Goal: Task Accomplishment & Management: Manage account settings

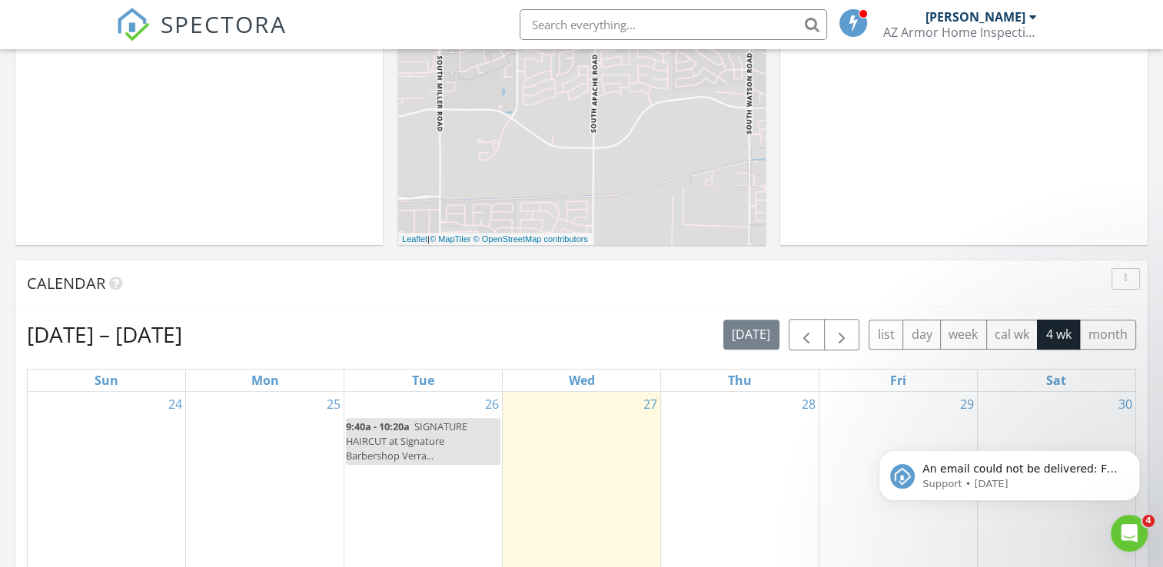
scroll to position [538, 0]
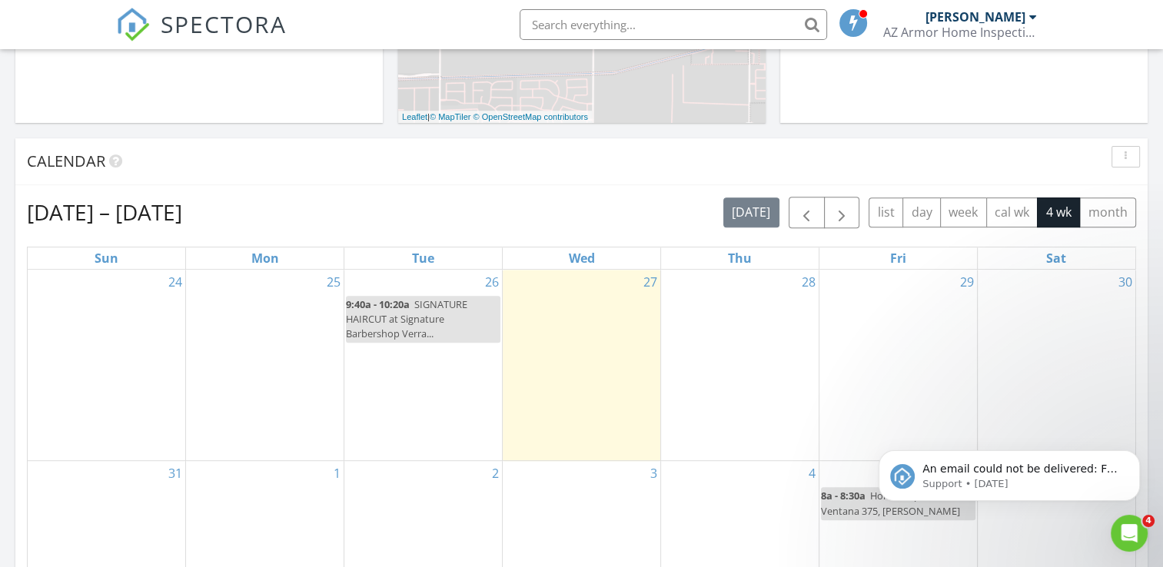
click at [1045, 311] on div "30" at bounding box center [1057, 365] width 158 height 191
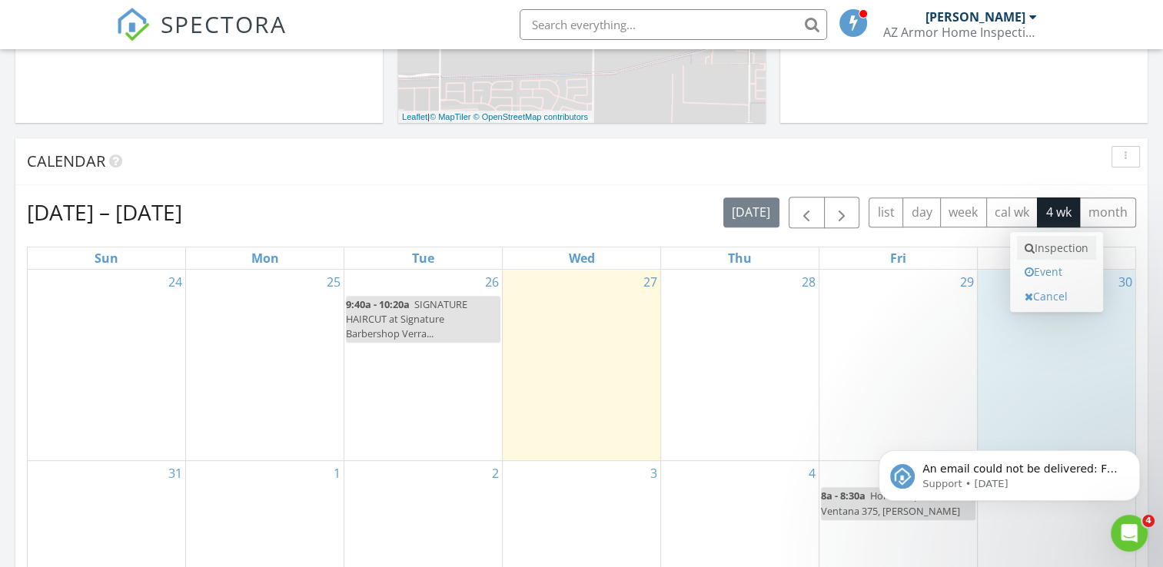
click at [1061, 251] on link "Inspection" at bounding box center [1056, 248] width 79 height 25
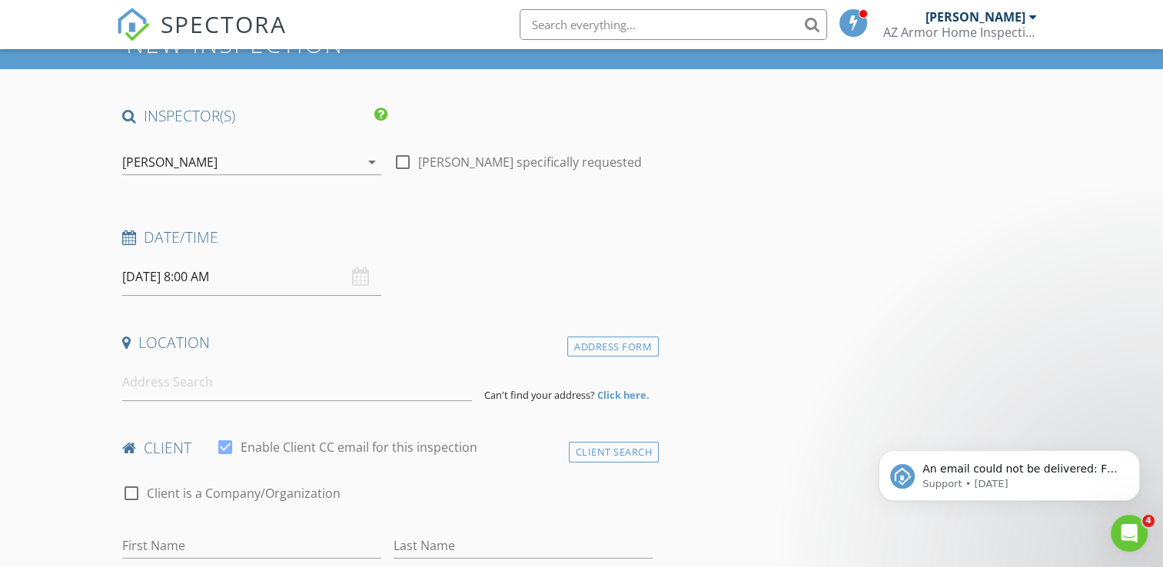
scroll to position [77, 0]
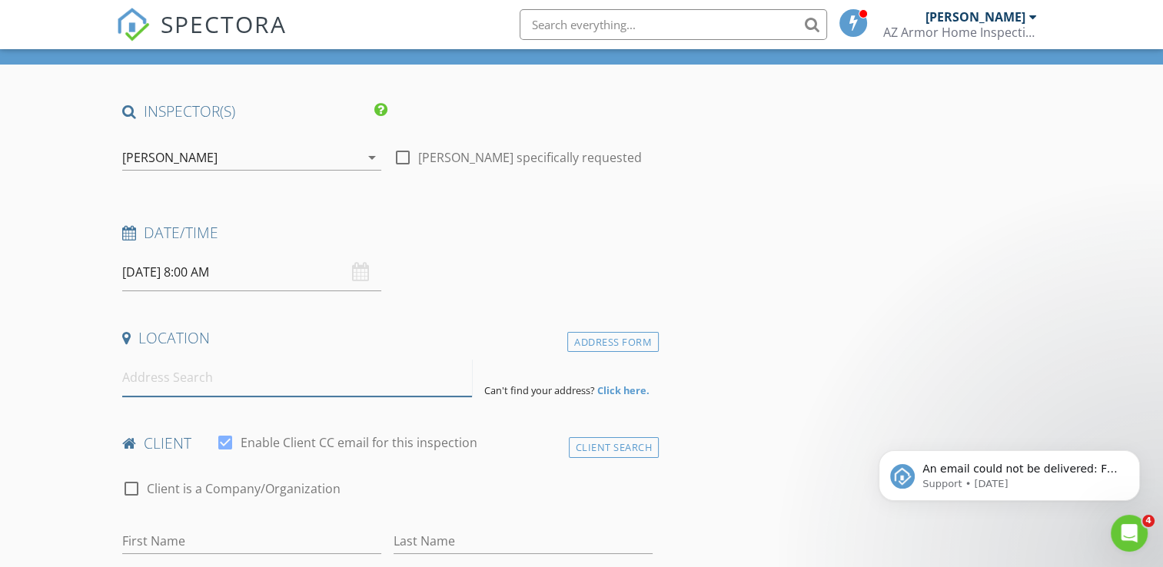
click at [208, 379] on input at bounding box center [297, 378] width 350 height 38
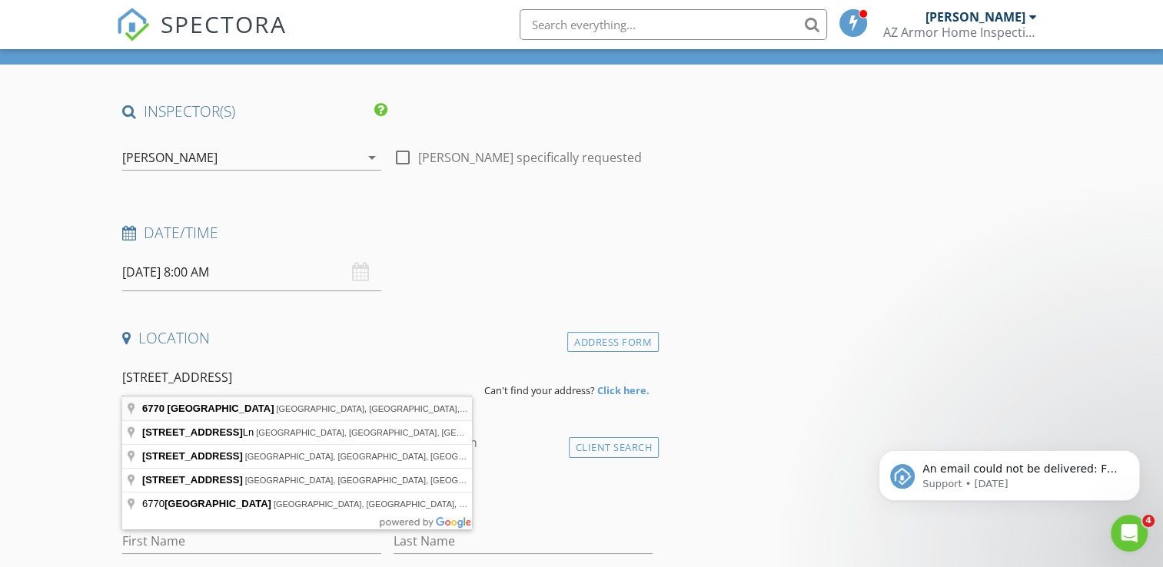
type input "6770 North 47th Avenue, Glendale, AZ, USA"
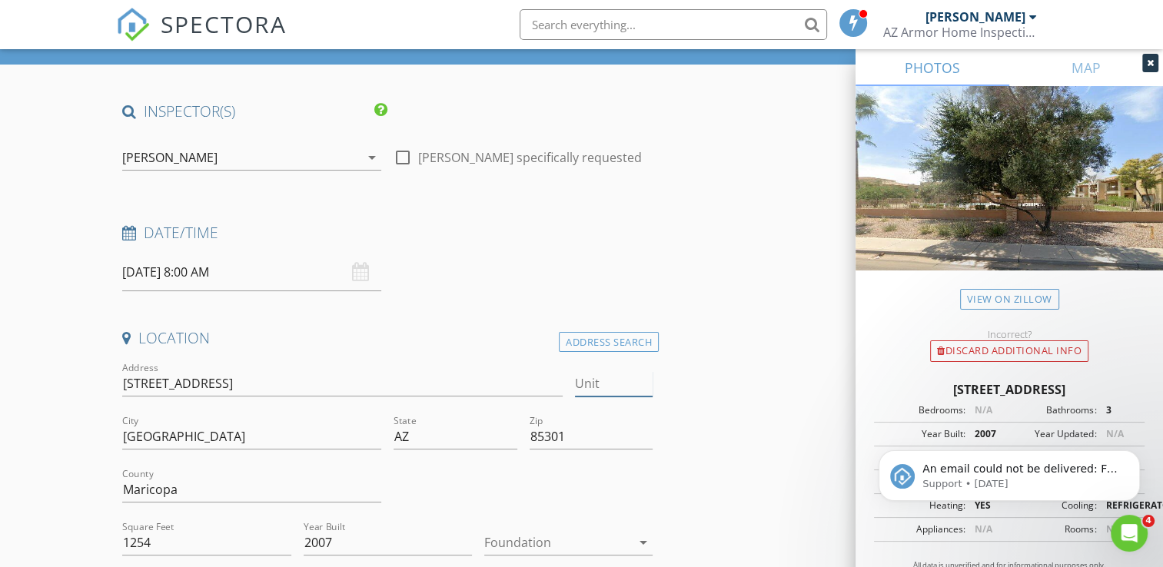
click at [588, 384] on input "Unit" at bounding box center [614, 383] width 78 height 25
type input "1004"
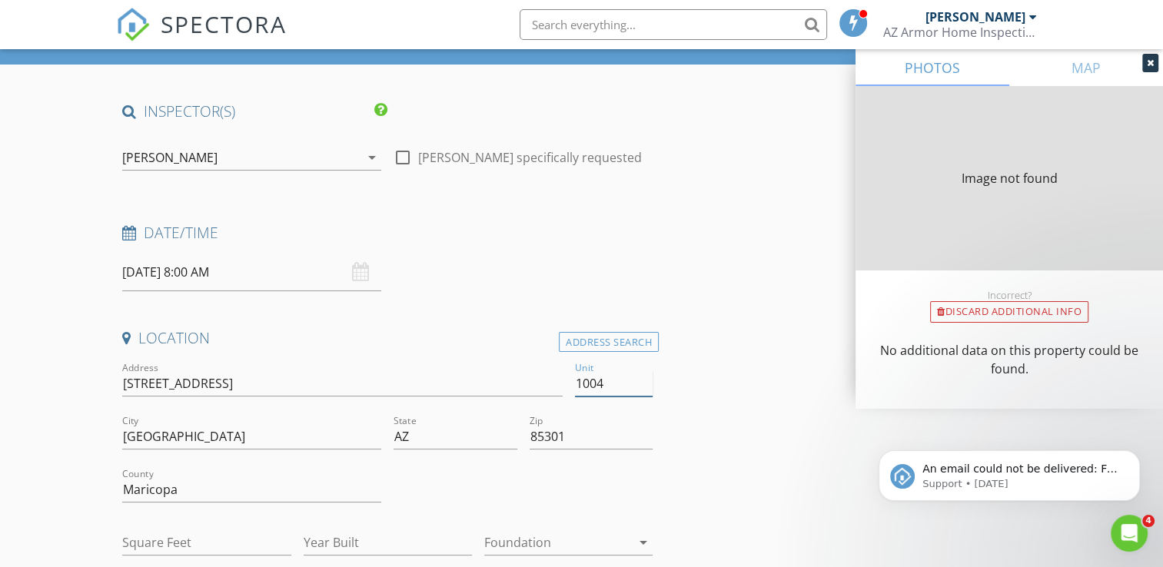
type input "1127"
type input "2007"
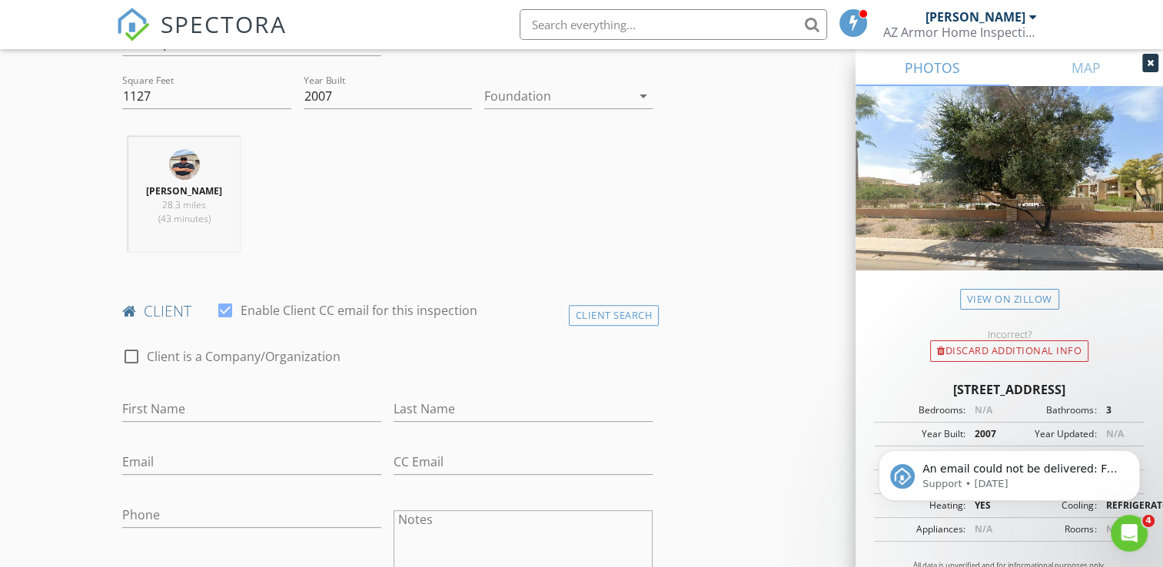
scroll to position [538, 0]
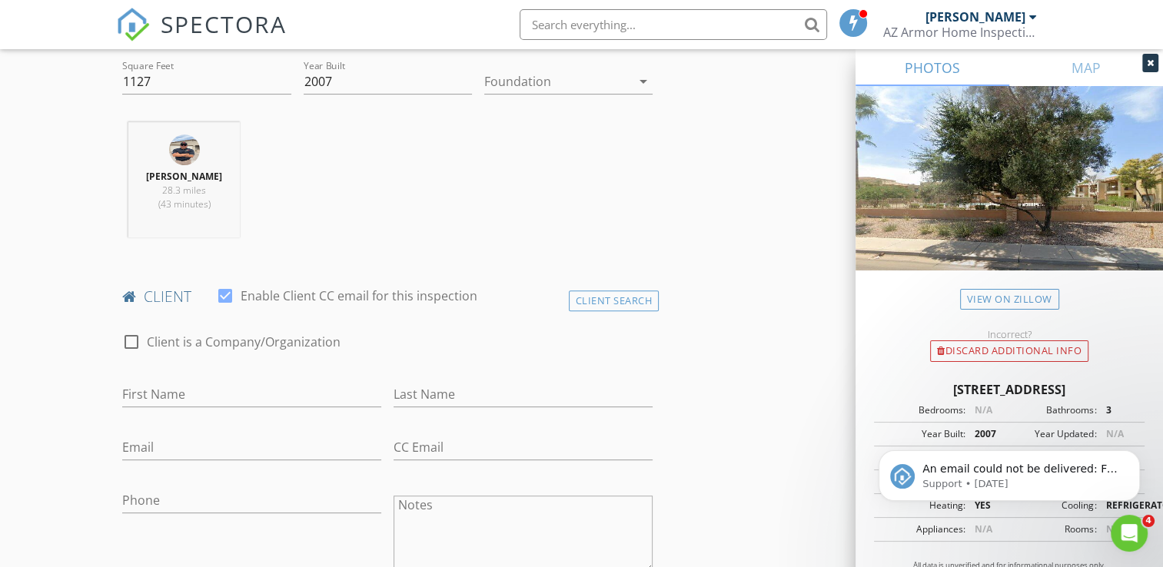
type input "1004"
click at [209, 391] on input "First Name" at bounding box center [251, 394] width 259 height 25
type input "[PERSON_NAME]"
click at [437, 394] on input "Last Name" at bounding box center [523, 394] width 259 height 25
type input "F"
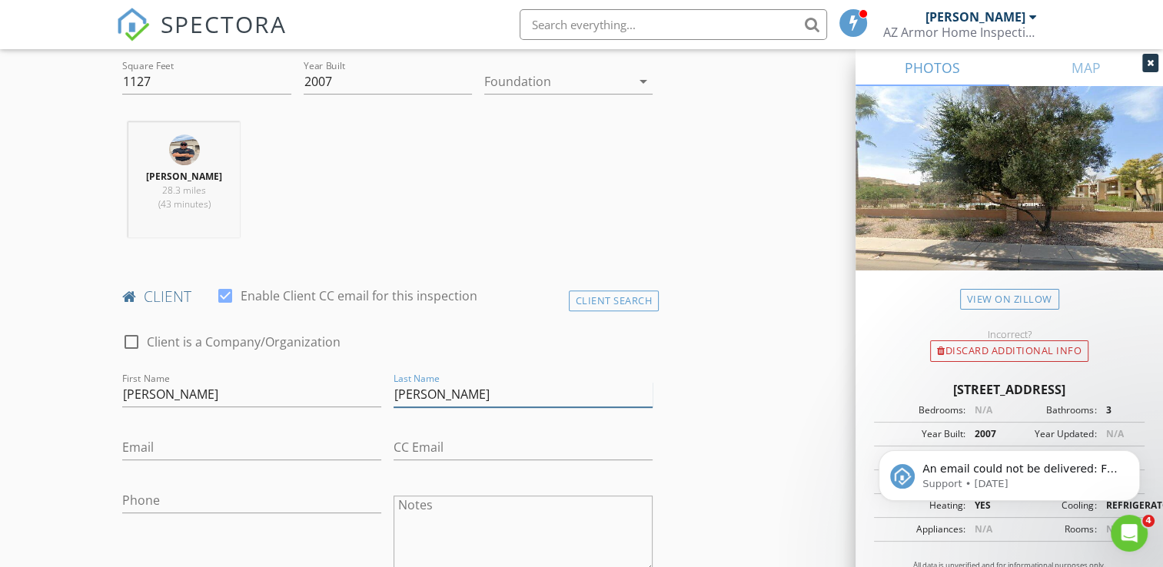
type input "[PERSON_NAME]"
click at [191, 450] on input "Email" at bounding box center [251, 447] width 259 height 25
type input "i"
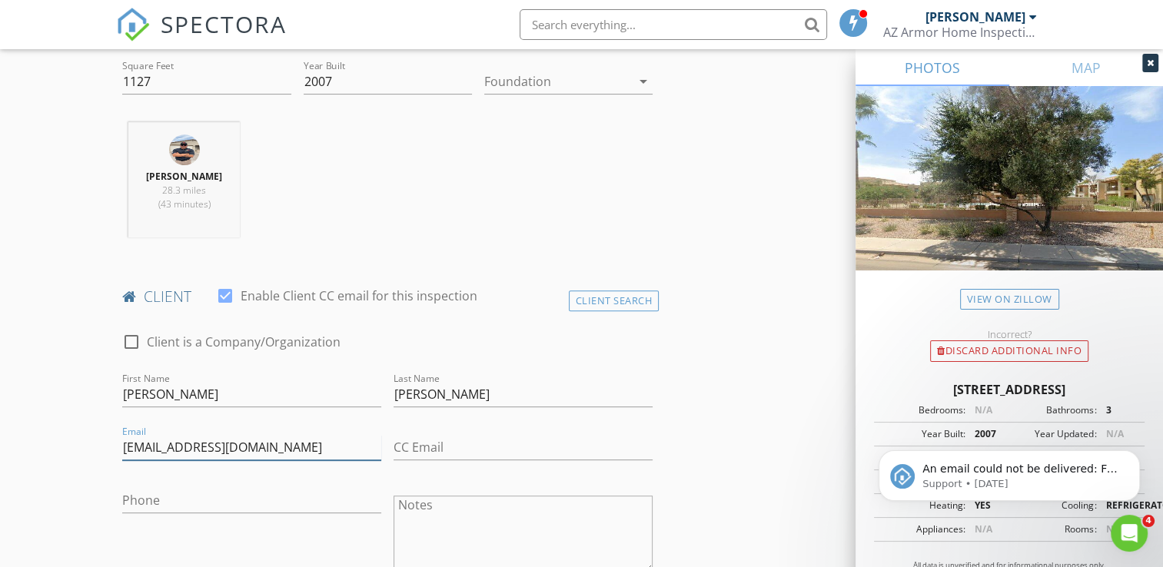
scroll to position [615, 0]
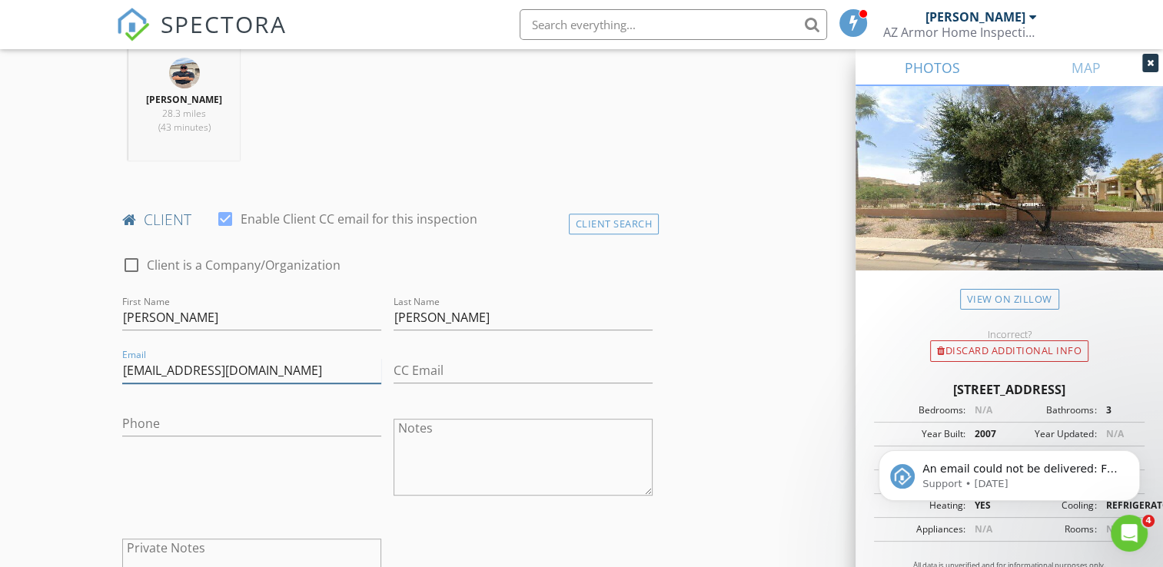
type input "[EMAIL_ADDRESS][DOMAIN_NAME]"
click at [237, 424] on input "Phone" at bounding box center [251, 423] width 259 height 25
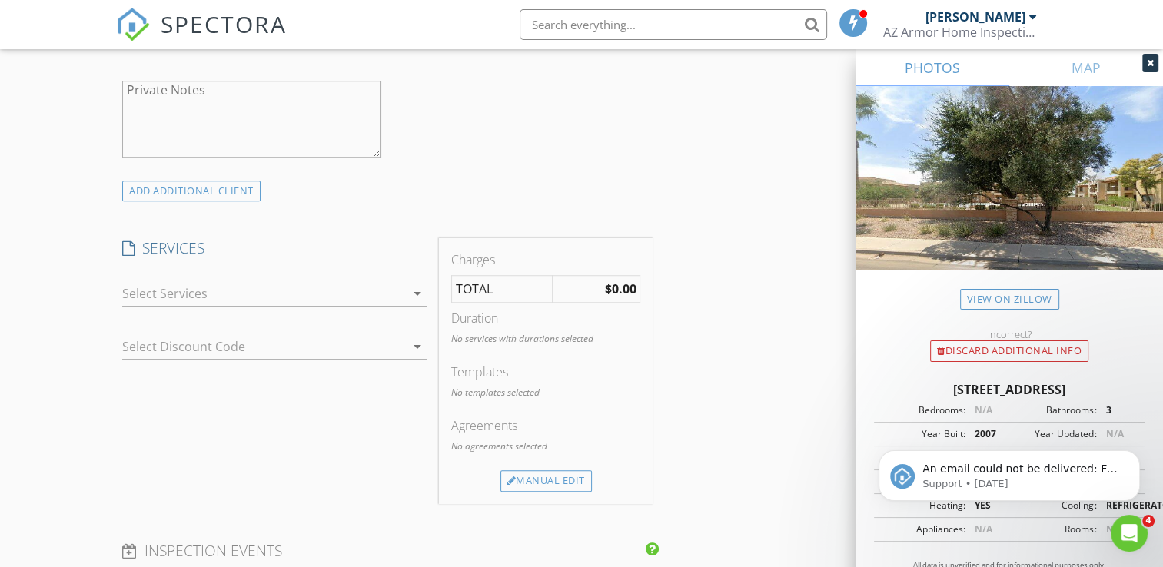
scroll to position [1076, 0]
type input "[PHONE_NUMBER]"
click at [408, 287] on icon "arrow_drop_down" at bounding box center [417, 290] width 18 height 18
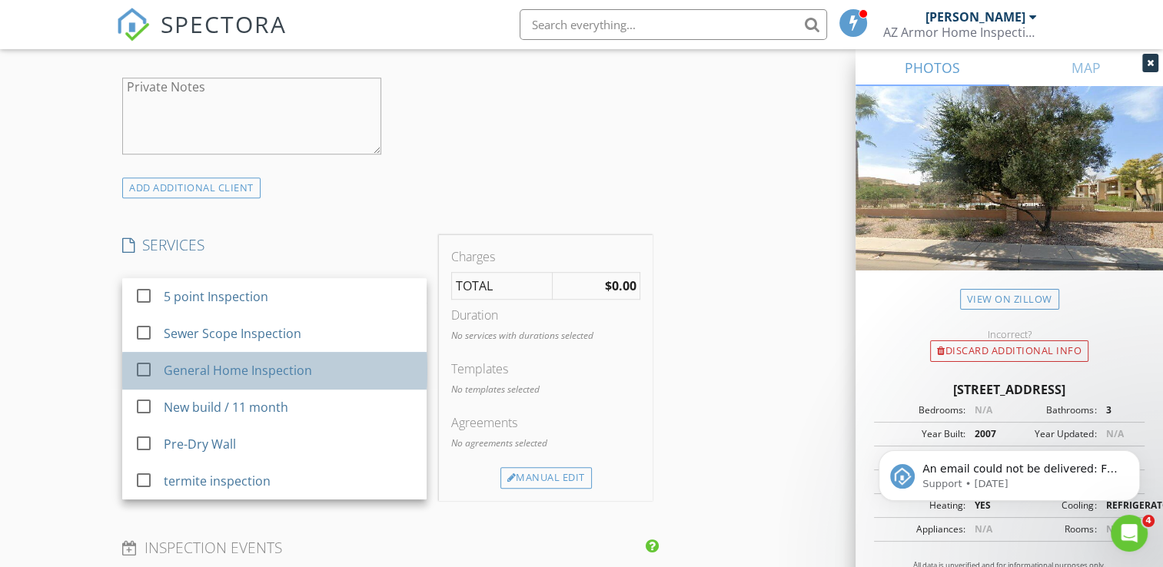
click at [237, 367] on div "General Home Inspection" at bounding box center [238, 370] width 148 height 18
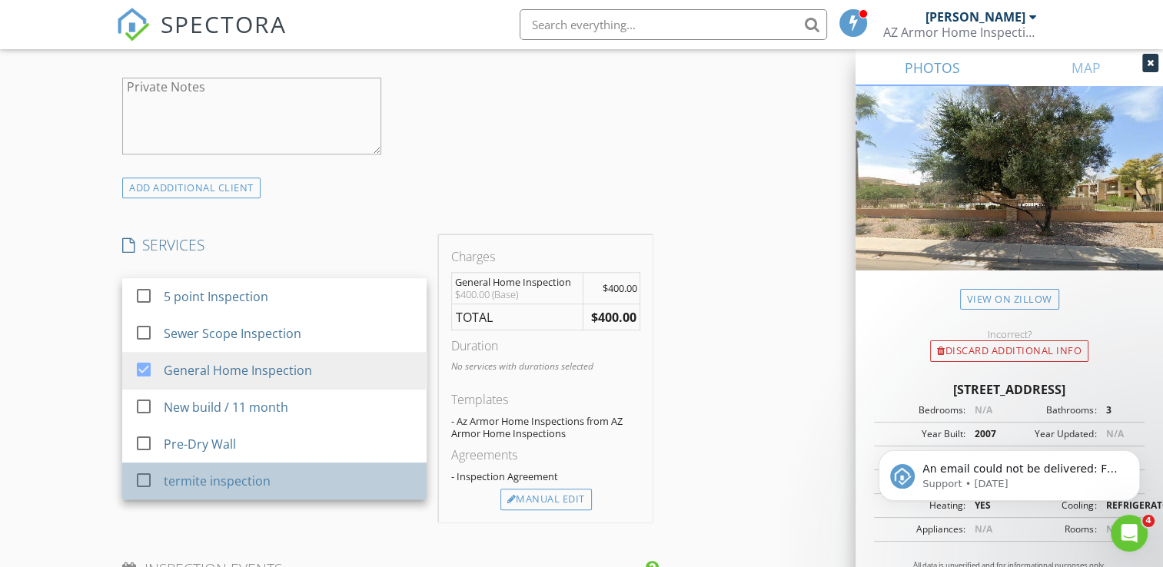
click at [246, 482] on div "termite inspection" at bounding box center [217, 481] width 107 height 18
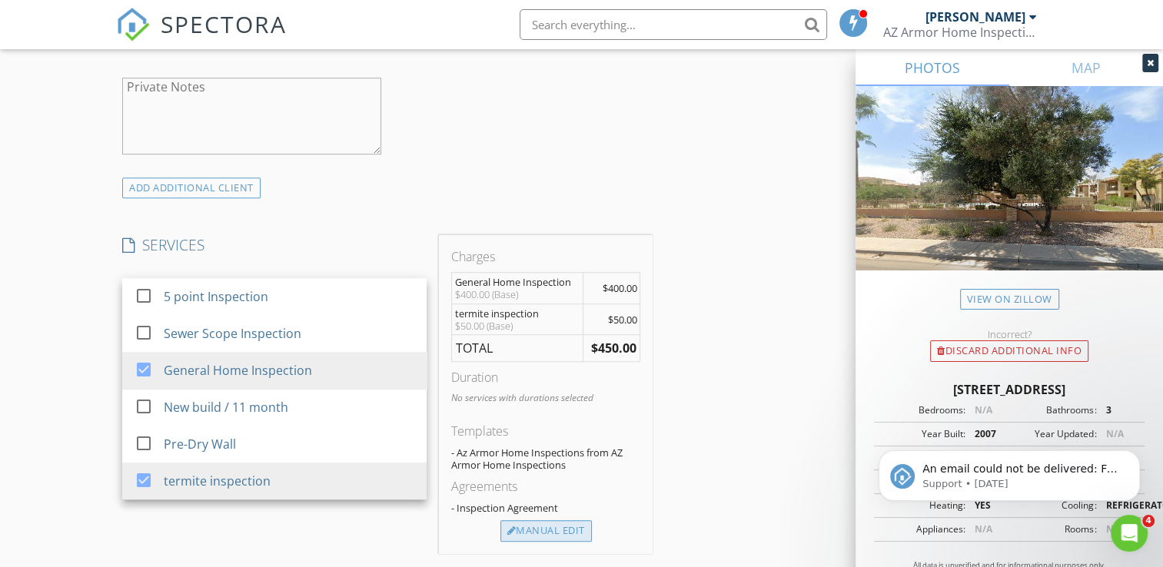
click at [542, 525] on div "Manual Edit" at bounding box center [545, 531] width 91 height 22
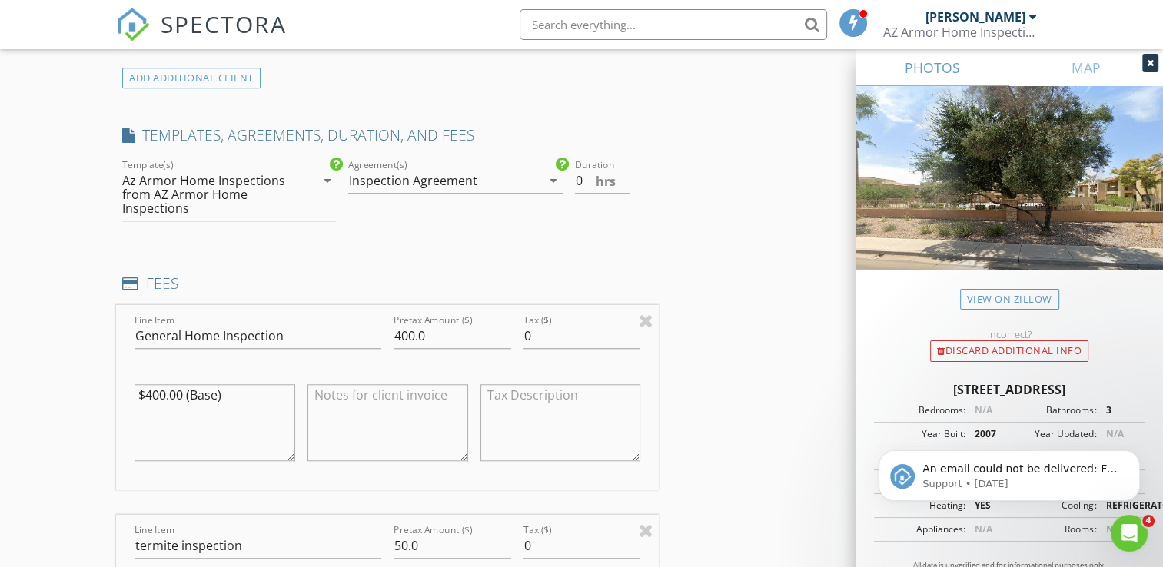
scroll to position [1230, 0]
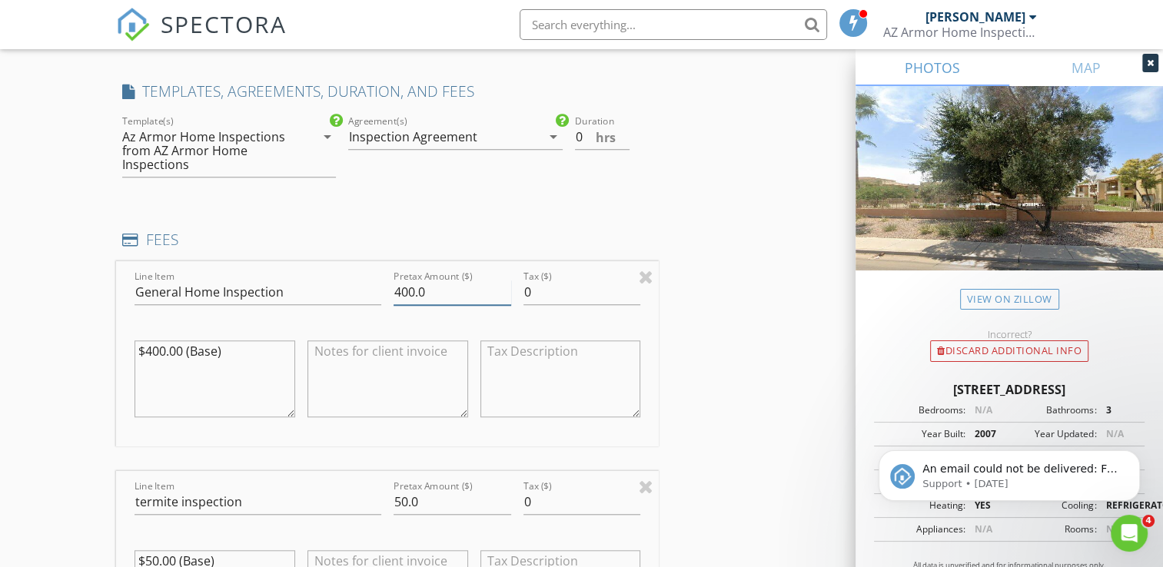
click at [413, 290] on input "400.0" at bounding box center [453, 292] width 118 height 25
type input "350.0"
click at [261, 376] on textarea "$400.00 (Base)" at bounding box center [215, 379] width 161 height 77
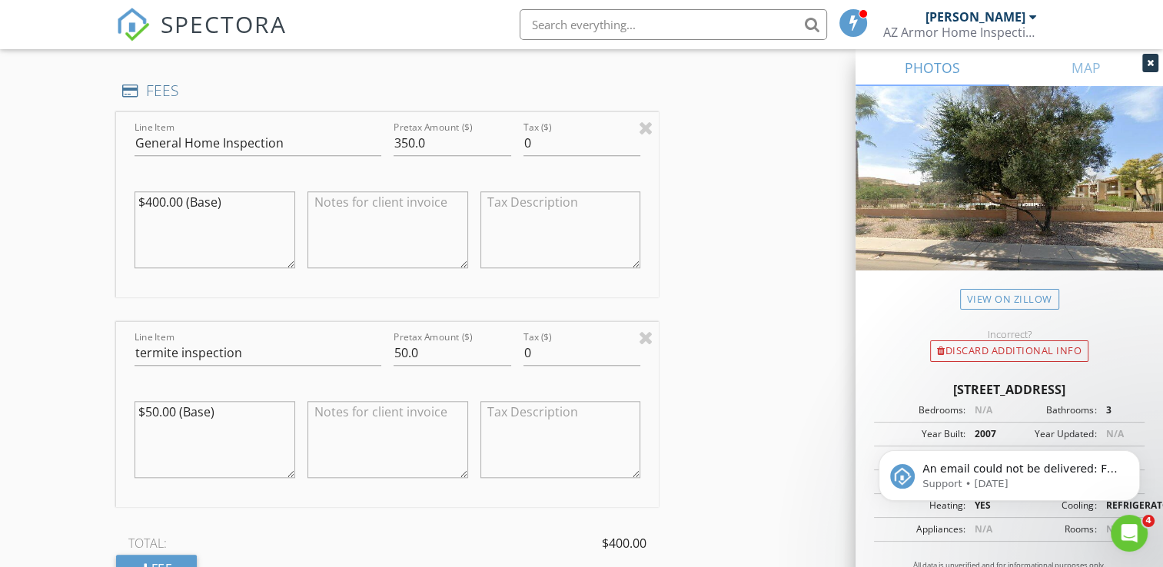
scroll to position [1384, 0]
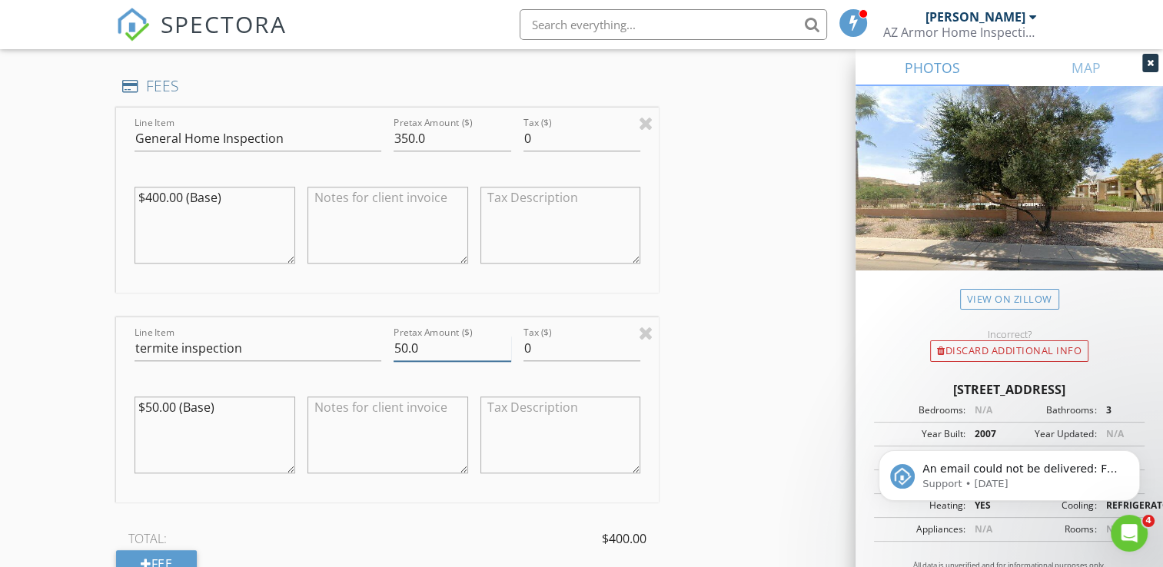
click at [407, 347] on input "50.0" at bounding box center [453, 348] width 118 height 25
type input "75.0"
click at [396, 417] on textarea at bounding box center [387, 435] width 161 height 77
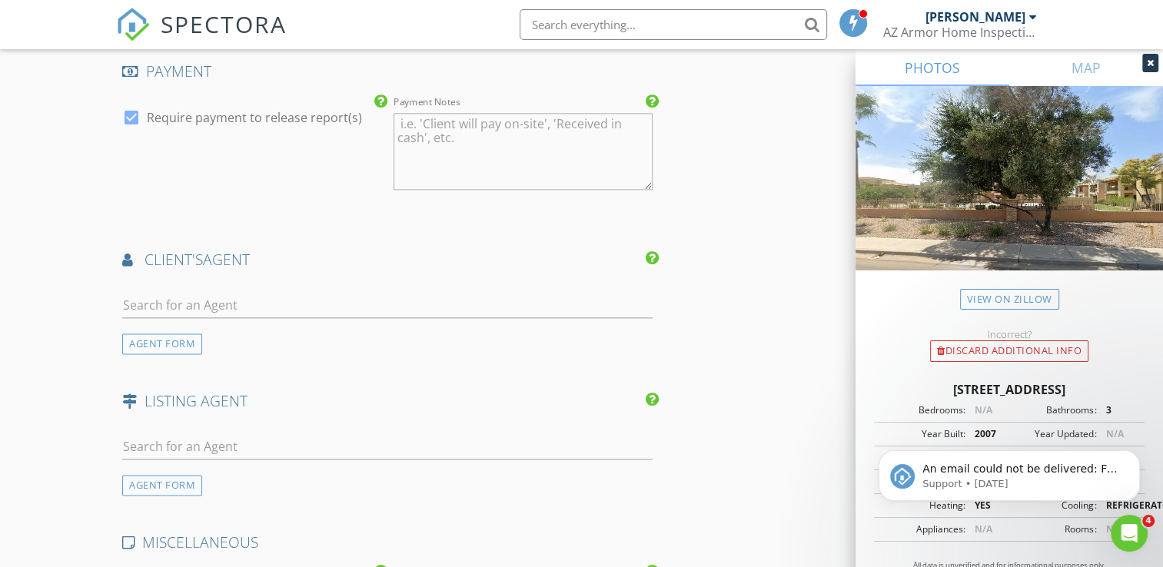
scroll to position [2075, 0]
click at [271, 303] on input "text" at bounding box center [387, 304] width 530 height 25
click at [197, 341] on div "AGENT FORM" at bounding box center [162, 343] width 80 height 21
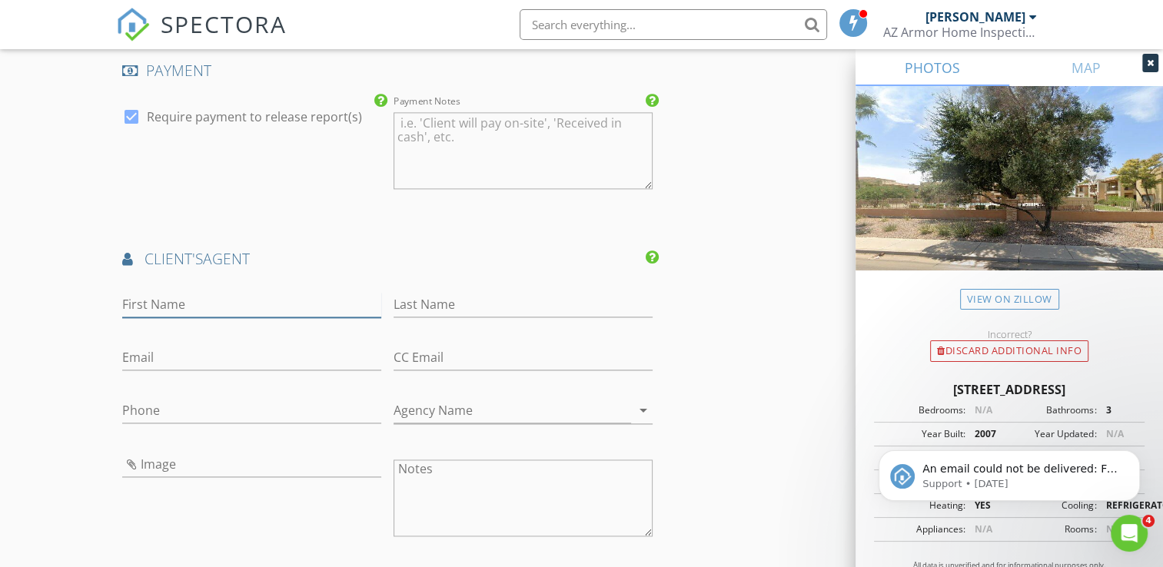
click at [243, 303] on input "First Name" at bounding box center [251, 304] width 259 height 25
type input "[PERSON_NAME]"
click at [434, 301] on input "Last Name" at bounding box center [523, 304] width 259 height 25
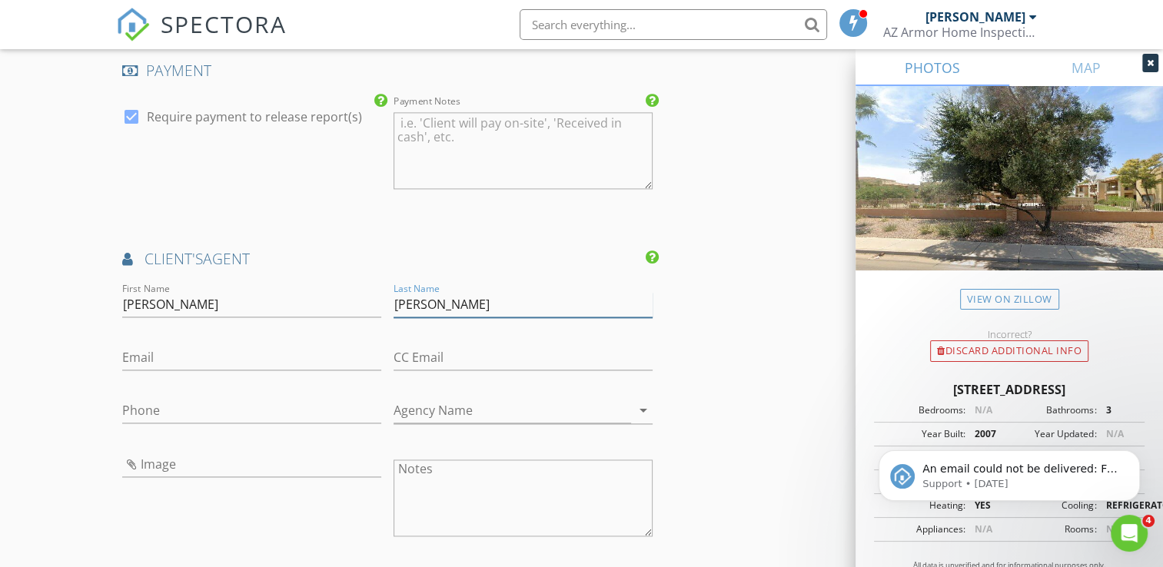
type input "[PERSON_NAME]"
click at [155, 358] on input "Email" at bounding box center [251, 357] width 259 height 25
type input "[EMAIL_ADDRESS][DOMAIN_NAME]"
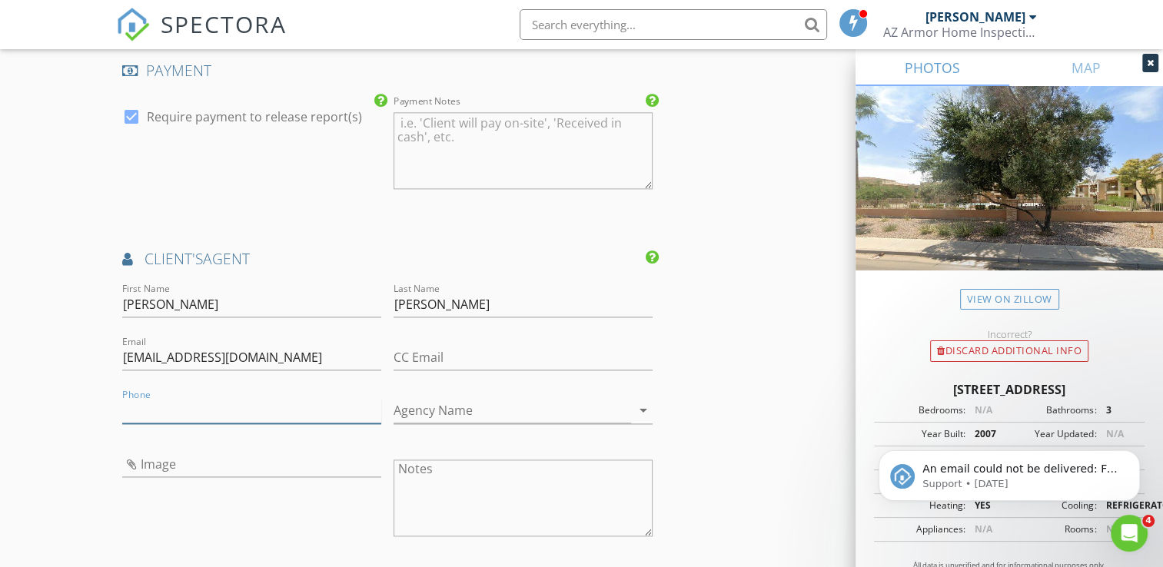
click at [207, 404] on input "Phone" at bounding box center [251, 410] width 259 height 25
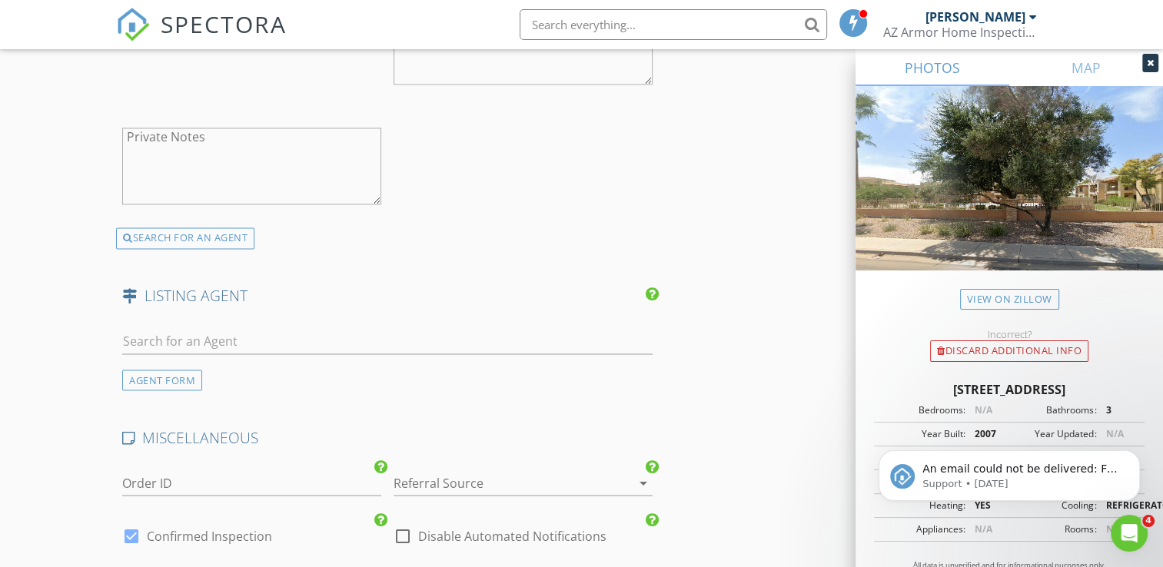
scroll to position [2537, 0]
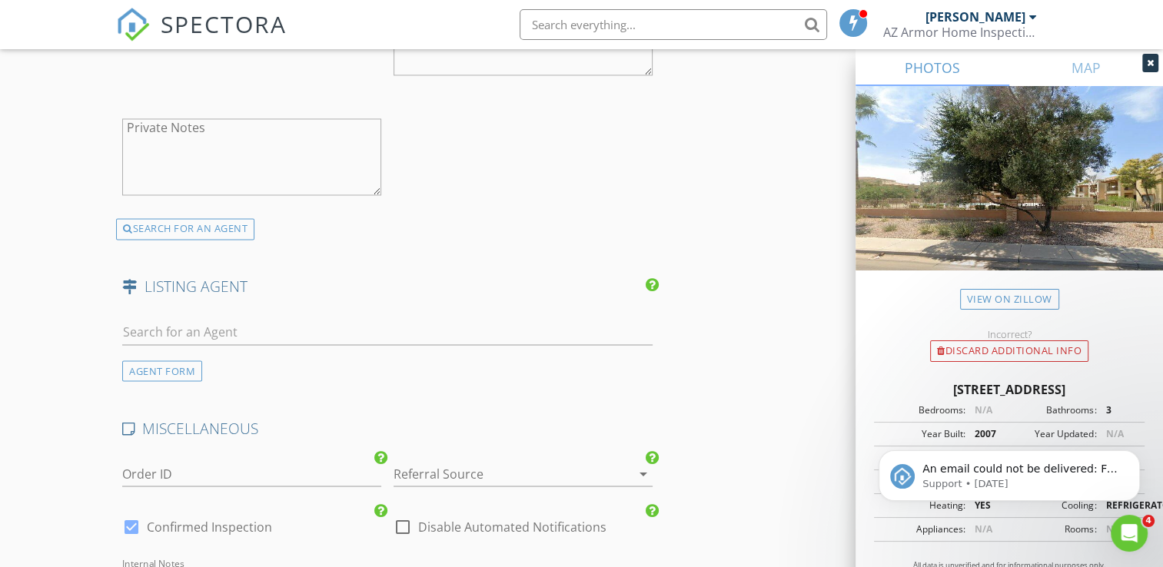
type input "[PHONE_NUMBER]"
click at [227, 327] on input "text" at bounding box center [387, 332] width 530 height 25
click at [131, 370] on div "AGENT FORM" at bounding box center [162, 371] width 80 height 21
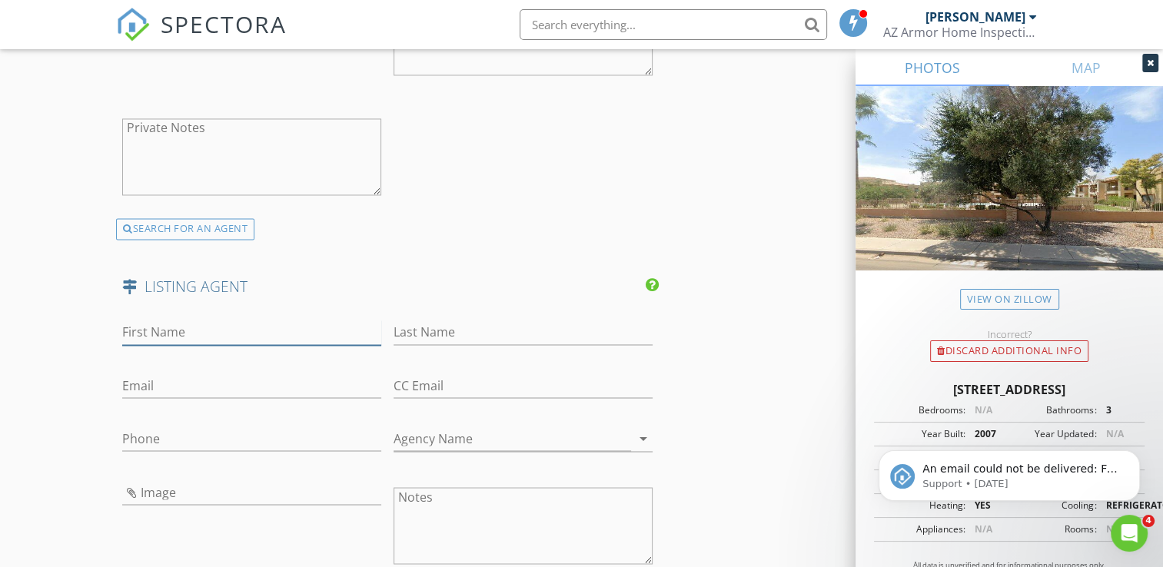
click at [246, 324] on input "First Name" at bounding box center [251, 332] width 259 height 25
type input "Barb"
click at [437, 330] on input "Last Name" at bounding box center [523, 332] width 259 height 25
type input "Davis"
click at [211, 382] on input "Email" at bounding box center [251, 385] width 259 height 25
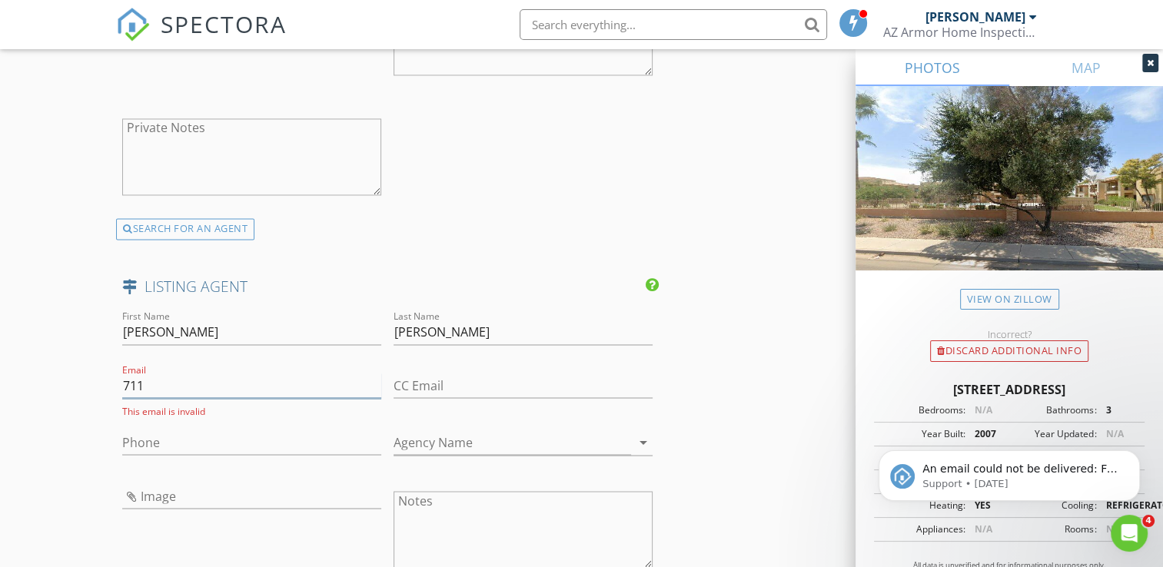
drag, startPoint x: 211, startPoint y: 382, endPoint x: 221, endPoint y: 390, distance: 13.1
click at [220, 389] on input "711" at bounding box center [251, 385] width 259 height 25
type input "7"
type input "barb@barbdavisluxury.com"
click at [241, 438] on input "Phone" at bounding box center [251, 438] width 259 height 25
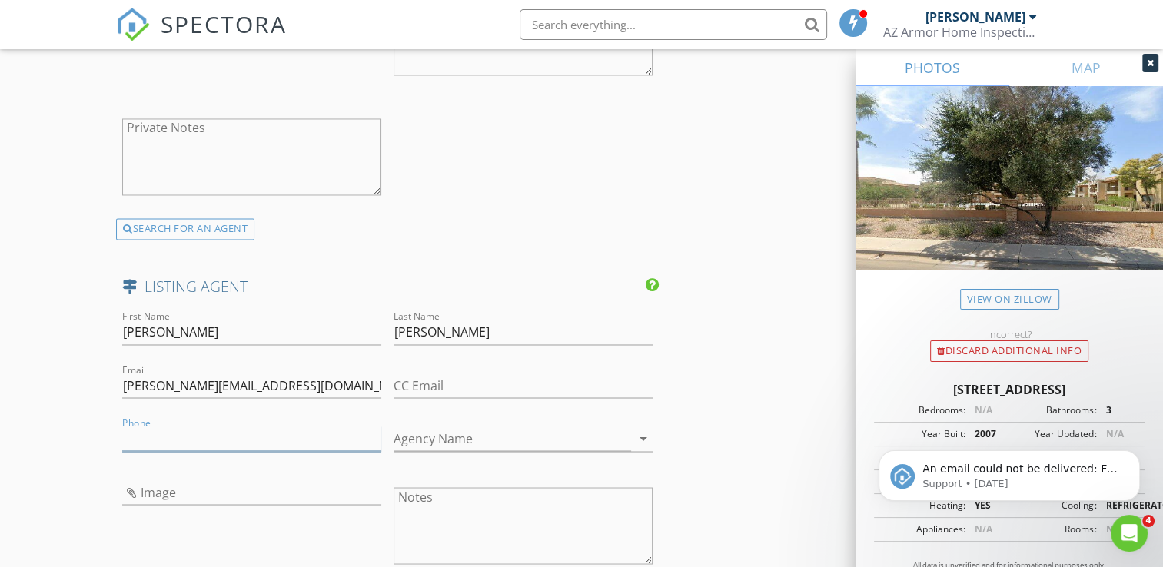
click at [141, 437] on input "Phone" at bounding box center [251, 438] width 259 height 25
type input "6"
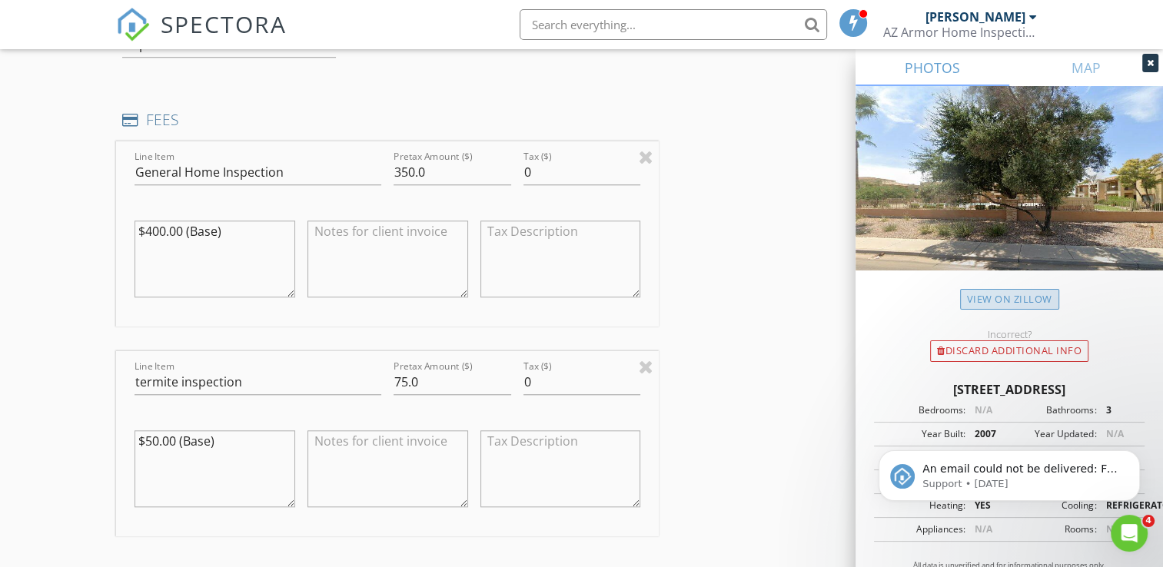
scroll to position [1460, 0]
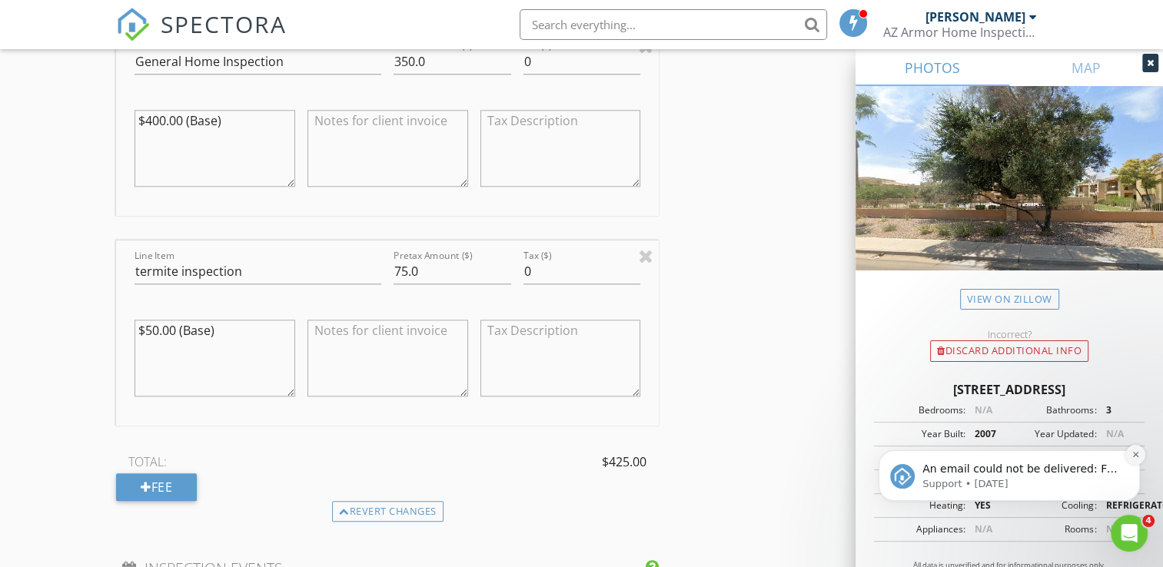
type input "716-913-7327"
click at [1134, 454] on icon "Dismiss notification" at bounding box center [1135, 454] width 8 height 8
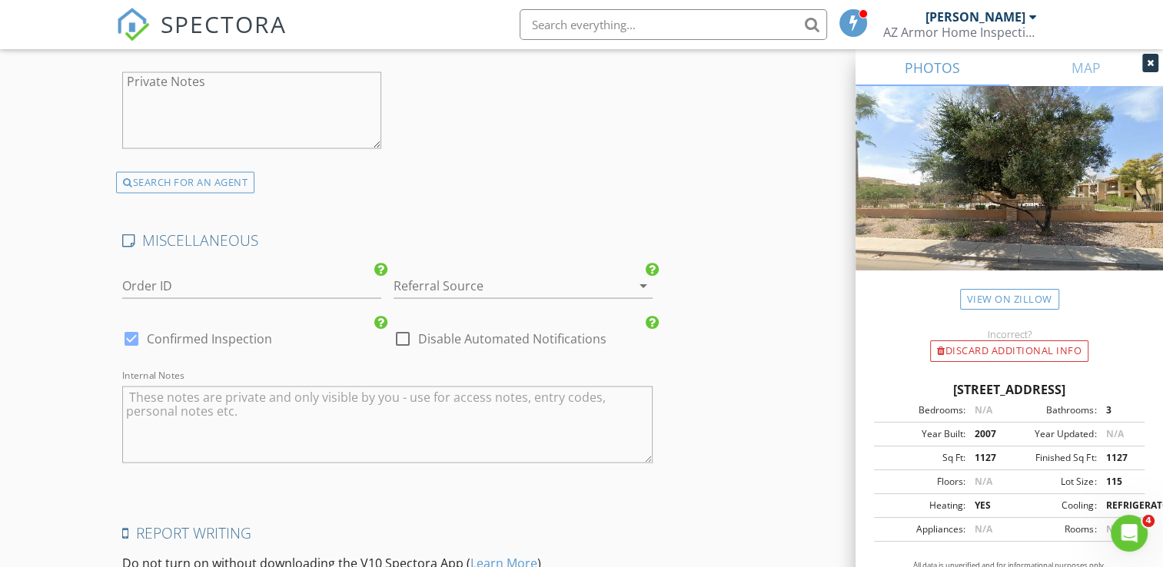
scroll to position [3261, 0]
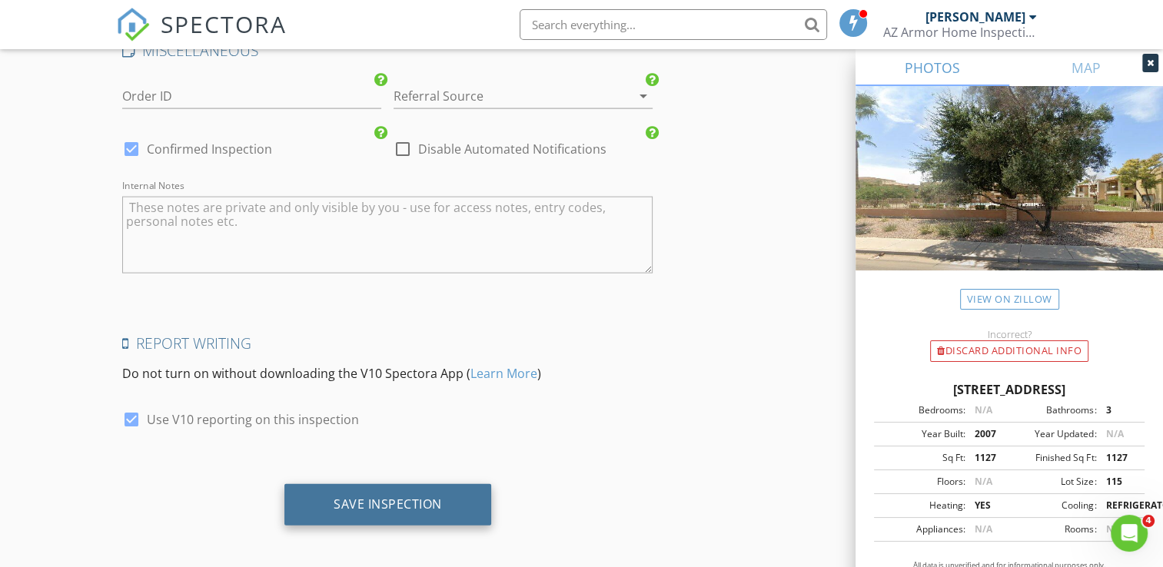
click at [464, 509] on div "Save Inspection" at bounding box center [387, 505] width 207 height 42
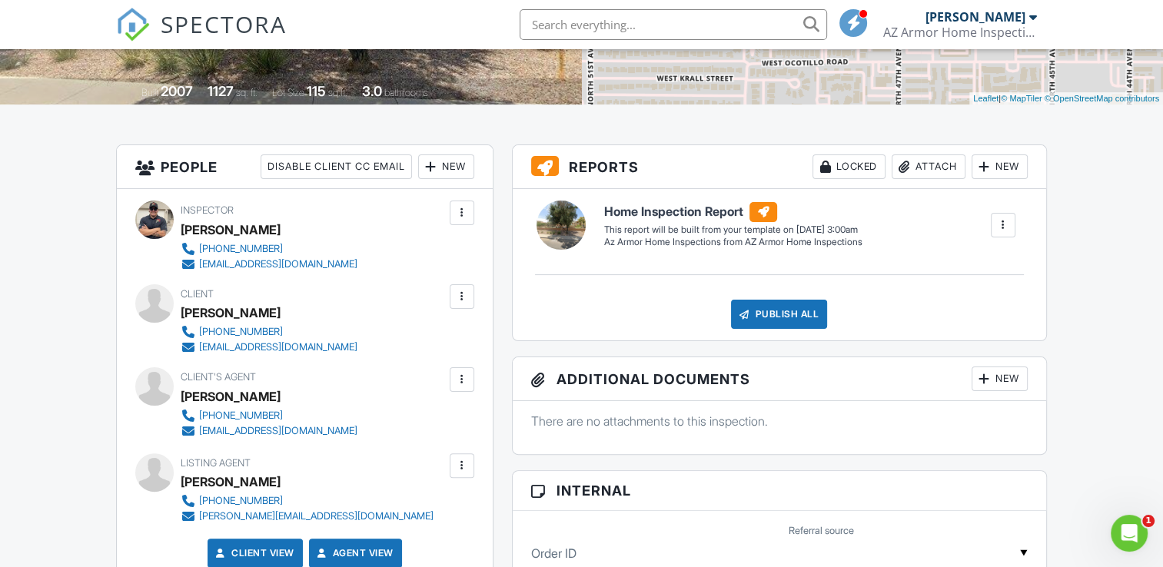
scroll to position [307, 0]
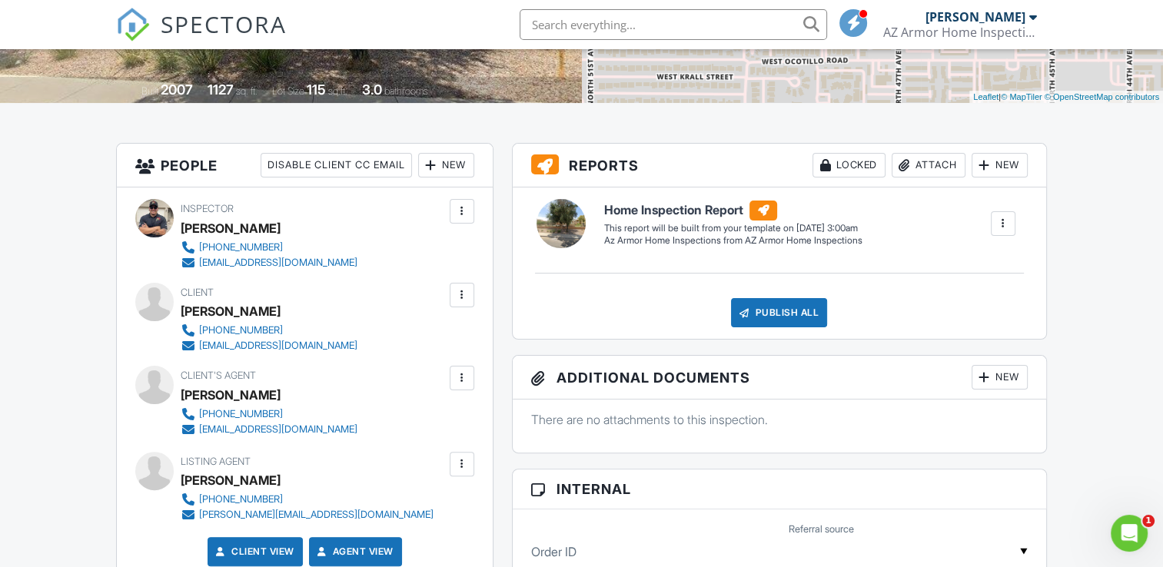
click at [1005, 227] on div at bounding box center [1002, 223] width 15 height 15
click at [1012, 226] on div at bounding box center [1003, 223] width 25 height 25
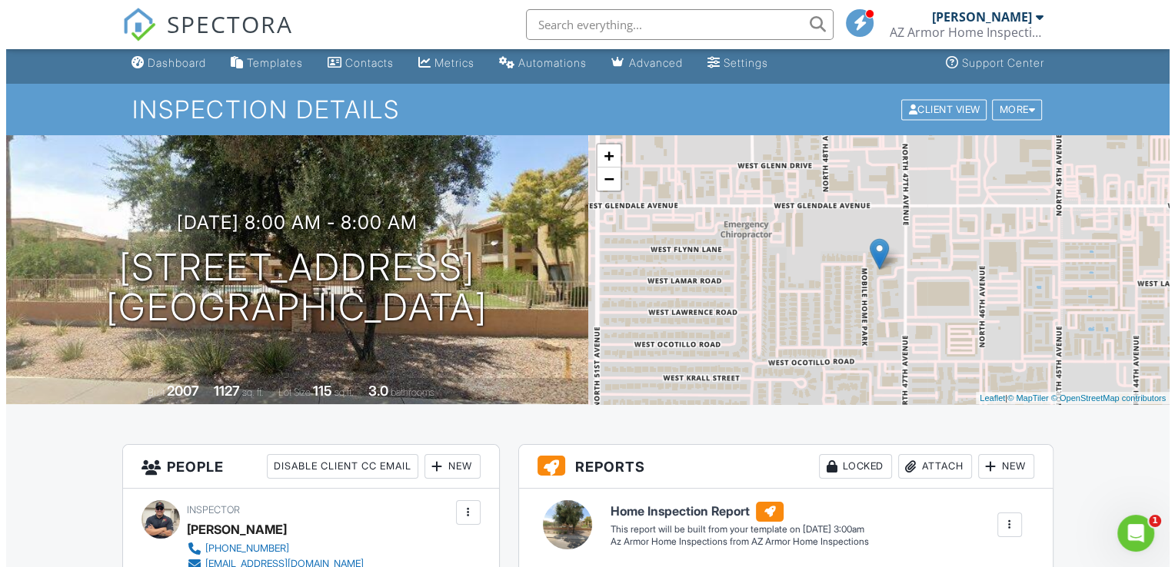
scroll to position [0, 0]
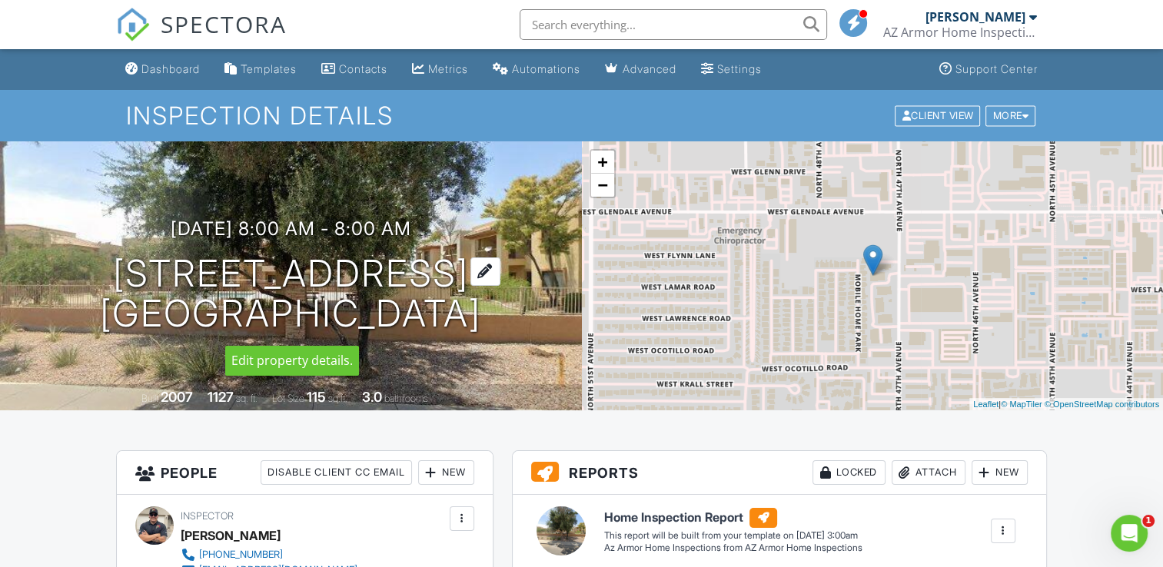
click at [486, 271] on div at bounding box center [485, 272] width 30 height 28
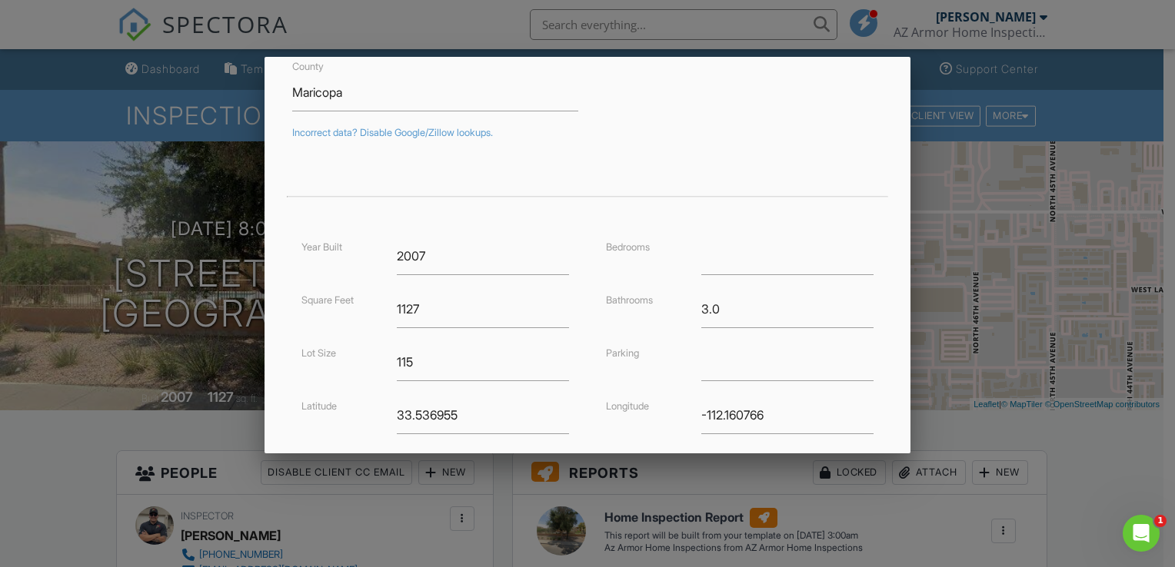
scroll to position [215, 0]
click at [855, 315] on input "2.75" at bounding box center [787, 313] width 172 height 38
click at [853, 314] on input "2.5" at bounding box center [787, 313] width 172 height 38
click at [853, 314] on input "2.25" at bounding box center [787, 313] width 172 height 38
type input "2"
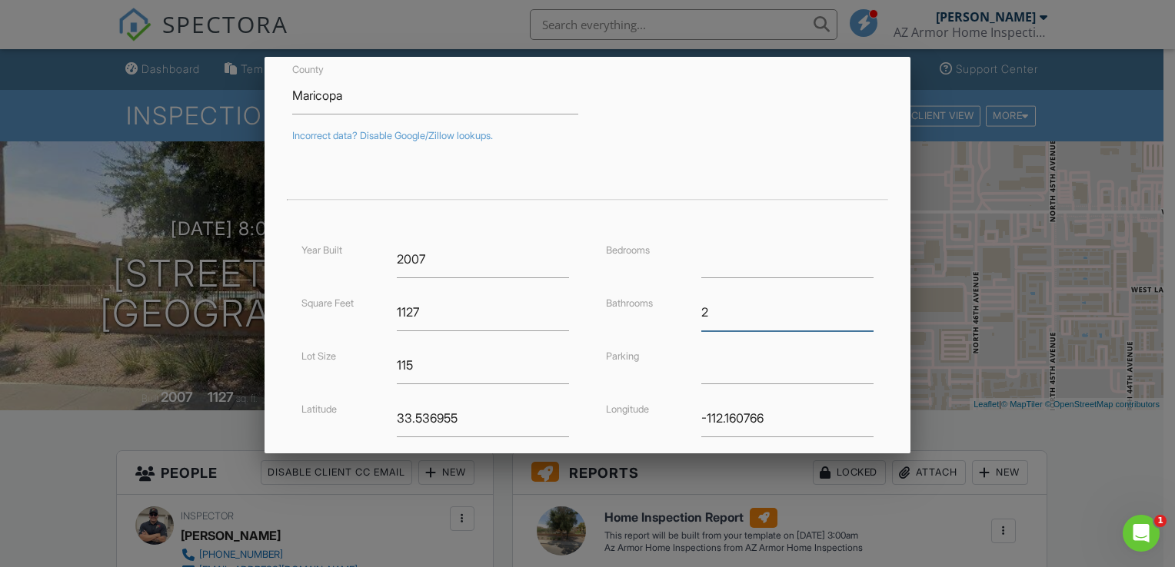
click at [853, 314] on input "2" at bounding box center [787, 313] width 172 height 38
click at [852, 255] on input "1" at bounding box center [787, 260] width 172 height 38
type input "2"
click at [852, 254] on input "2" at bounding box center [787, 260] width 172 height 38
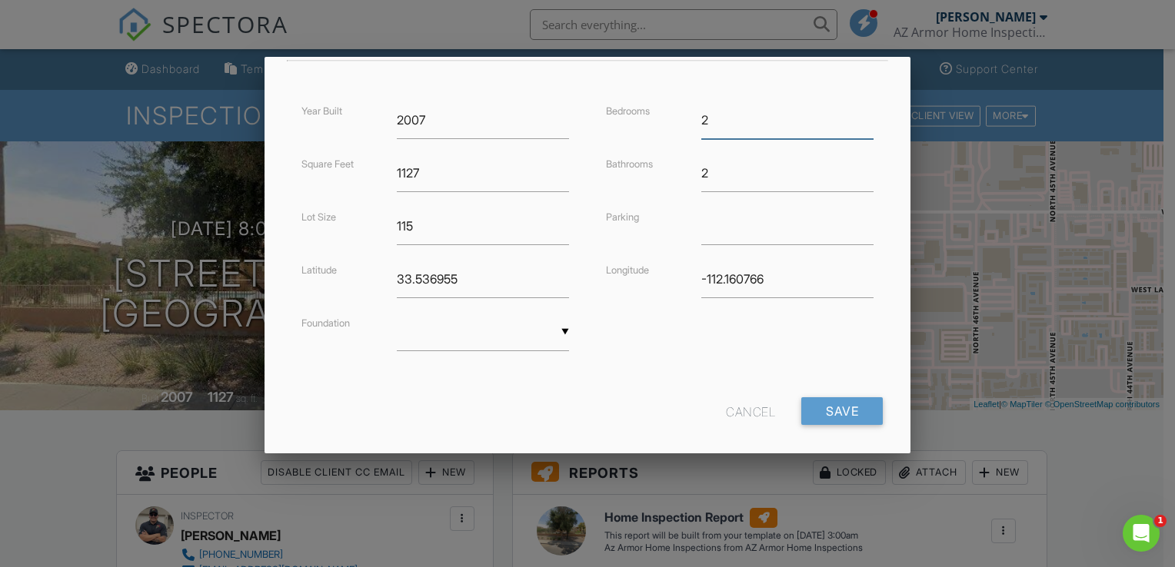
scroll to position [369, 0]
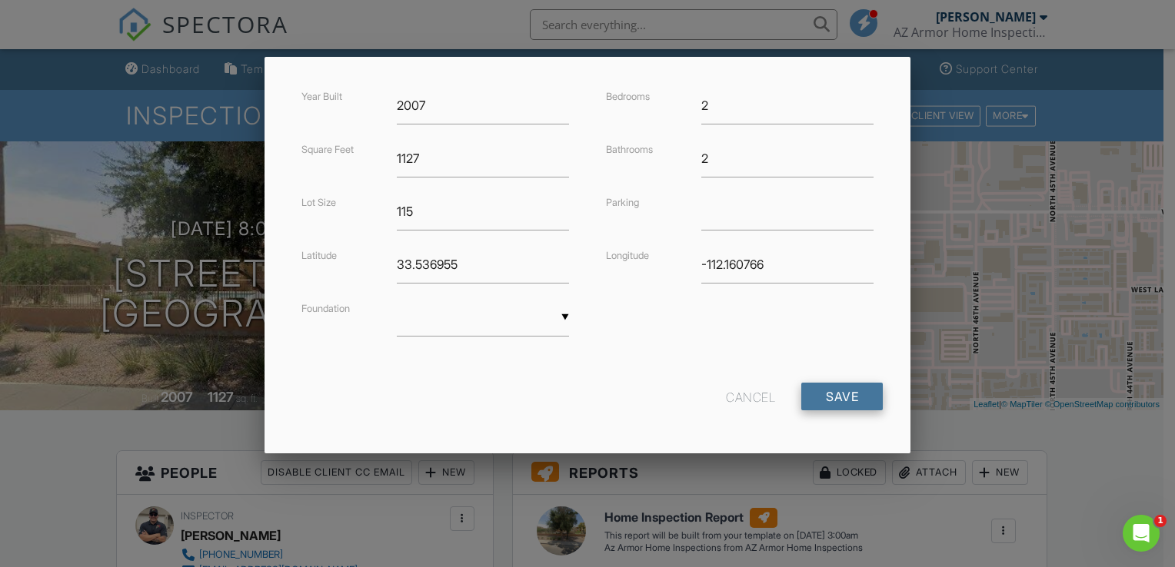
click at [834, 390] on input "Save" at bounding box center [841, 397] width 81 height 28
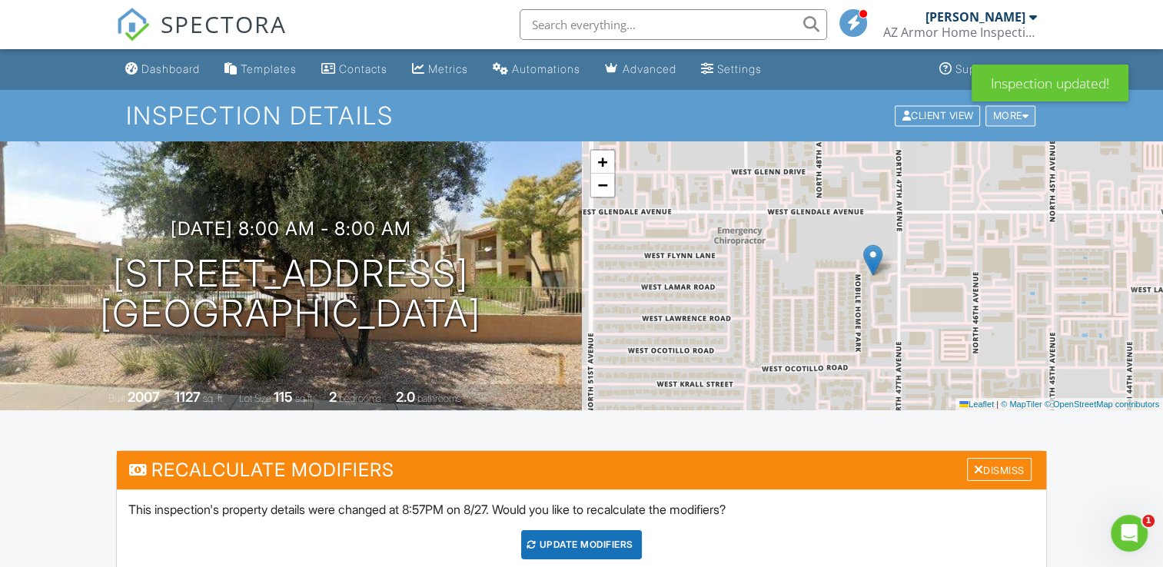
click at [1005, 116] on div "More" at bounding box center [1010, 115] width 50 height 21
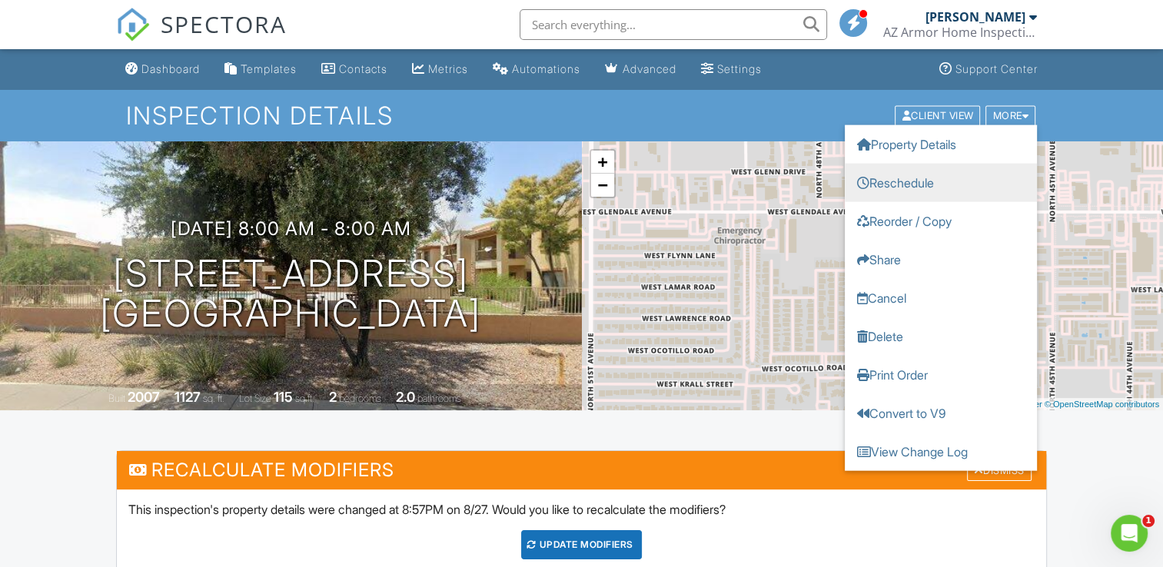
click at [933, 172] on link "Reschedule" at bounding box center [941, 182] width 192 height 38
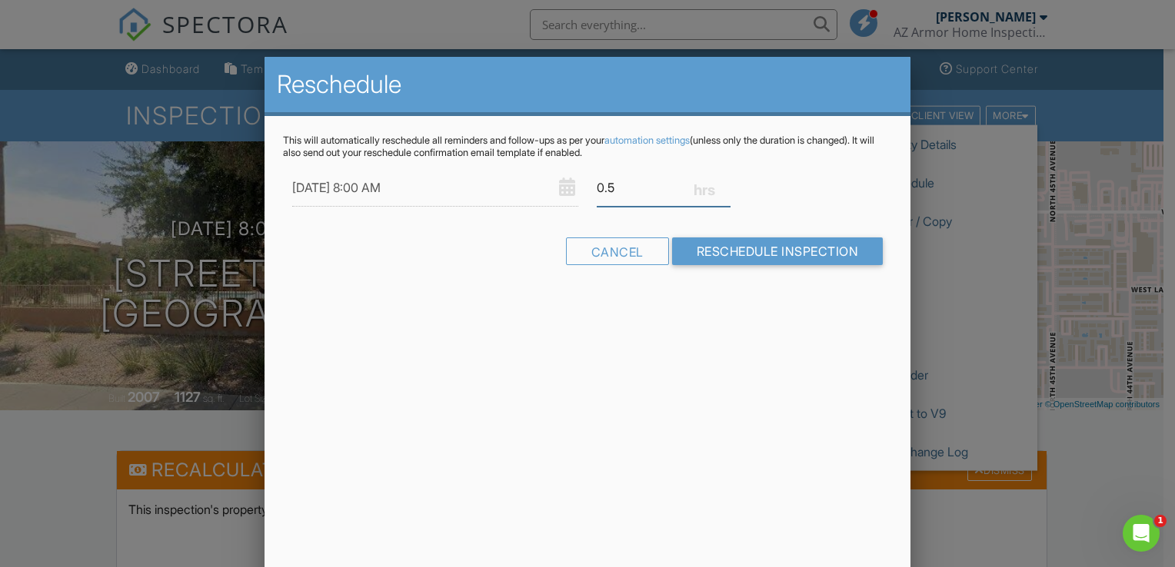
click at [722, 184] on input "0.5" at bounding box center [663, 188] width 134 height 38
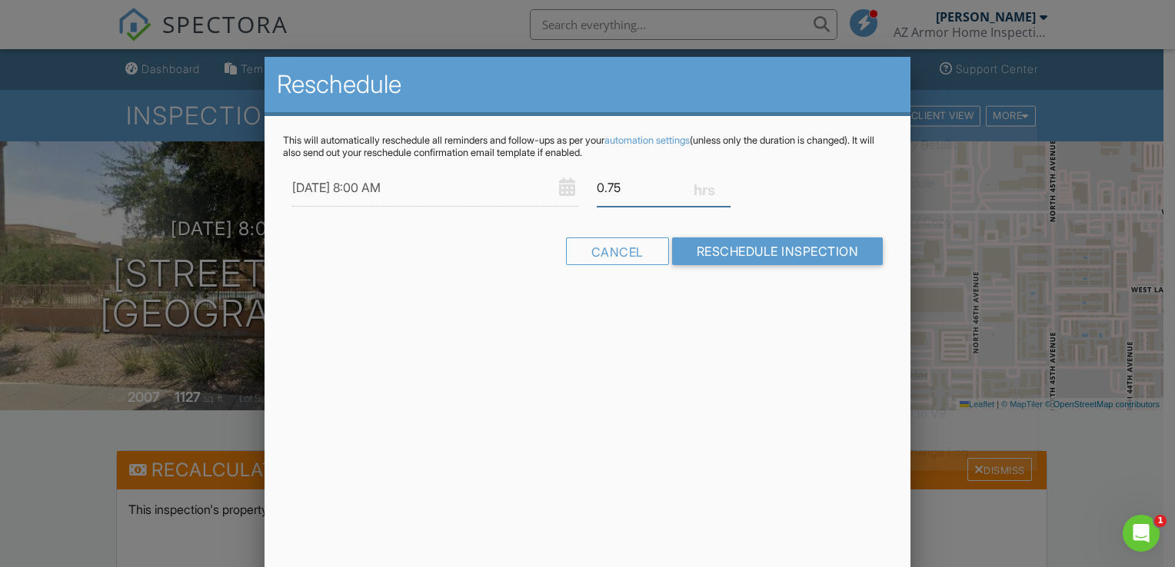
click at [722, 184] on input "0.75" at bounding box center [663, 188] width 134 height 38
click at [722, 184] on input "1" at bounding box center [663, 188] width 134 height 38
click at [722, 184] on input "1.25" at bounding box center [663, 188] width 134 height 38
click at [722, 184] on input "1.5" at bounding box center [663, 188] width 134 height 38
click at [722, 184] on input "1.75" at bounding box center [663, 188] width 134 height 38
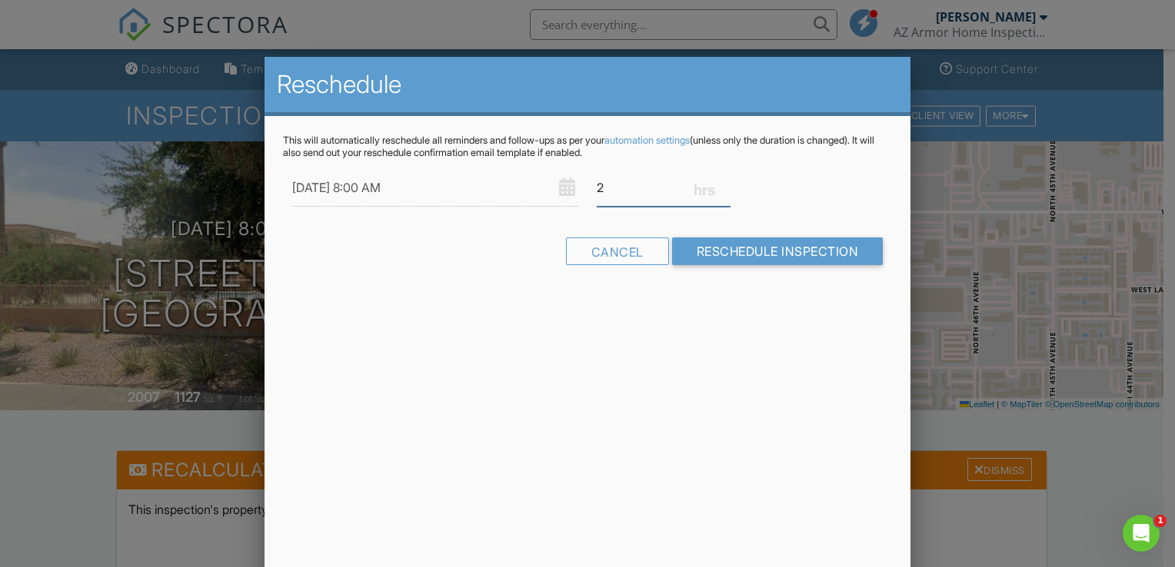
click at [722, 184] on input "2" at bounding box center [663, 188] width 134 height 38
click at [722, 184] on input "2.25" at bounding box center [663, 188] width 134 height 38
click at [722, 184] on input "2.5" at bounding box center [663, 188] width 134 height 38
click at [722, 184] on input "2.75" at bounding box center [663, 188] width 134 height 38
click at [722, 184] on input "3" at bounding box center [663, 188] width 134 height 38
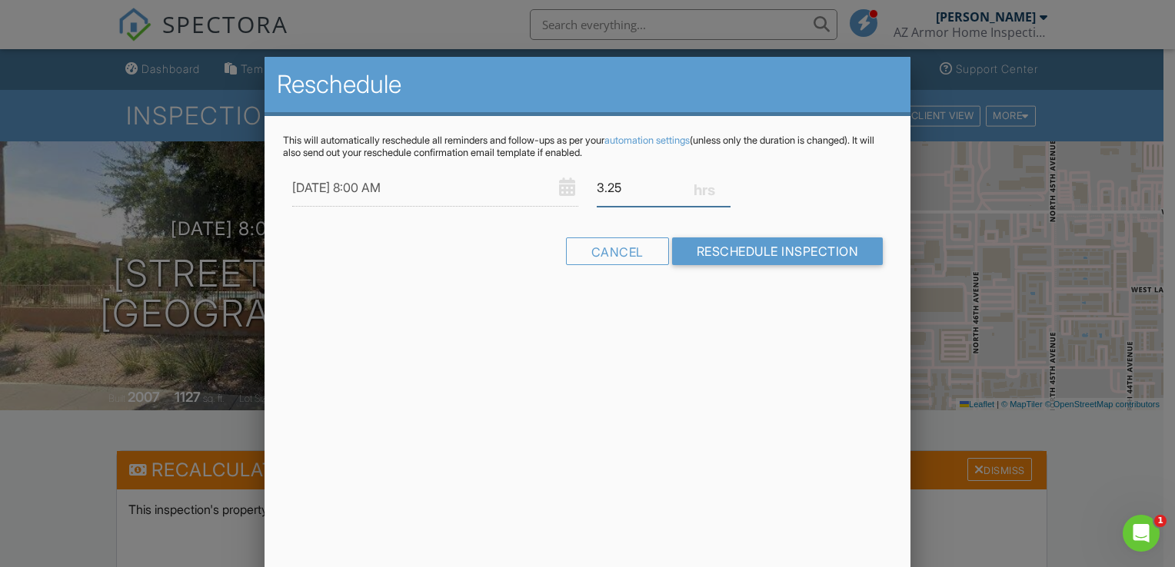
click at [722, 184] on input "3.25" at bounding box center [663, 188] width 134 height 38
type input "3.5"
click at [722, 184] on input "3.5" at bounding box center [663, 188] width 134 height 38
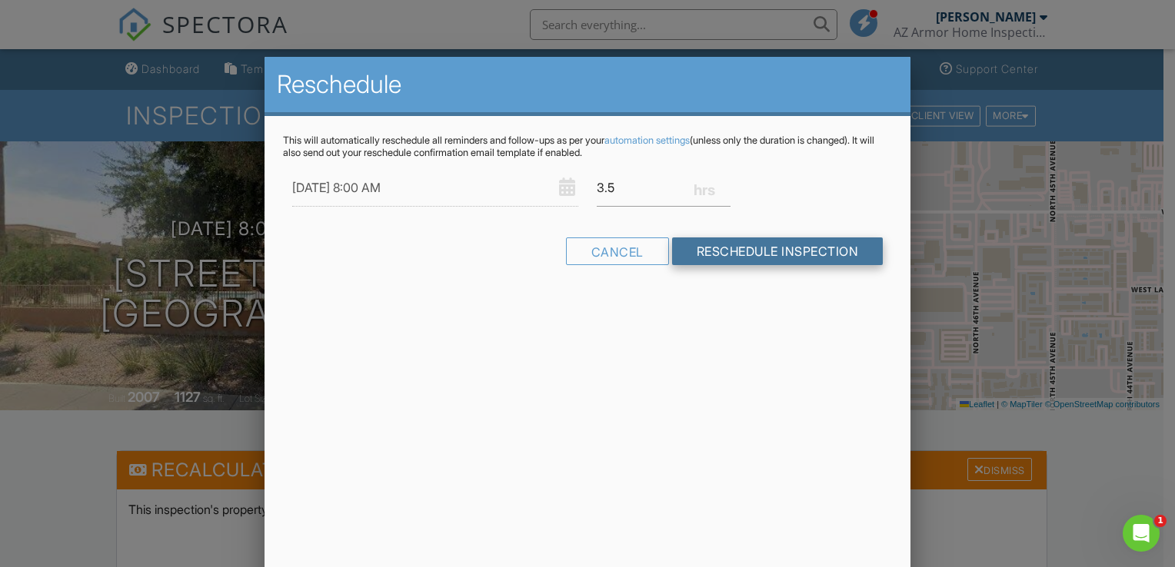
click at [769, 256] on input "Reschedule Inspection" at bounding box center [777, 252] width 211 height 28
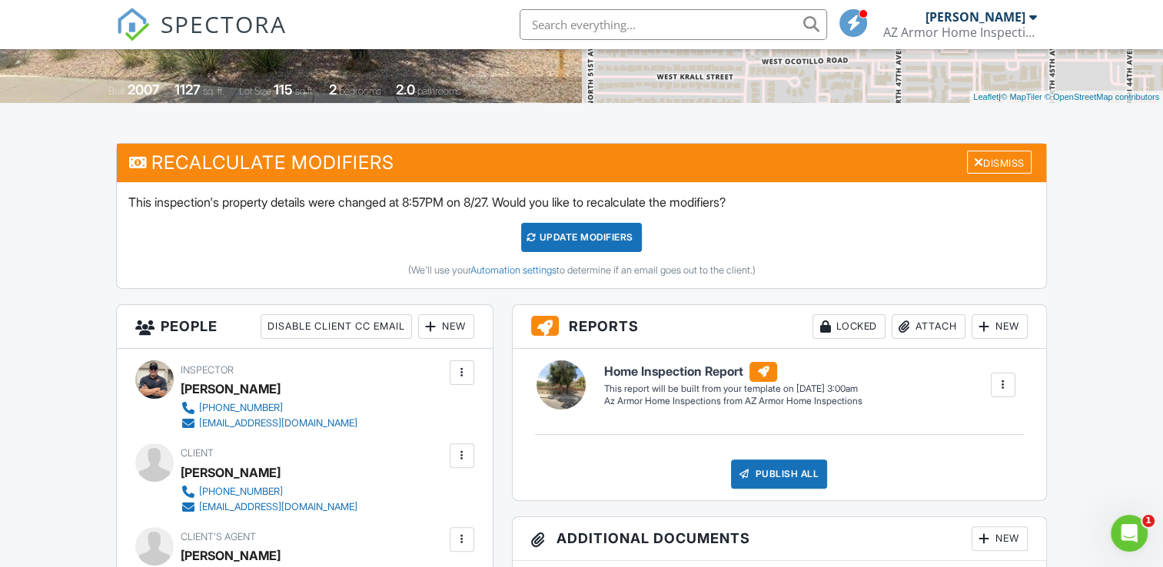
click at [624, 235] on div "UPDATE Modifiers" at bounding box center [581, 237] width 121 height 29
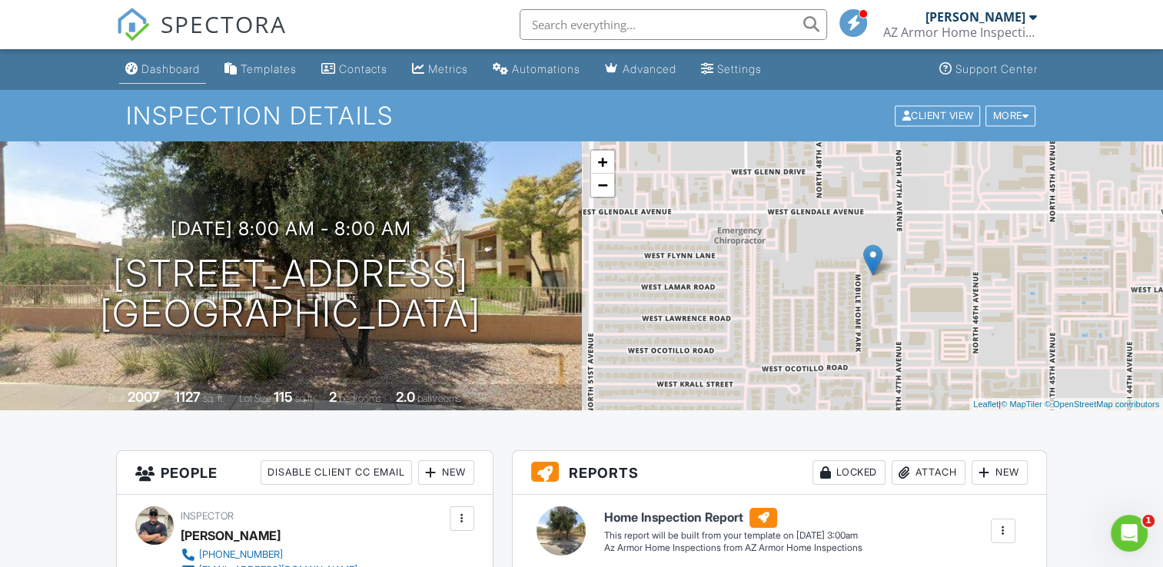
click at [165, 75] on div "Dashboard" at bounding box center [170, 68] width 58 height 13
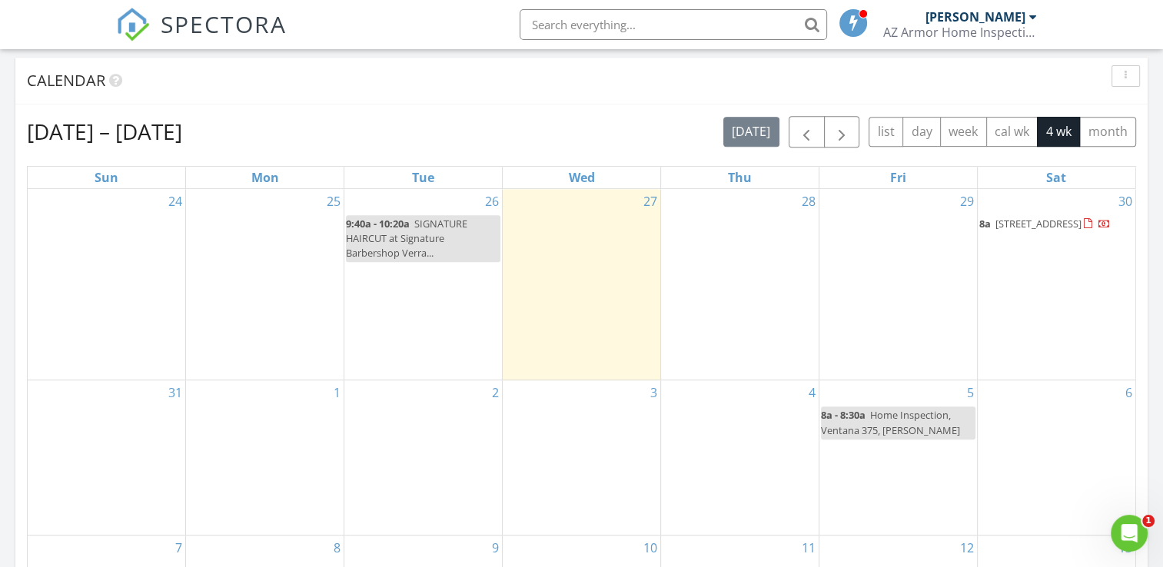
scroll to position [615, 0]
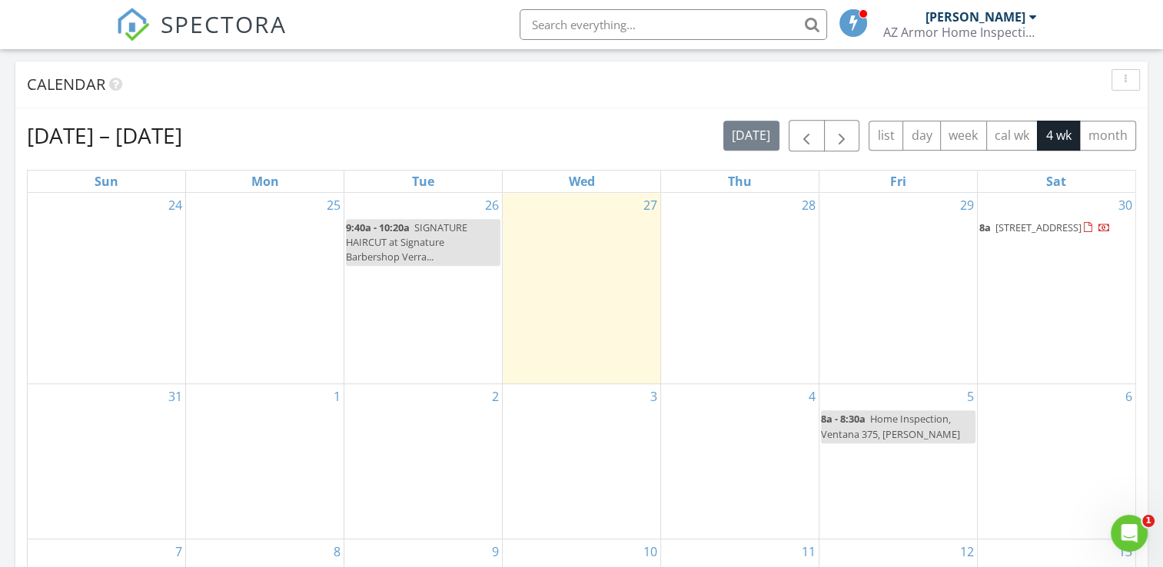
click at [905, 418] on span "Home Inspection, Ventana 375, [PERSON_NAME]" at bounding box center [890, 426] width 139 height 28
click at [912, 454] on div at bounding box center [581, 283] width 1163 height 567
click at [892, 455] on div "5 8a - 8:30a Home Inspection, Ventana 375, [PERSON_NAME]" at bounding box center [898, 461] width 158 height 155
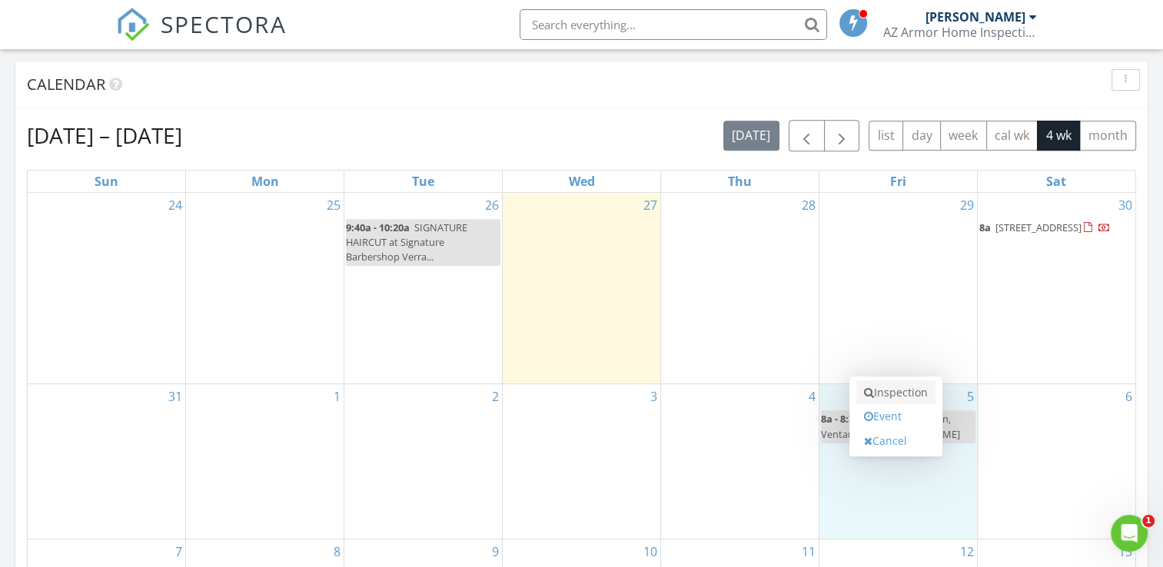
click at [901, 394] on link "Inspection" at bounding box center [895, 392] width 79 height 25
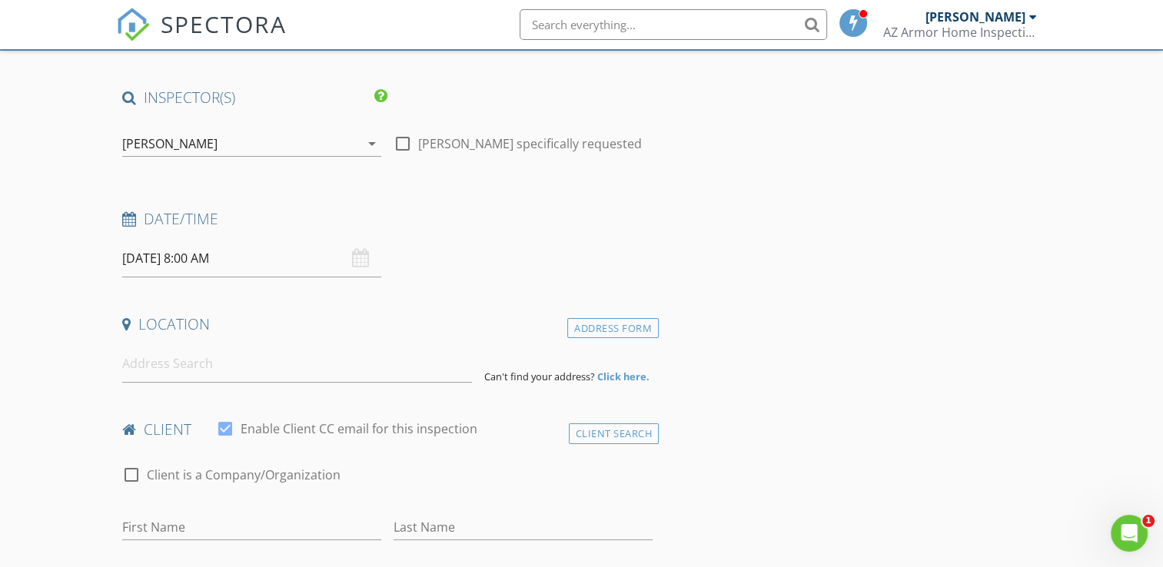
scroll to position [77, 0]
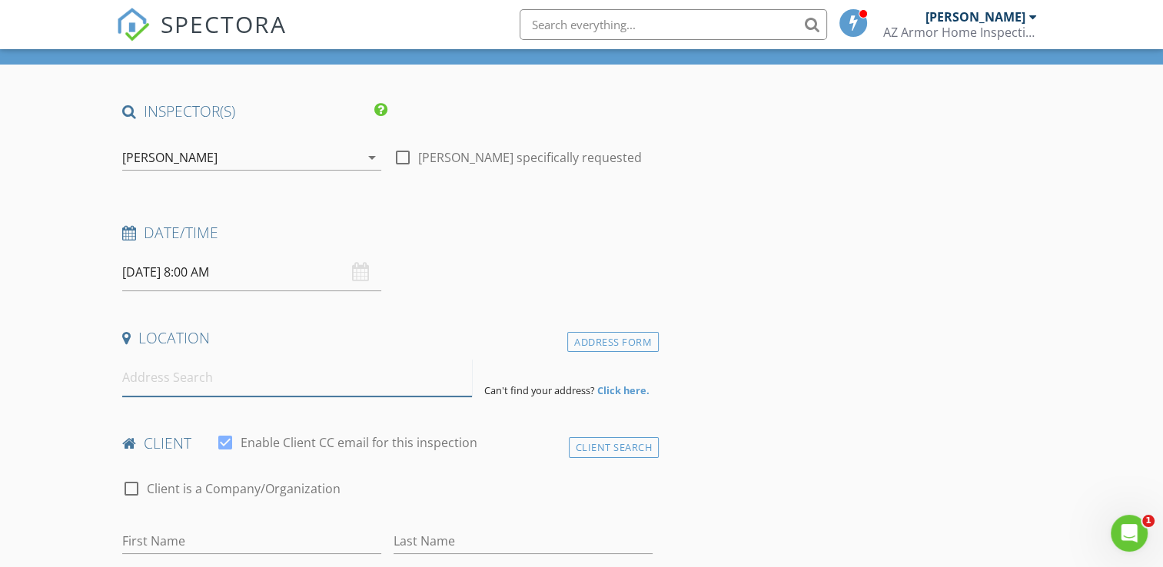
click at [195, 379] on input at bounding box center [297, 378] width 350 height 38
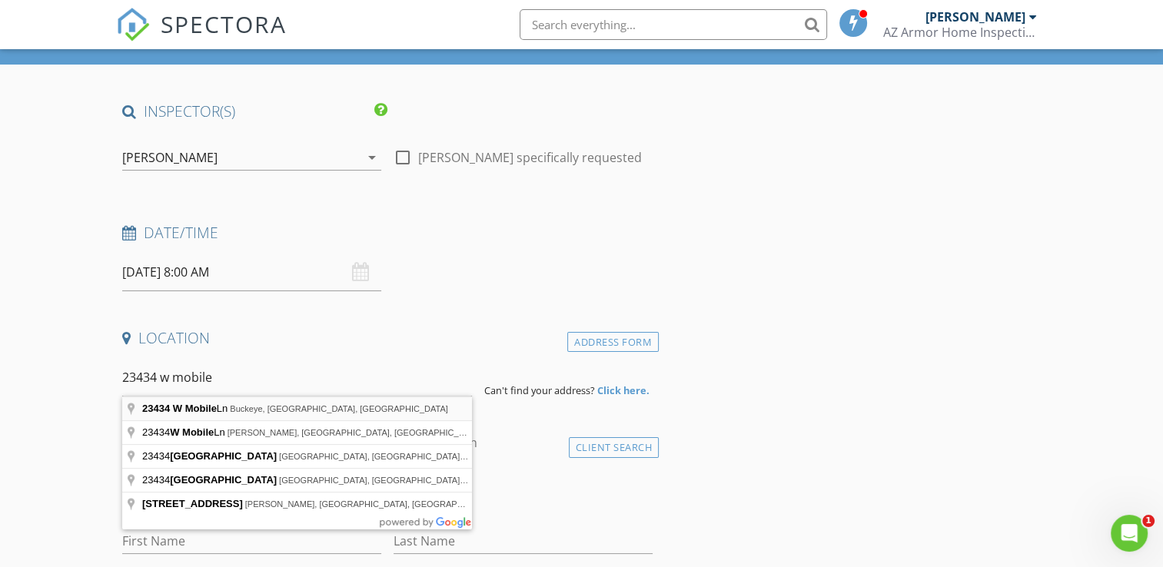
type input "[STREET_ADDRESS]"
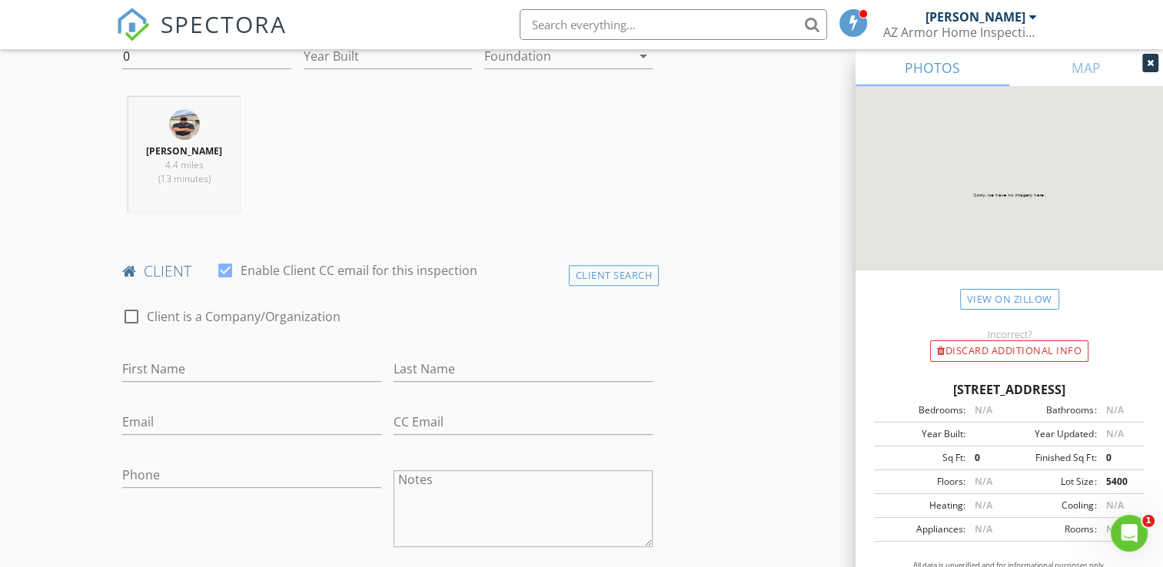
scroll to position [615, 0]
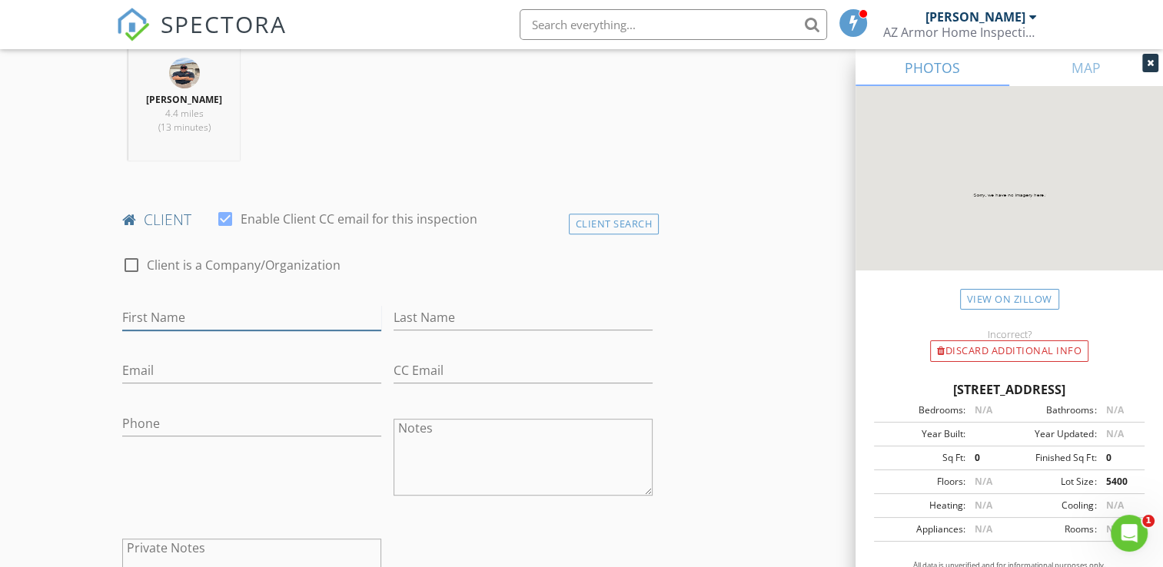
click at [171, 318] on input "First Name" at bounding box center [251, 317] width 259 height 25
type input "[PERSON_NAME]"
click at [444, 311] on input "Last Name" at bounding box center [523, 317] width 259 height 25
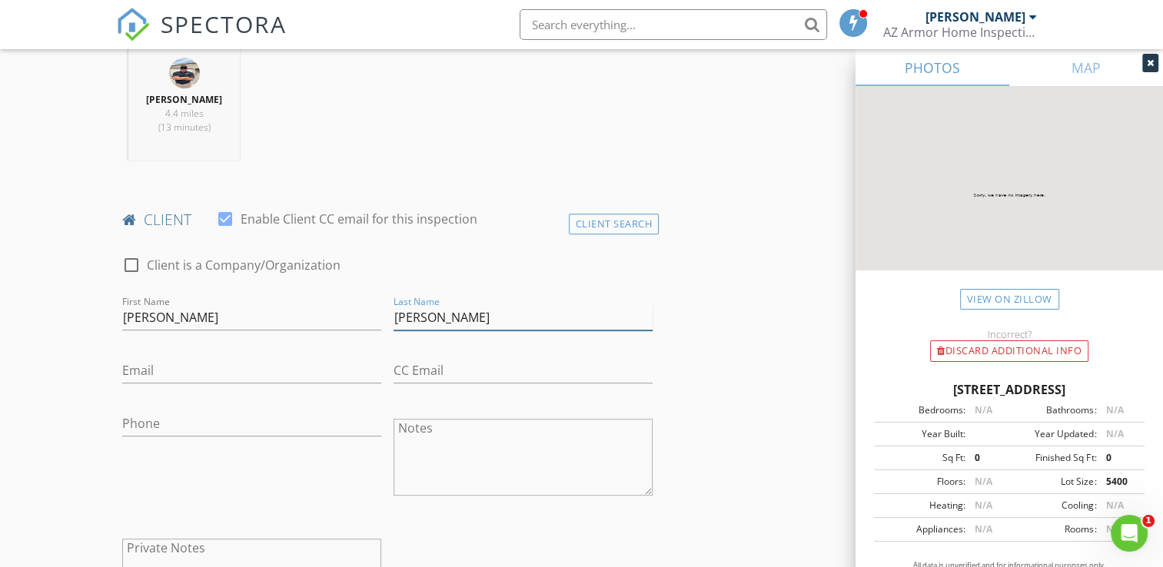
type input "[PERSON_NAME]"
drag, startPoint x: 214, startPoint y: 375, endPoint x: 221, endPoint y: 376, distance: 7.7
click at [214, 375] on input "Email" at bounding box center [251, 370] width 259 height 25
type input "Bgortega714@gmail.com"
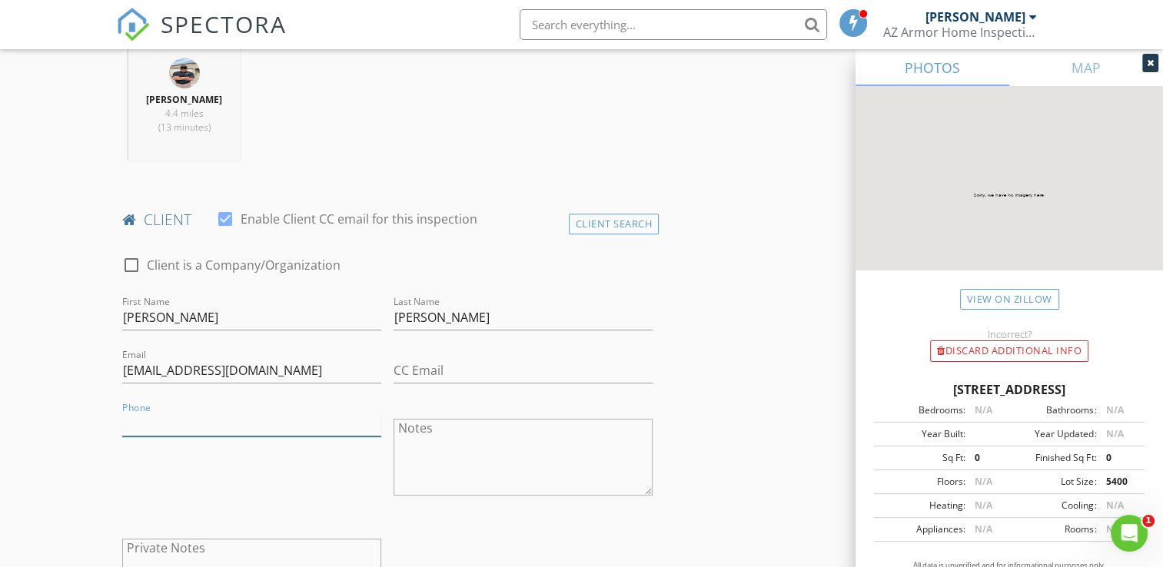
click at [281, 414] on input "Phone" at bounding box center [251, 423] width 259 height 25
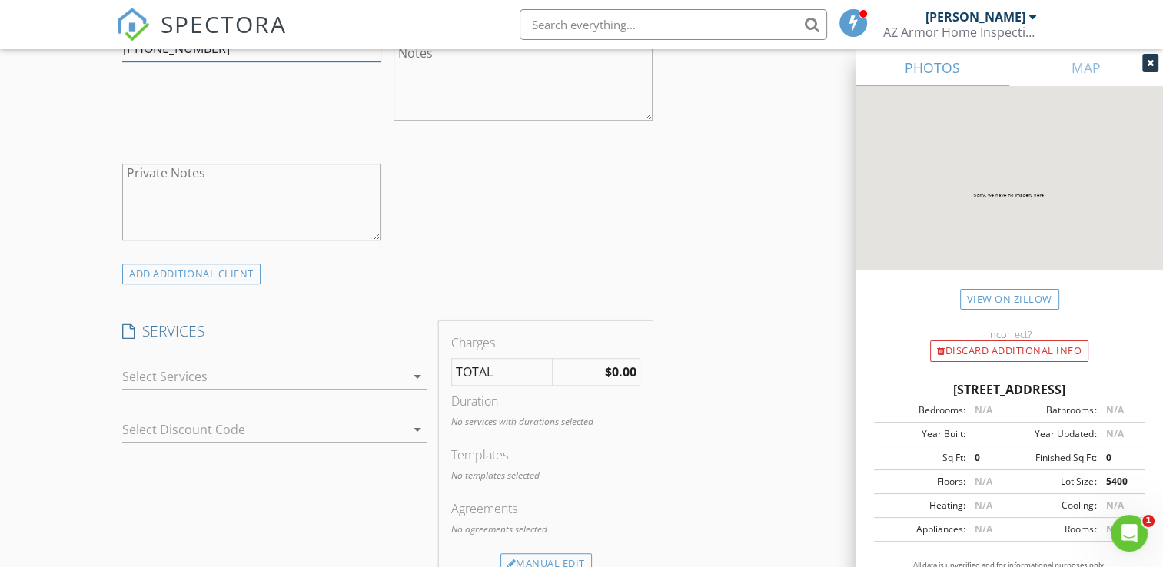
scroll to position [999, 0]
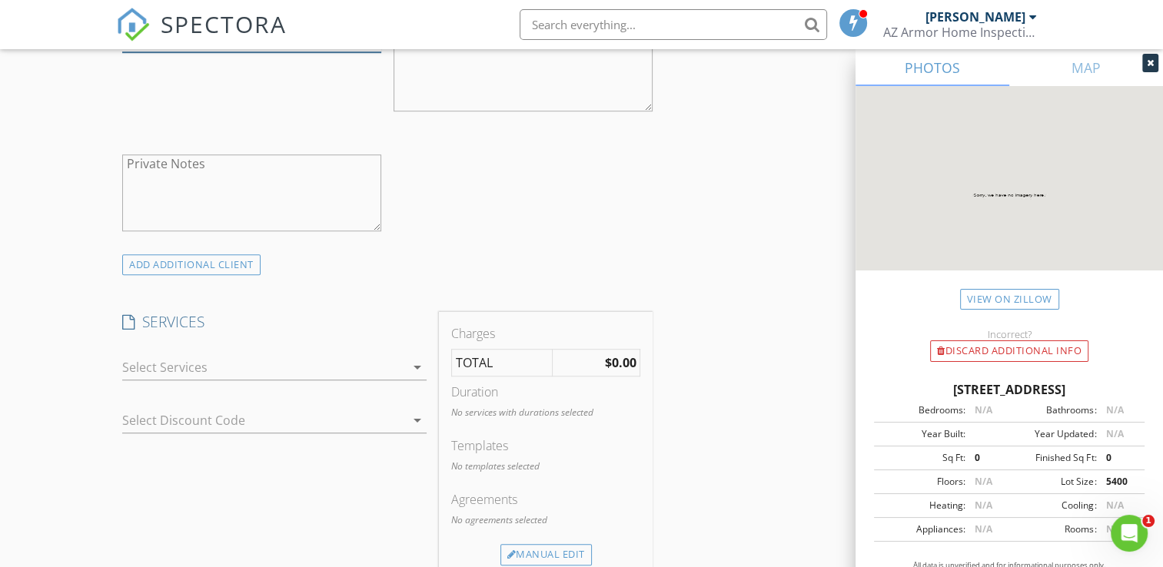
type input "[PHONE_NUMBER]"
click at [411, 364] on icon "arrow_drop_down" at bounding box center [417, 367] width 18 height 18
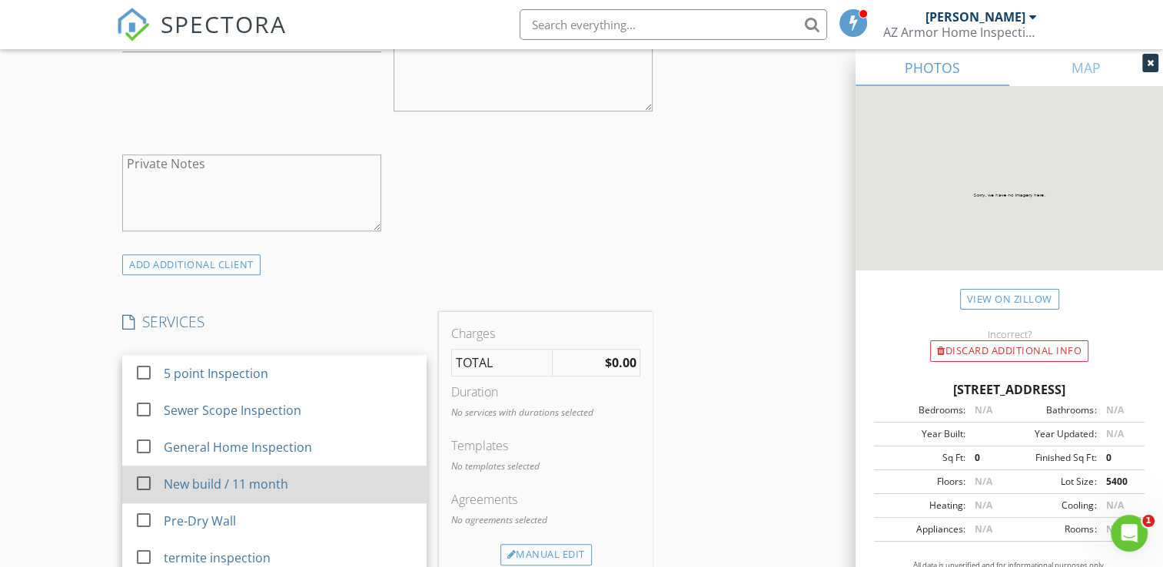
click at [285, 478] on div "New build / 11 month" at bounding box center [226, 484] width 125 height 18
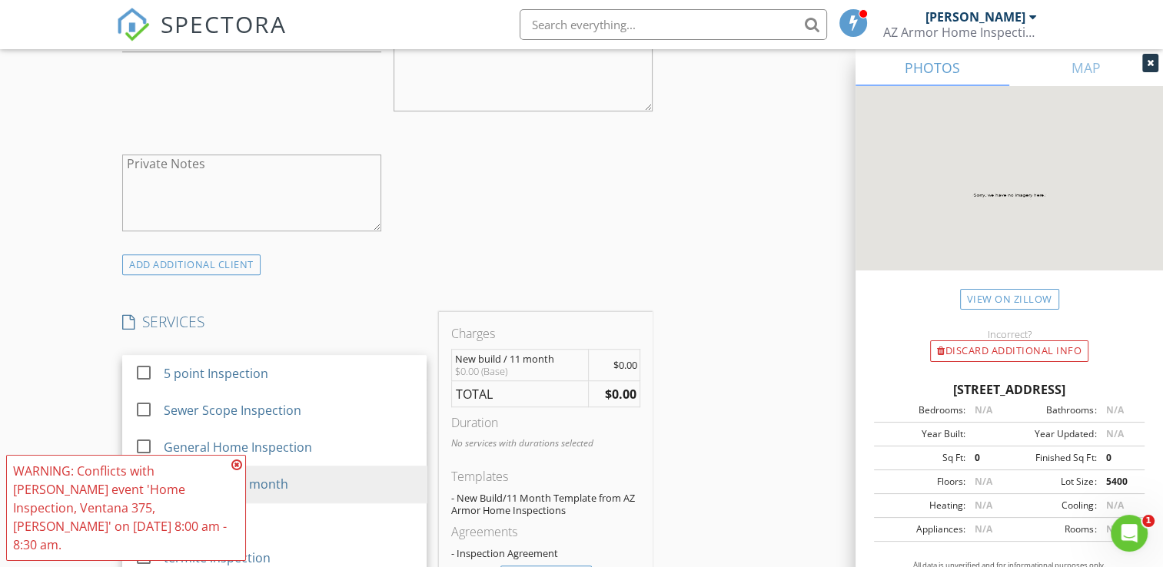
click at [174, 519] on div "WARNING: Conflicts with Omar Moreno's event 'Home Inspection, Ventana 375, Orte…" at bounding box center [120, 508] width 214 height 92
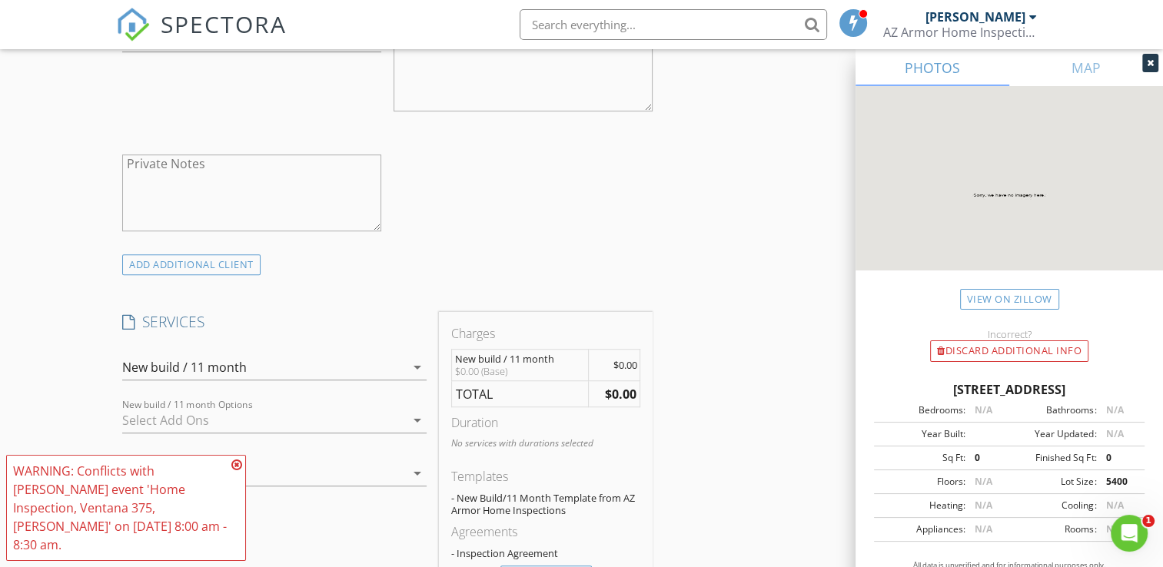
click at [238, 471] on icon at bounding box center [236, 465] width 11 height 12
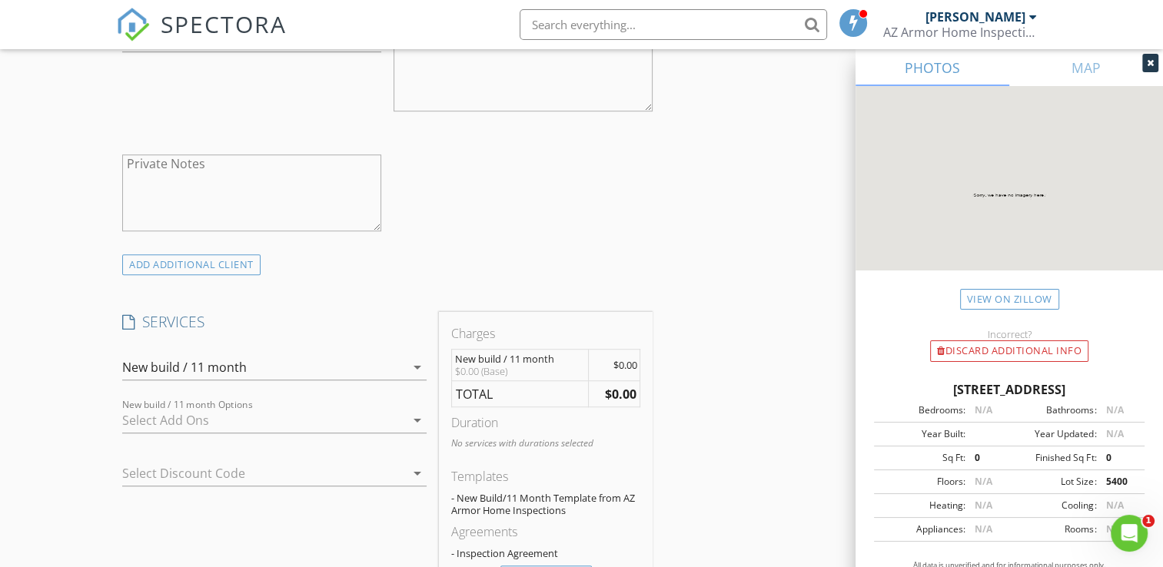
click at [400, 366] on div "New build / 11 month" at bounding box center [263, 367] width 283 height 25
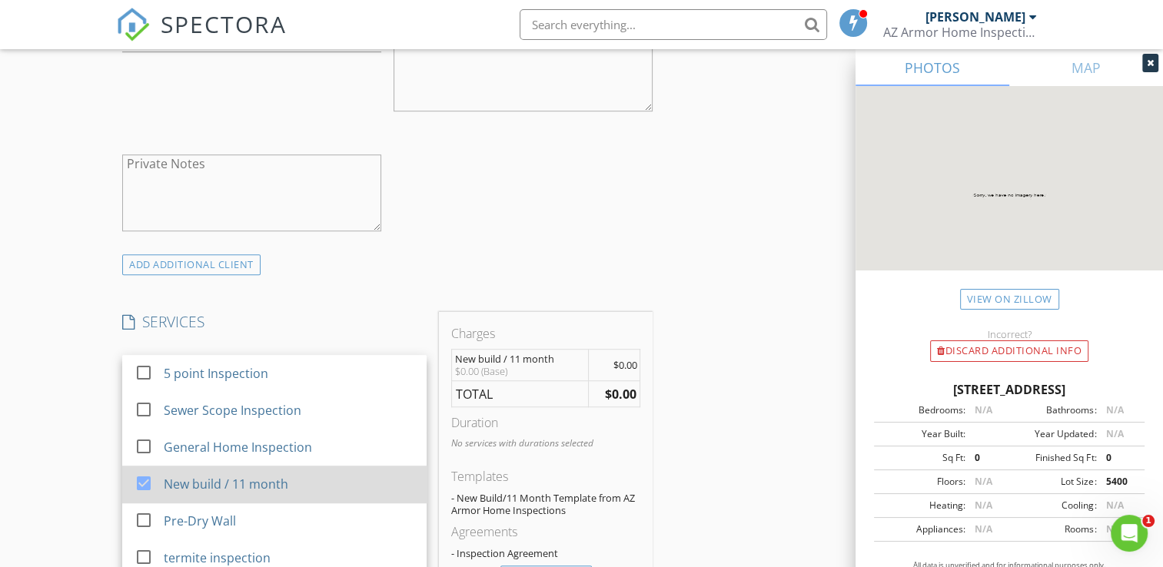
click at [284, 483] on div "New build / 11 month" at bounding box center [226, 484] width 125 height 18
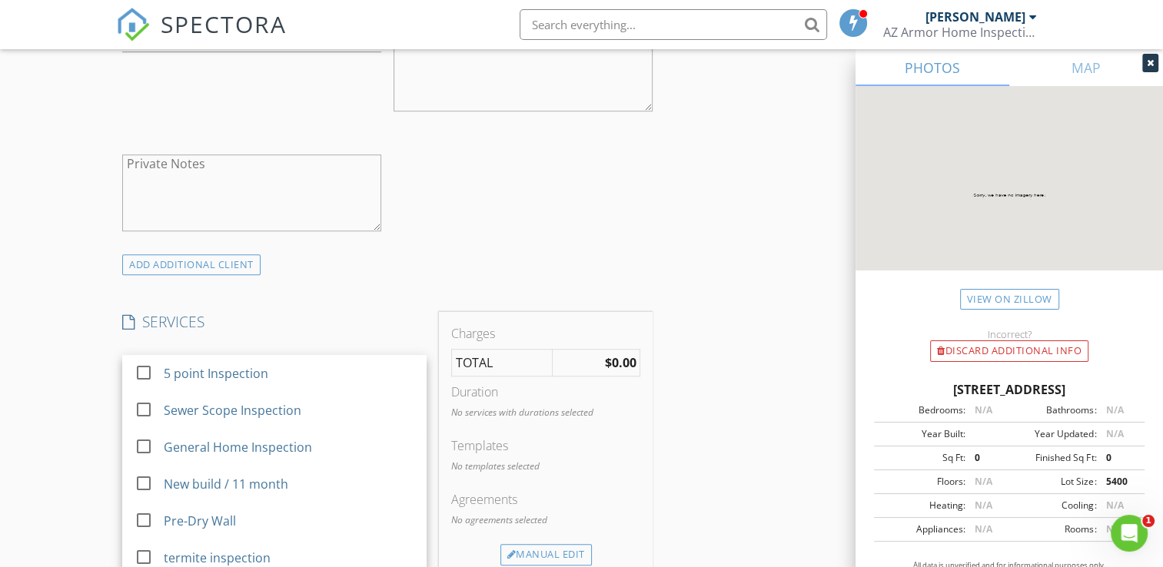
click at [406, 328] on h4 "SERVICES" at bounding box center [274, 322] width 304 height 20
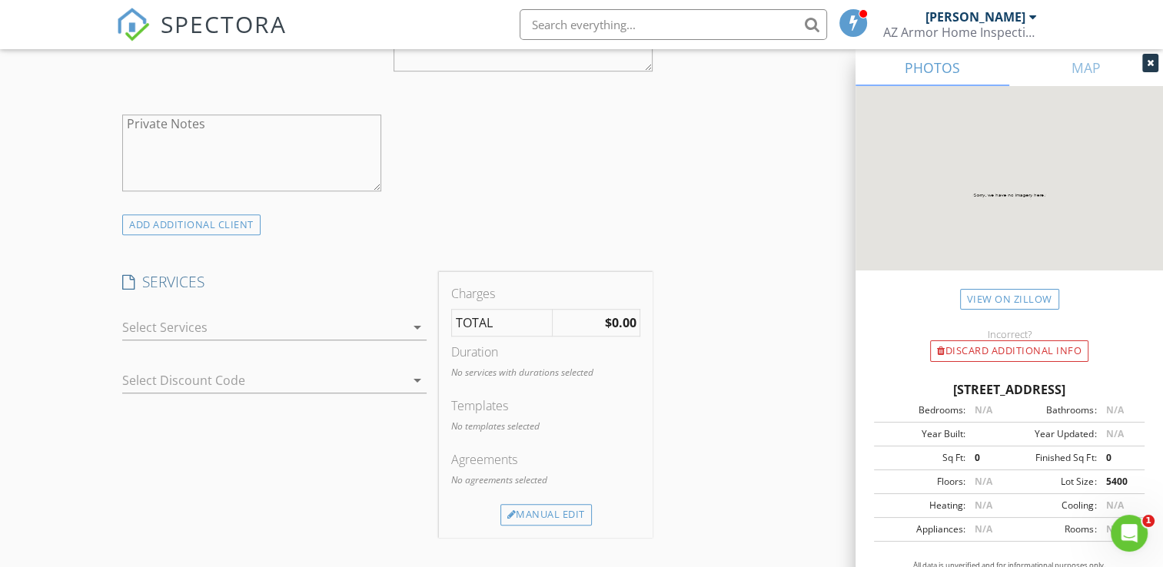
scroll to position [1076, 0]
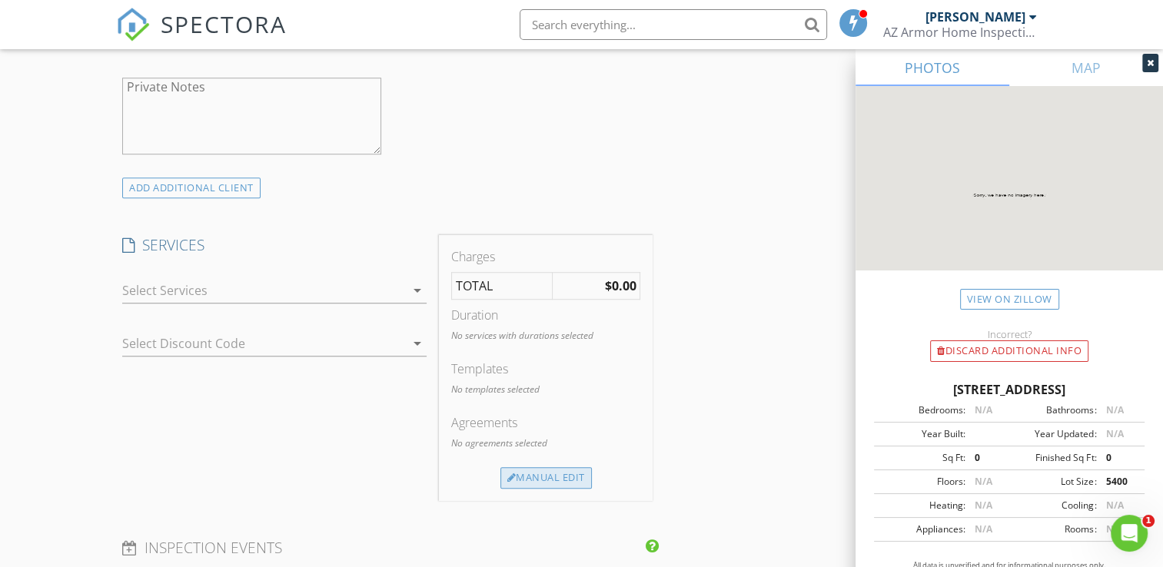
click at [540, 471] on div "Manual Edit" at bounding box center [545, 478] width 91 height 22
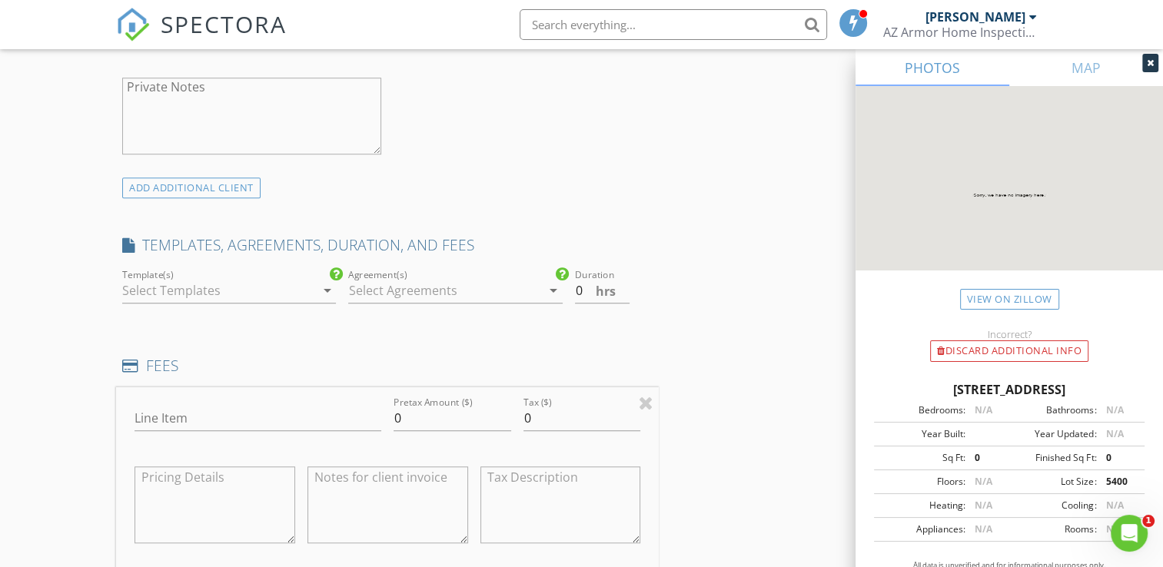
click at [321, 294] on icon "arrow_drop_down" at bounding box center [326, 290] width 18 height 18
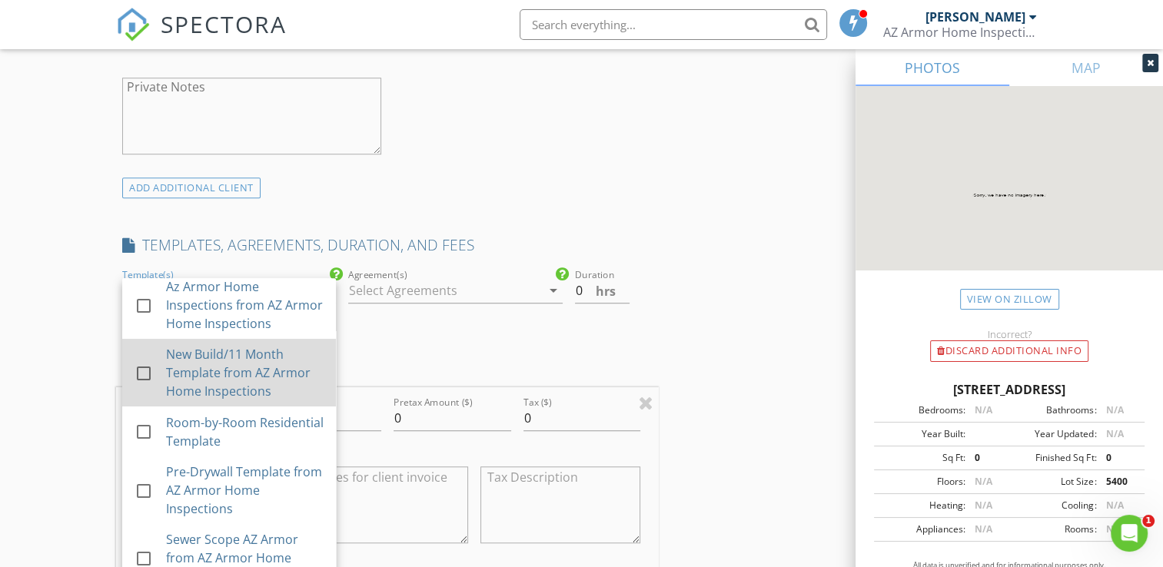
scroll to position [149, 0]
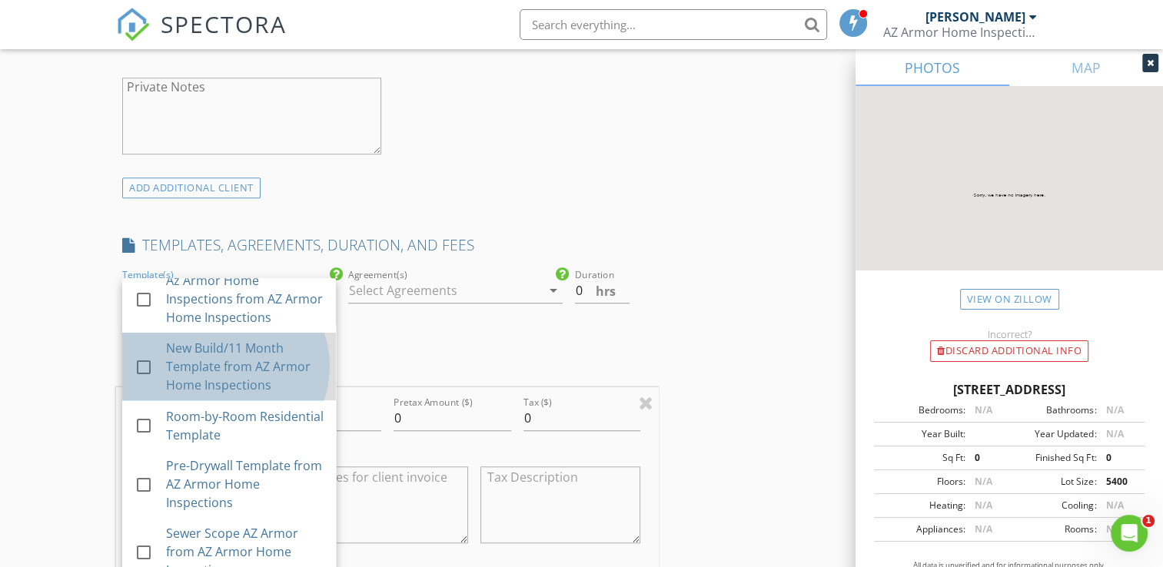
click at [249, 370] on div "New Build/11 Month Template from AZ Armor Home Inspections" at bounding box center [245, 366] width 158 height 55
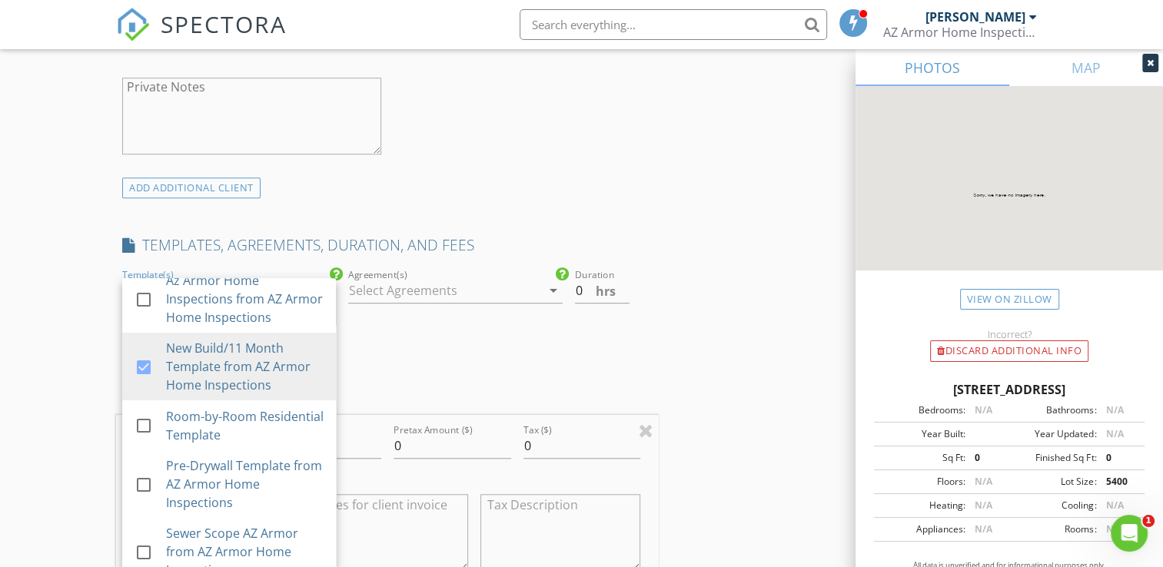
click at [400, 351] on div "INSPECTOR(S) check_box Omar Moreno PRIMARY Omar Moreno arrow_drop_down check_bo…" at bounding box center [387, 415] width 543 height 2626
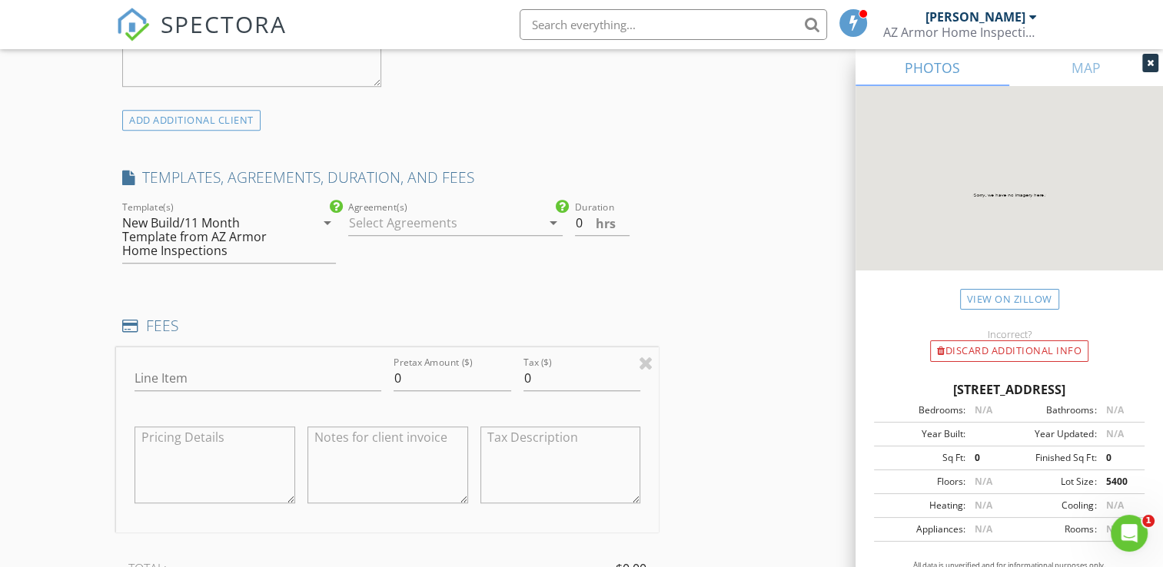
scroll to position [1153, 0]
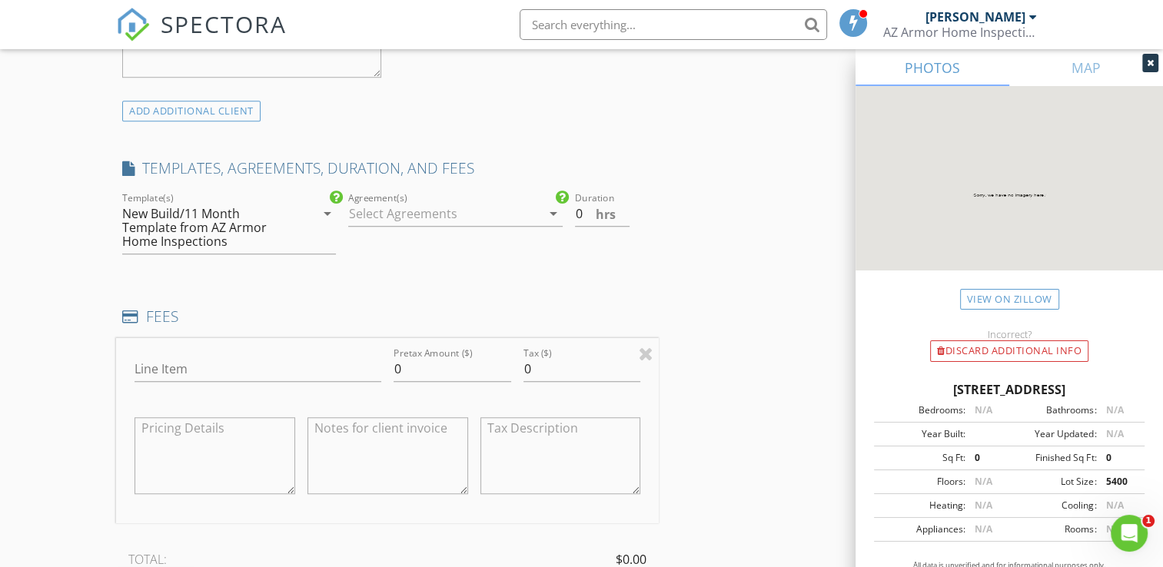
click at [515, 219] on div at bounding box center [444, 213] width 192 height 25
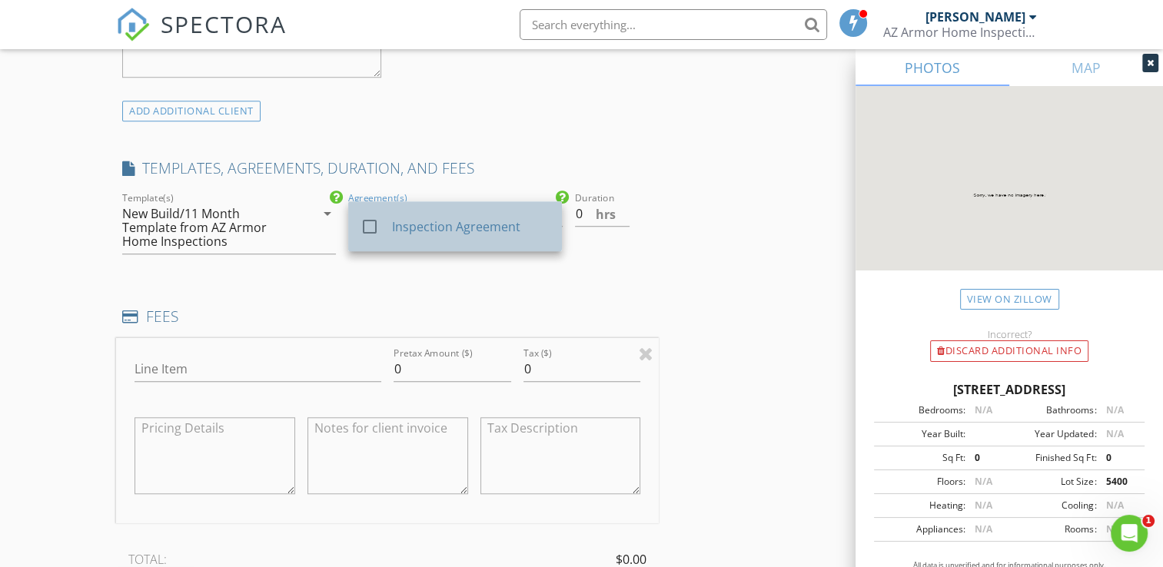
click at [494, 231] on div "Inspection Agreement" at bounding box center [471, 227] width 158 height 18
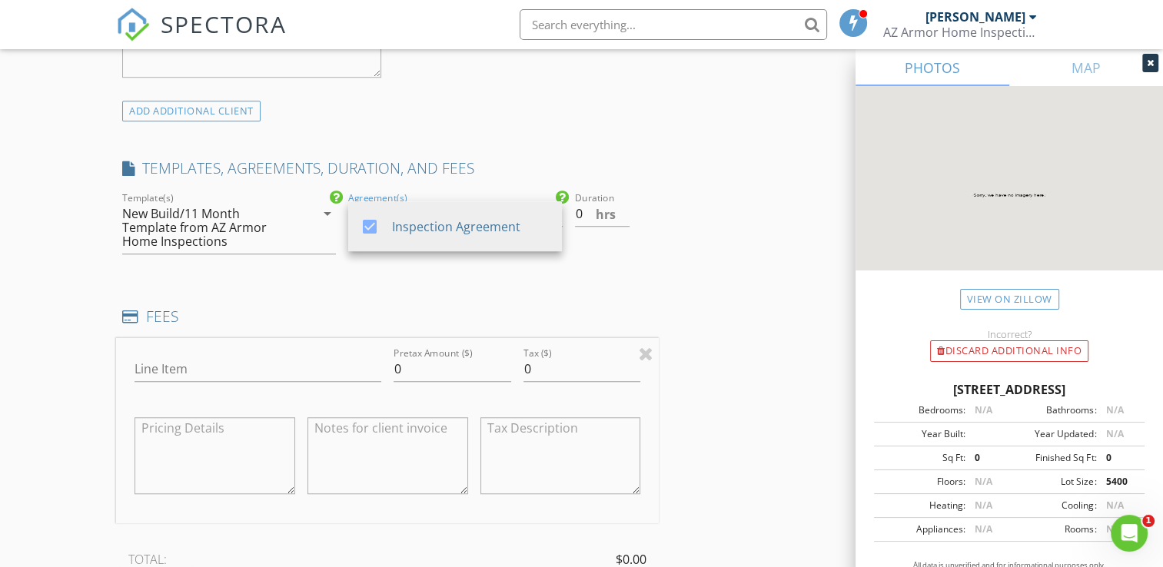
click at [602, 239] on div at bounding box center [614, 237] width 78 height 9
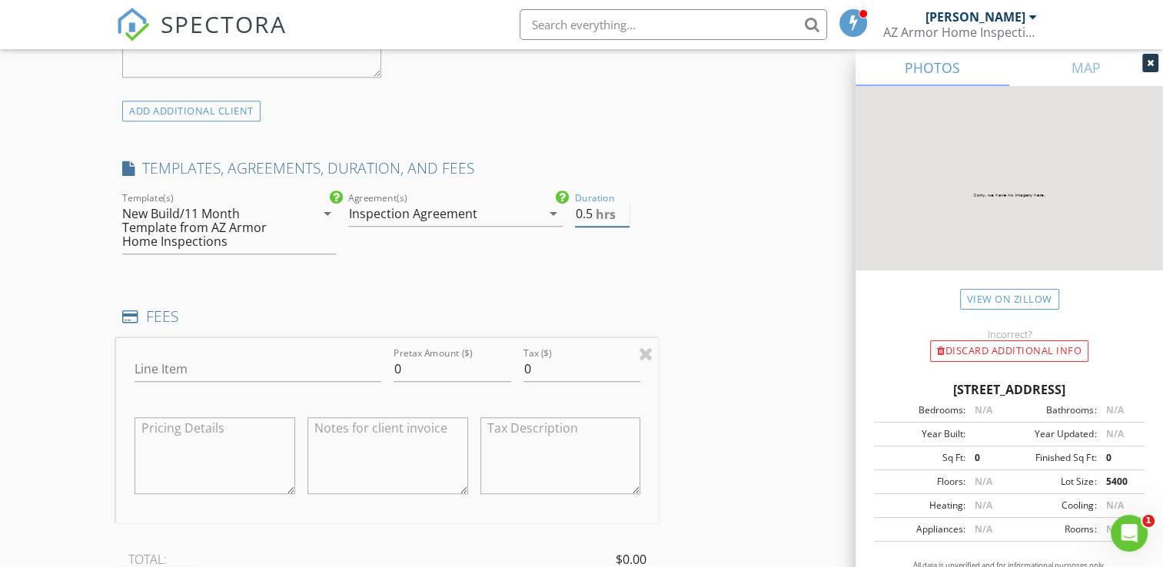
click at [623, 209] on input "0.5" at bounding box center [602, 213] width 55 height 25
click at [623, 209] on input "1" at bounding box center [602, 213] width 55 height 25
click at [623, 209] on input "1.5" at bounding box center [602, 213] width 55 height 25
click at [623, 209] on input "2" at bounding box center [602, 213] width 55 height 25
click at [623, 209] on input "2.5" at bounding box center [602, 213] width 55 height 25
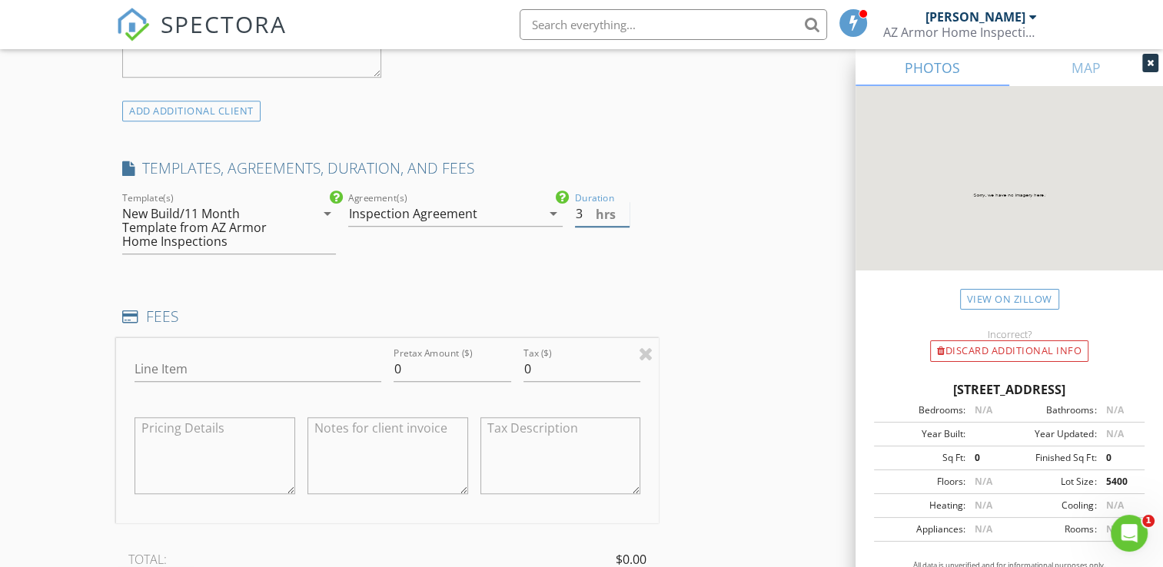
click at [623, 209] on input "3" at bounding box center [602, 213] width 55 height 25
click at [623, 209] on input "3.5" at bounding box center [602, 213] width 55 height 25
click at [623, 209] on input "4" at bounding box center [602, 213] width 55 height 25
type input "4.5"
click at [621, 209] on input "4.5" at bounding box center [602, 213] width 55 height 25
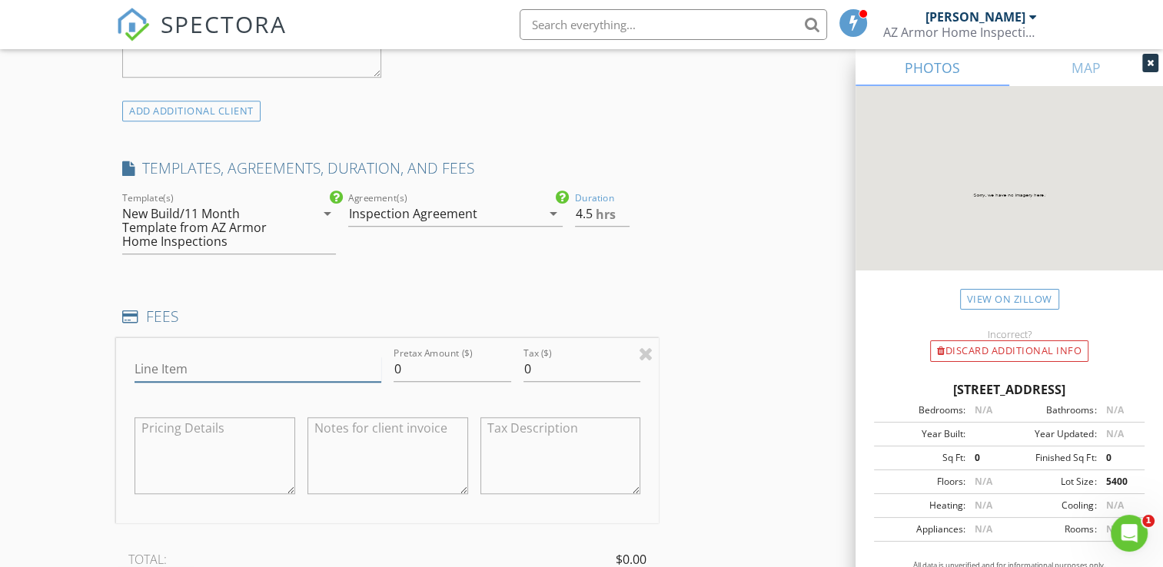
click at [321, 367] on input "Line Item" at bounding box center [258, 369] width 247 height 25
click at [426, 361] on input "0" at bounding box center [453, 369] width 118 height 25
type input "0"
type input "350.00"
click at [267, 442] on textarea at bounding box center [215, 455] width 161 height 77
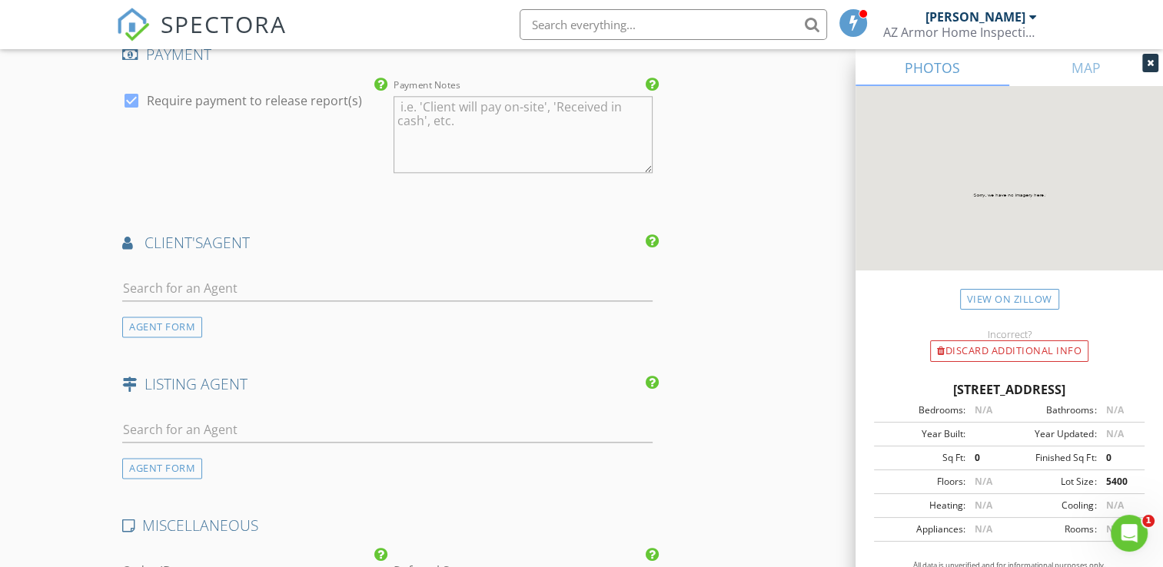
scroll to position [1922, 0]
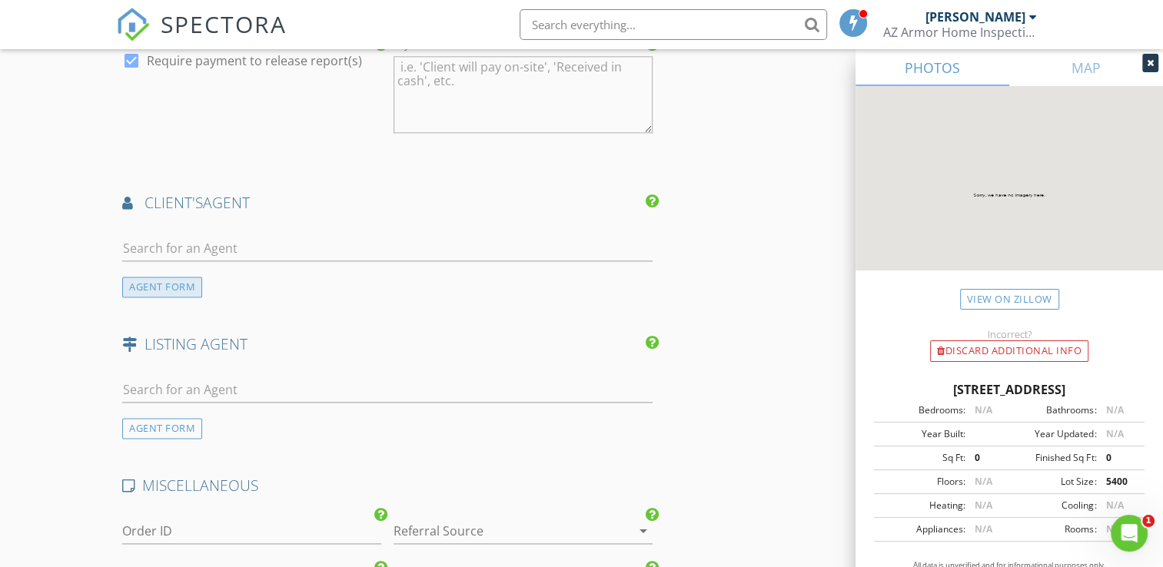
click at [184, 293] on div "AGENT FORM" at bounding box center [162, 287] width 80 height 21
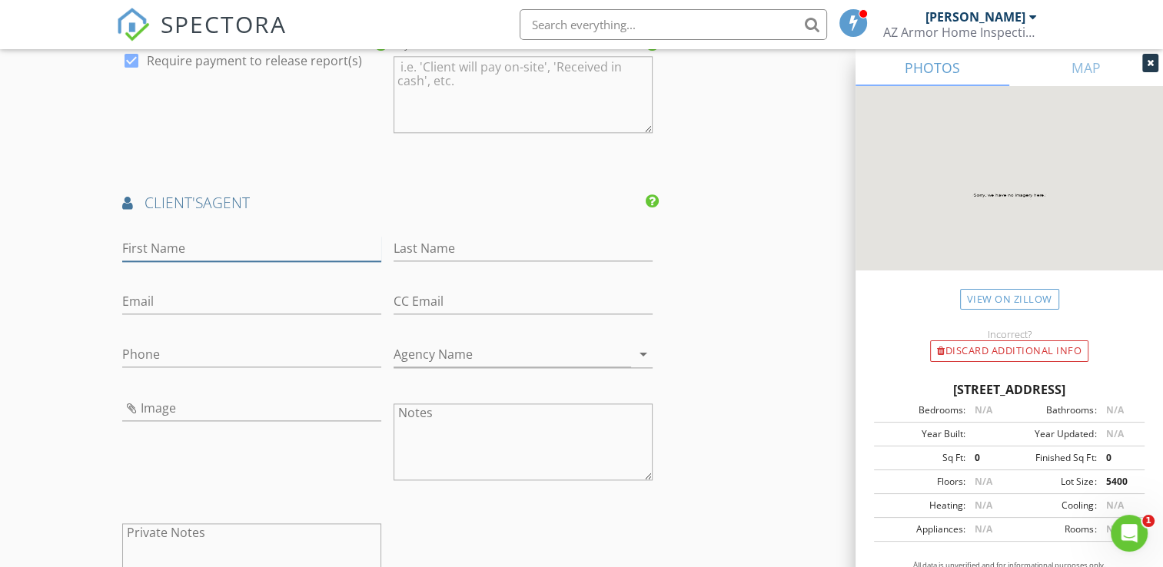
click at [206, 250] on input "First Name" at bounding box center [251, 248] width 259 height 25
type input "[PERSON_NAME]"
click at [425, 245] on input "Last Name" at bounding box center [523, 248] width 259 height 25
type input "[PERSON_NAME]"
click at [208, 304] on input "Email" at bounding box center [251, 301] width 259 height 25
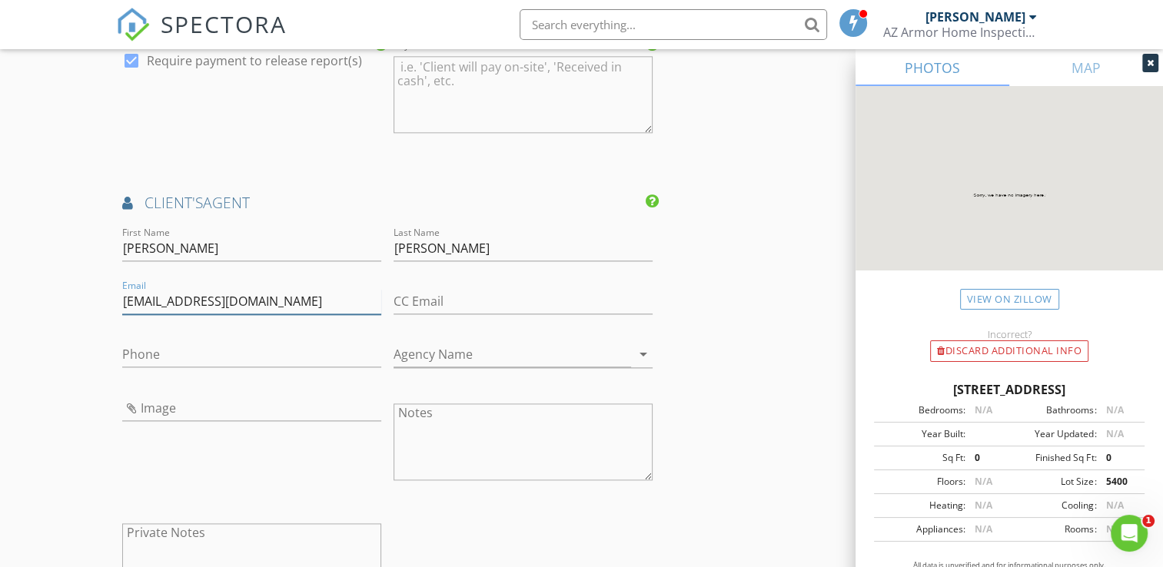
type input "pabloazhomes@gmail.com"
click at [217, 354] on input "Phone" at bounding box center [251, 354] width 259 height 25
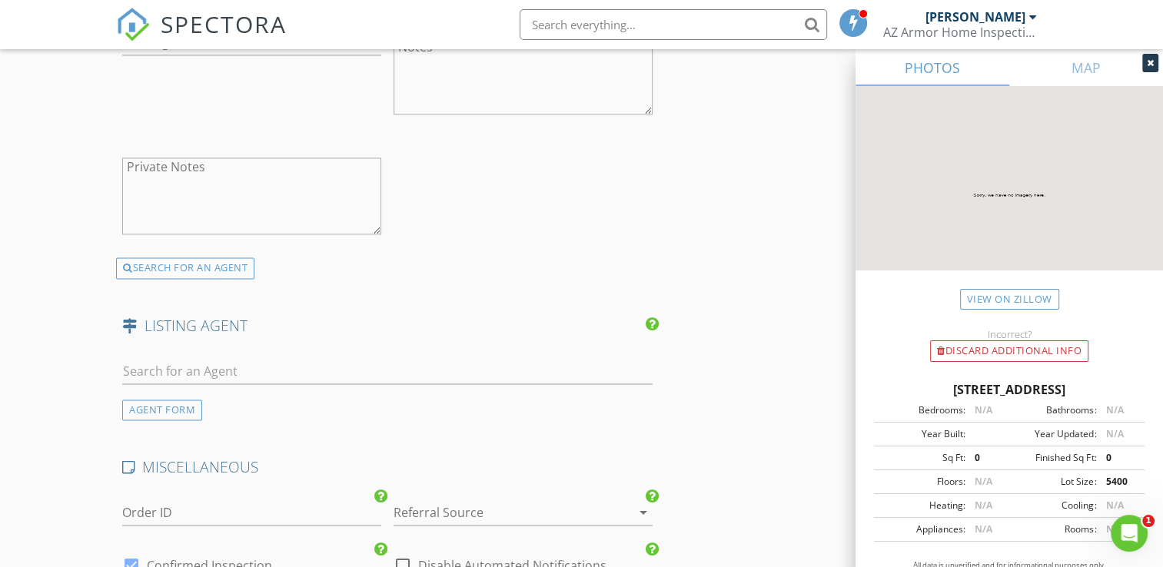
scroll to position [2306, 0]
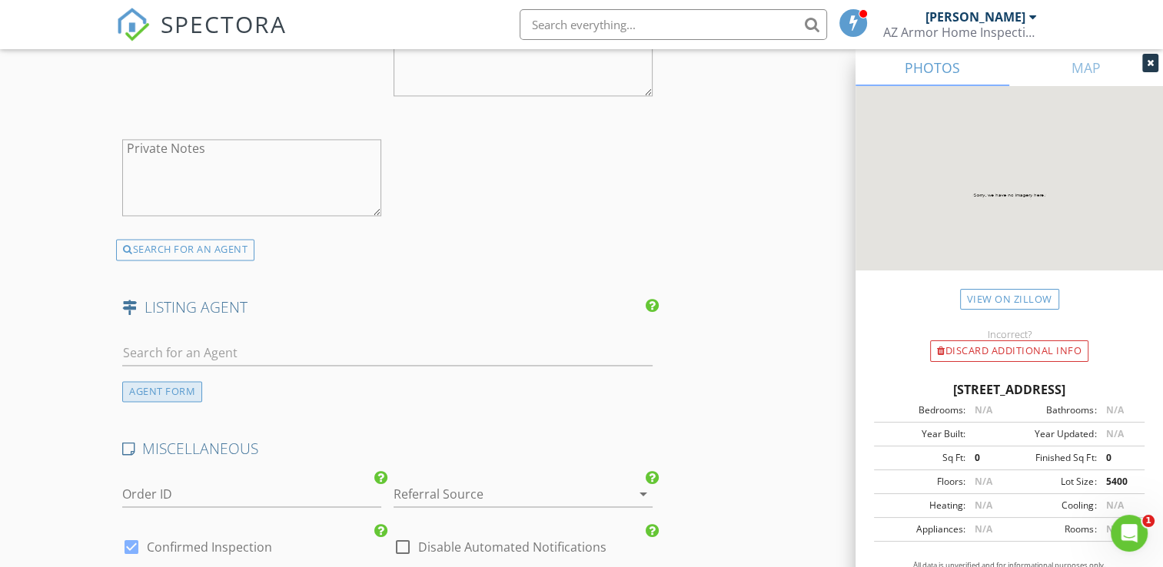
type input "623-499-0423"
click at [183, 392] on div "AGENT FORM" at bounding box center [162, 391] width 80 height 21
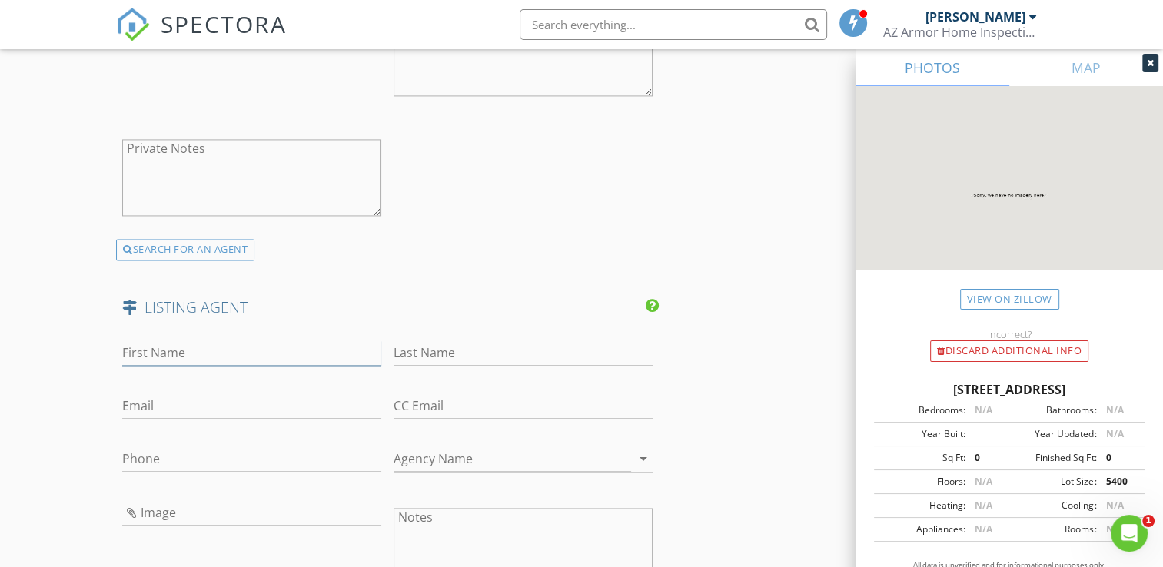
click at [188, 349] on input "First Name" at bounding box center [251, 353] width 259 height 25
type input "m"
type input "Michelle"
click at [412, 345] on input "Last Name" at bounding box center [523, 353] width 259 height 25
type input "Lilly"
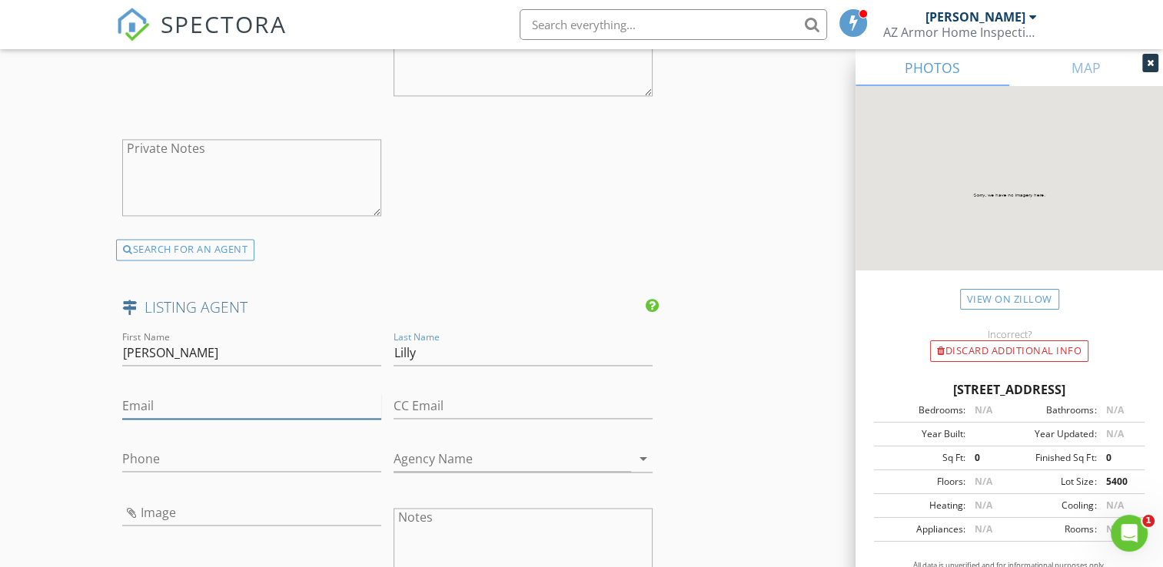
click at [202, 410] on input "Email" at bounding box center [251, 406] width 259 height 25
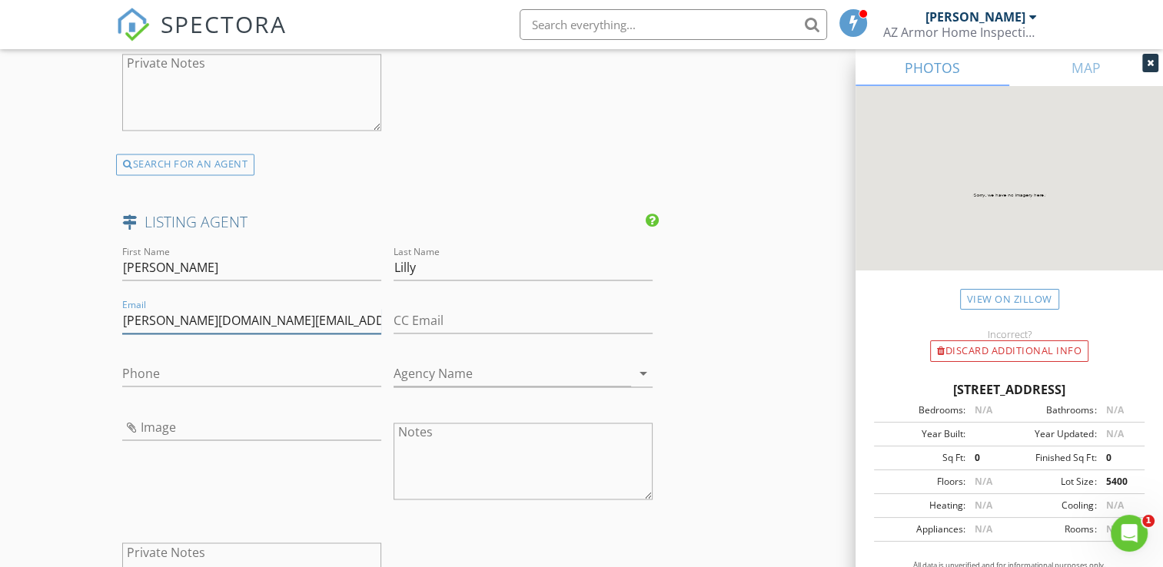
scroll to position [2383, 0]
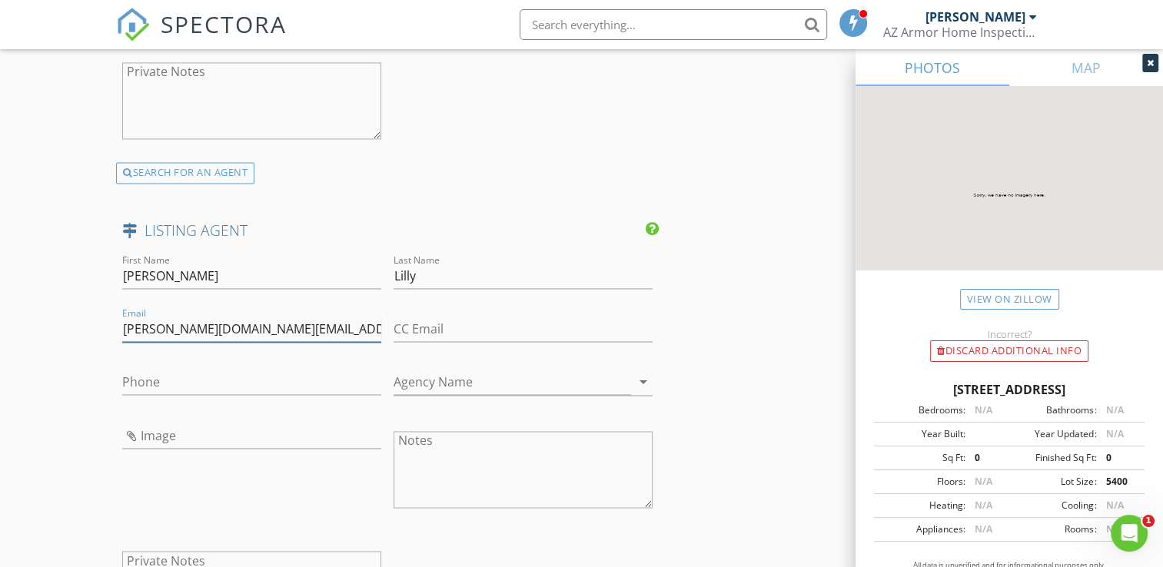
type input "michelle.lilly@lennar.com"
click at [458, 324] on input "CC Email" at bounding box center [523, 329] width 259 height 25
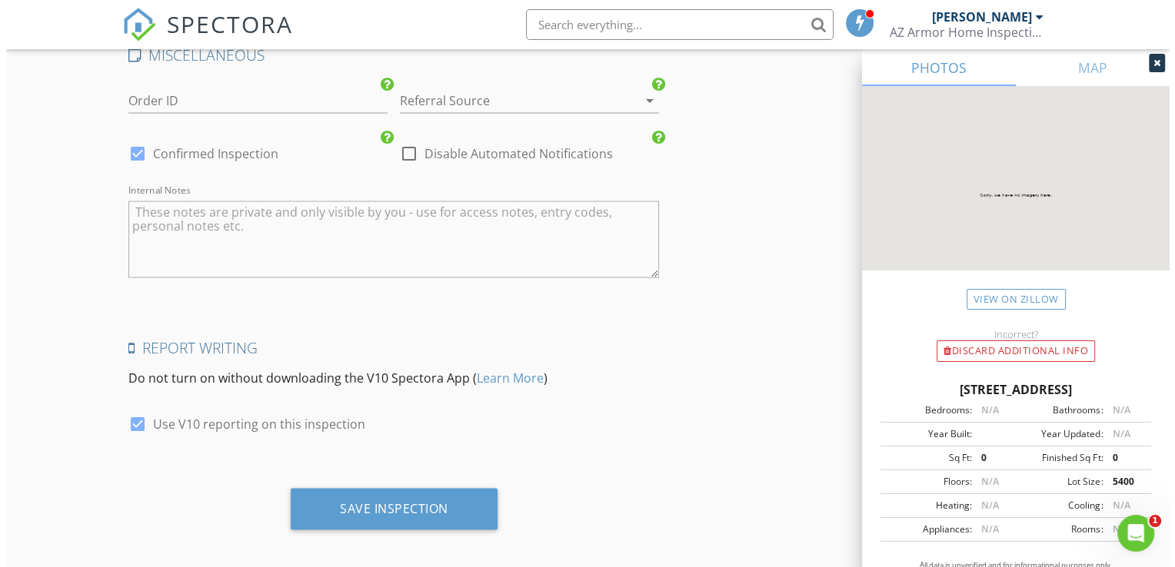
scroll to position [3052, 0]
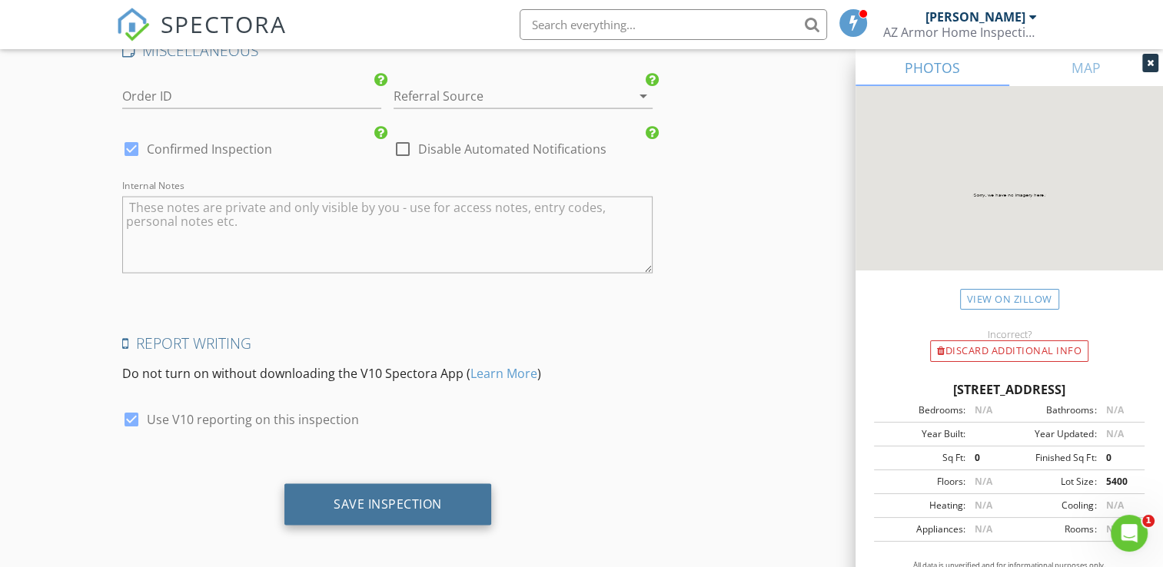
type input "Jim.shannon@lennar.com"
click at [448, 504] on div "Save Inspection" at bounding box center [387, 505] width 207 height 42
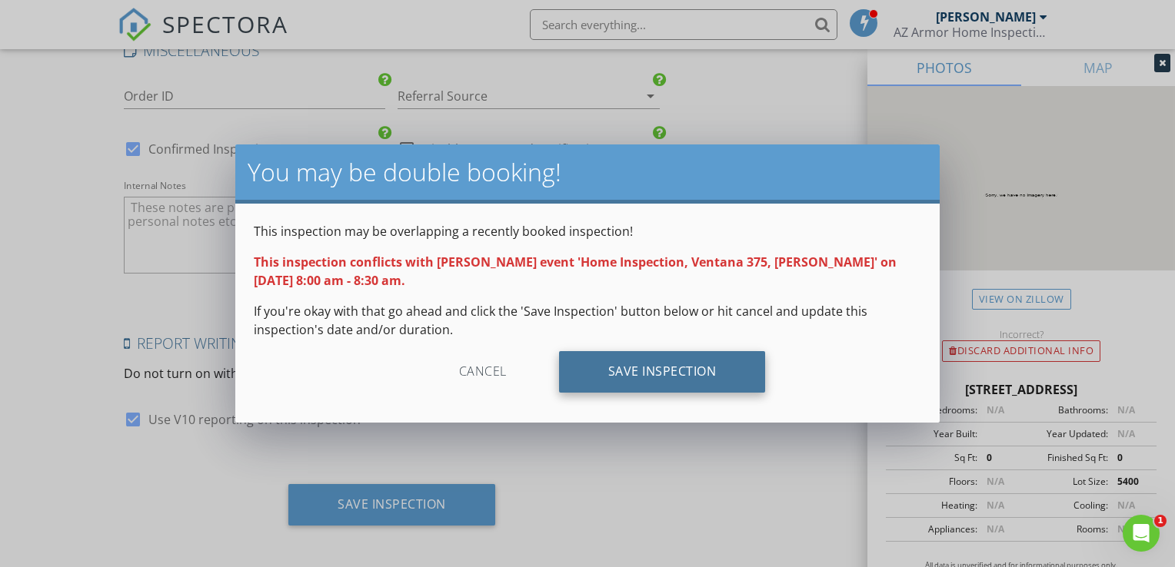
click at [623, 376] on div "Save Inspection" at bounding box center [662, 372] width 207 height 42
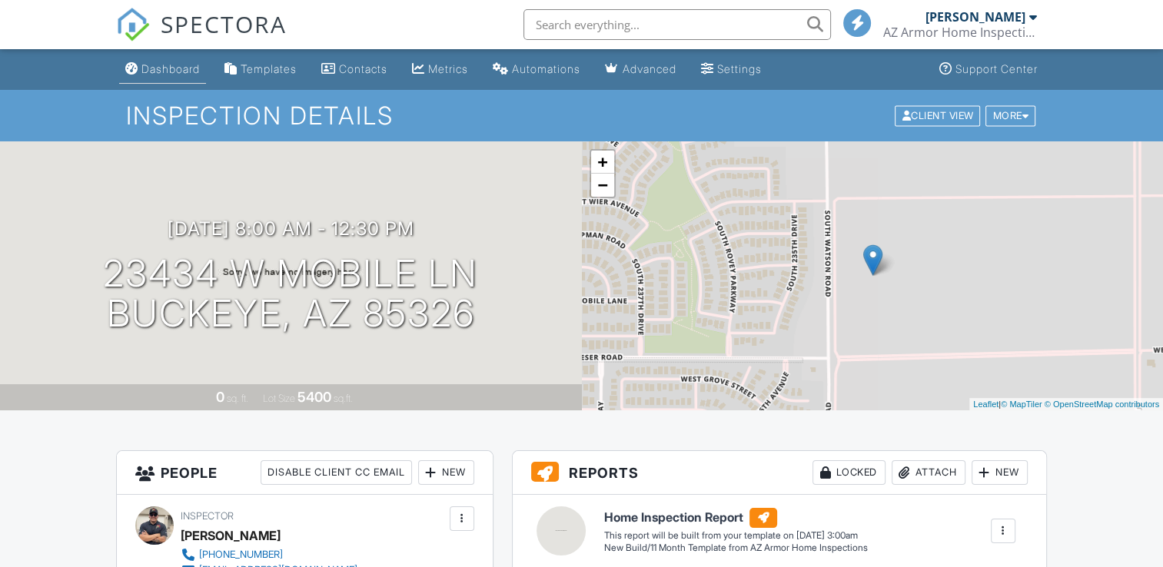
click at [203, 78] on link "Dashboard" at bounding box center [162, 69] width 87 height 28
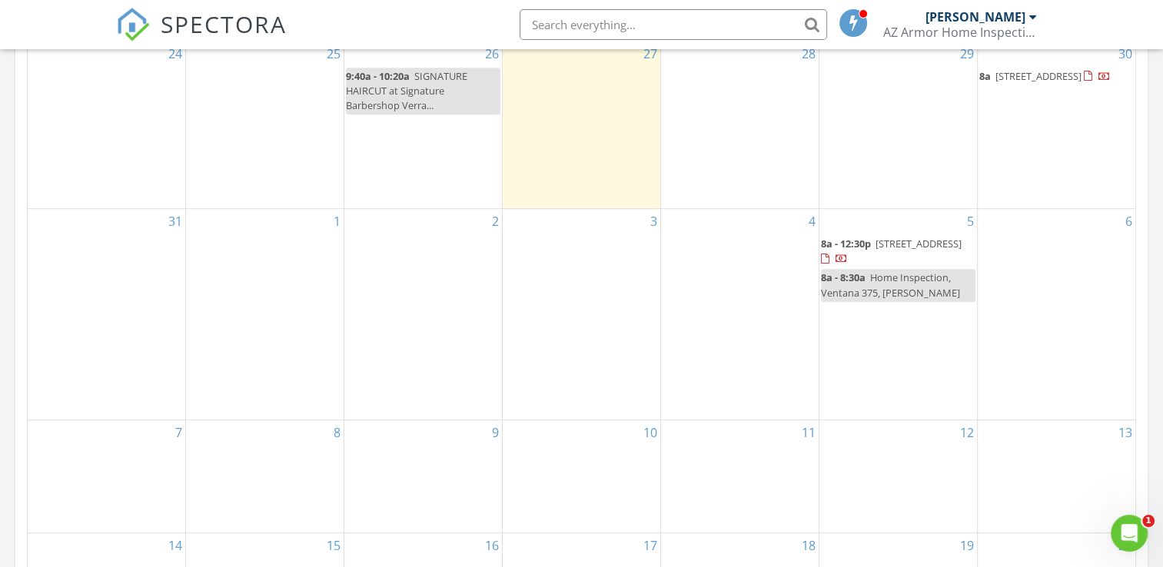
scroll to position [769, 0]
drag, startPoint x: 924, startPoint y: 280, endPoint x: 911, endPoint y: 284, distance: 13.6
click at [911, 284] on link "8a - 8:30a Home Inspection, Ventana 375, [PERSON_NAME]" at bounding box center [898, 283] width 155 height 32
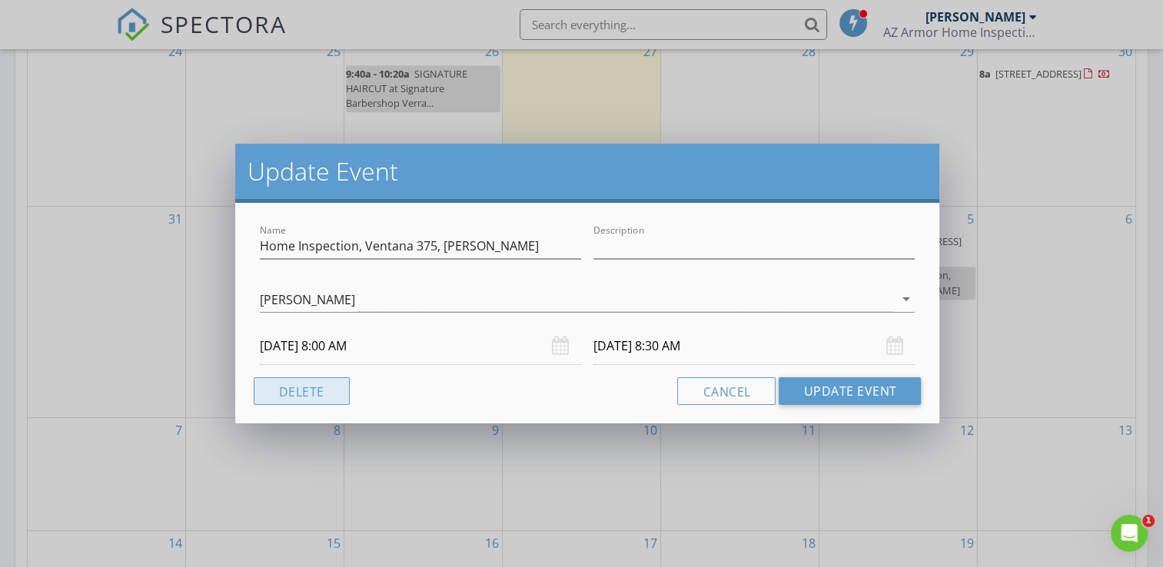
click at [308, 397] on button "Delete" at bounding box center [302, 391] width 96 height 28
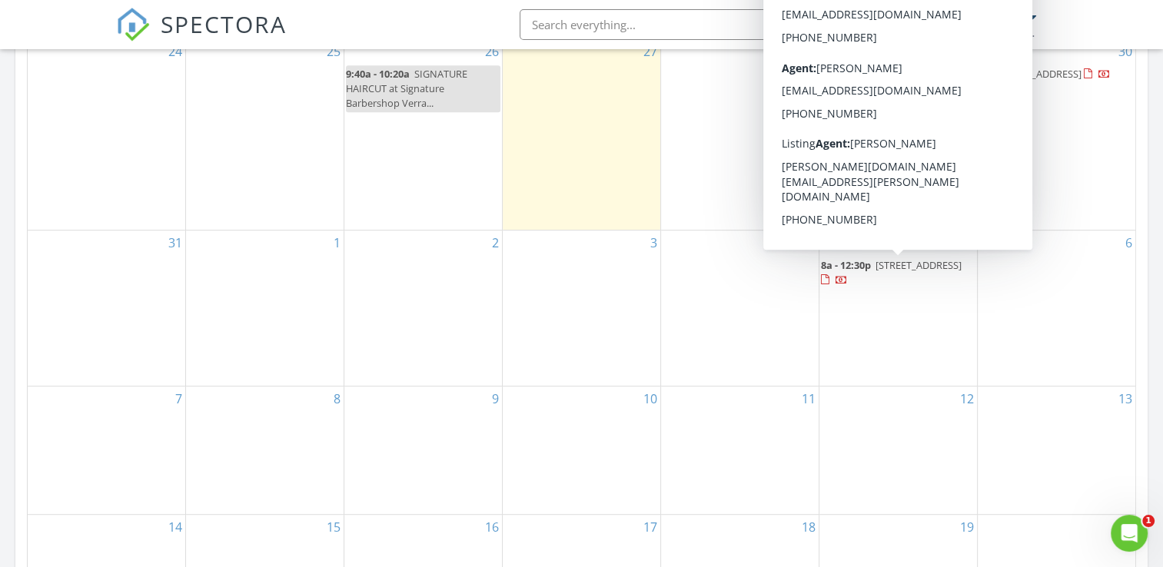
click at [940, 274] on span "8a - 12:30p [STREET_ADDRESS]" at bounding box center [898, 273] width 155 height 30
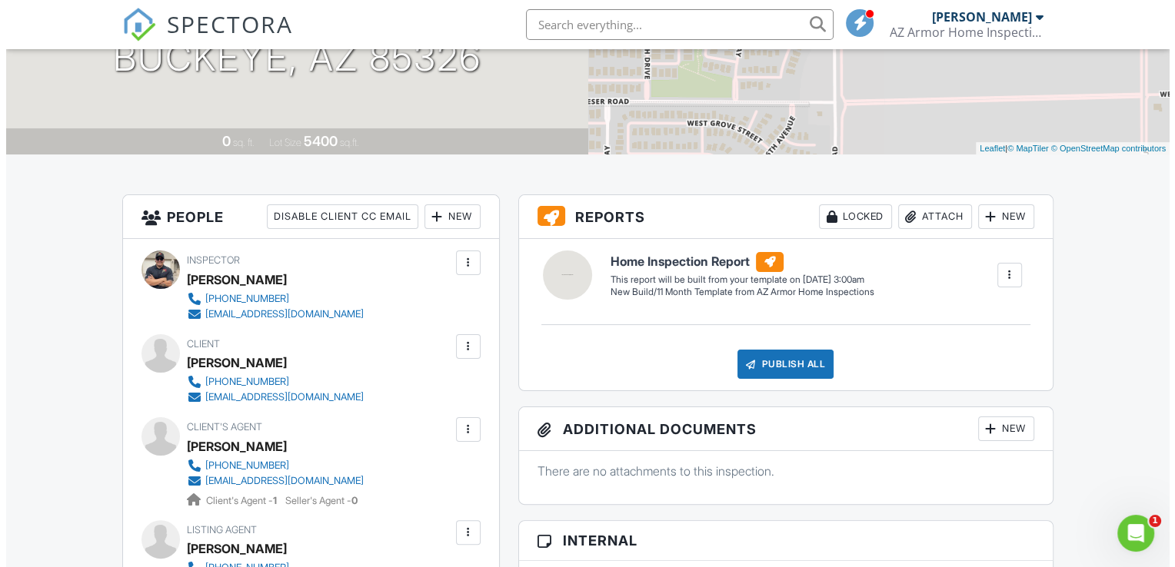
scroll to position [231, 0]
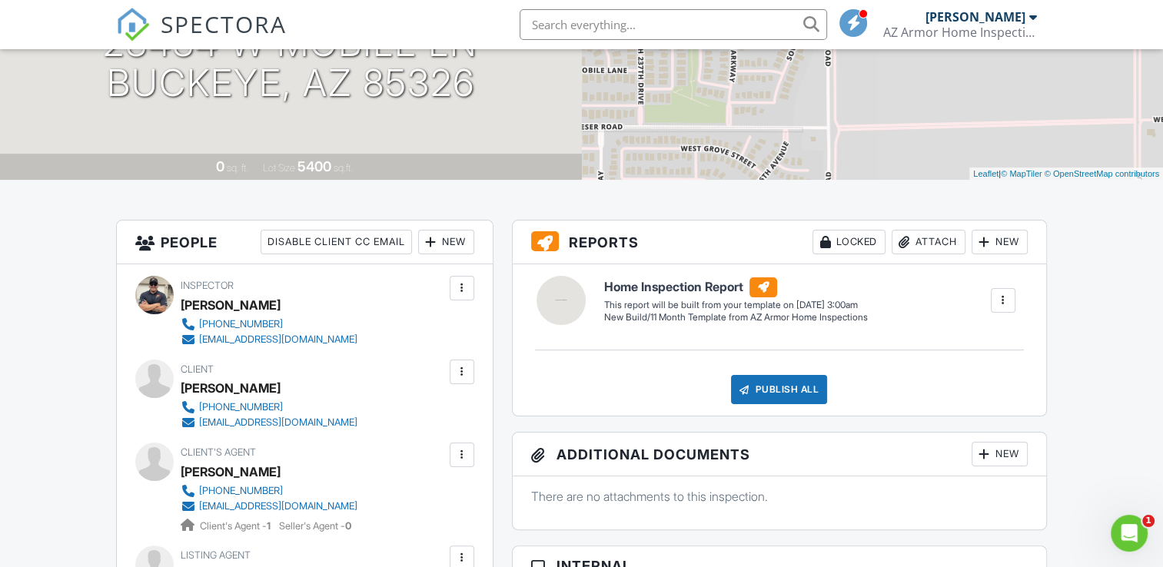
click at [1005, 300] on div at bounding box center [1002, 300] width 15 height 15
click at [965, 382] on div "Delete" at bounding box center [975, 382] width 32 height 17
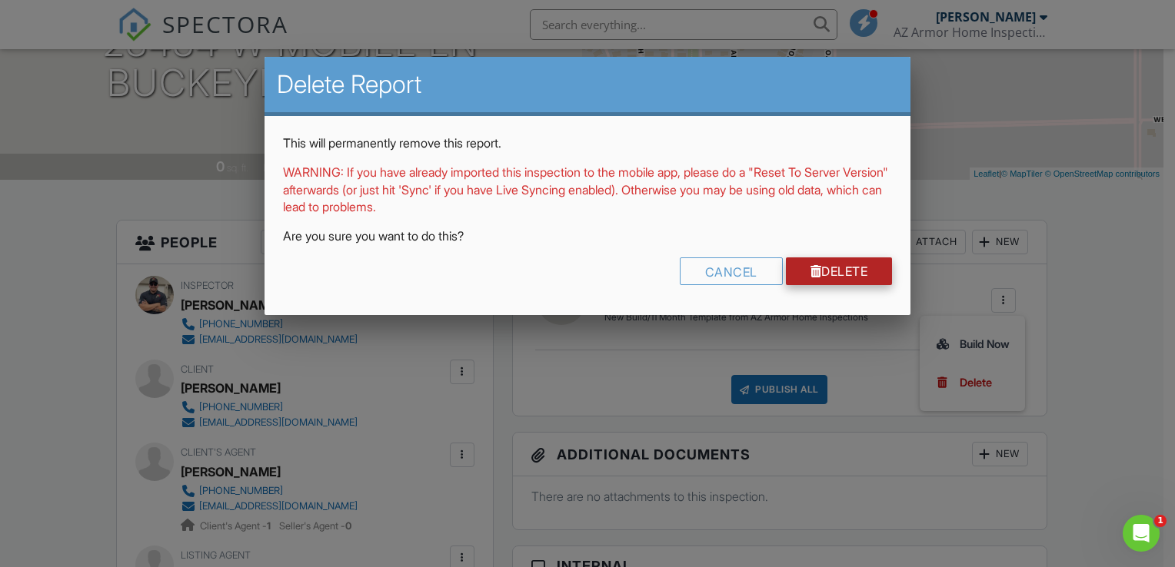
click at [849, 278] on link "Delete" at bounding box center [839, 272] width 107 height 28
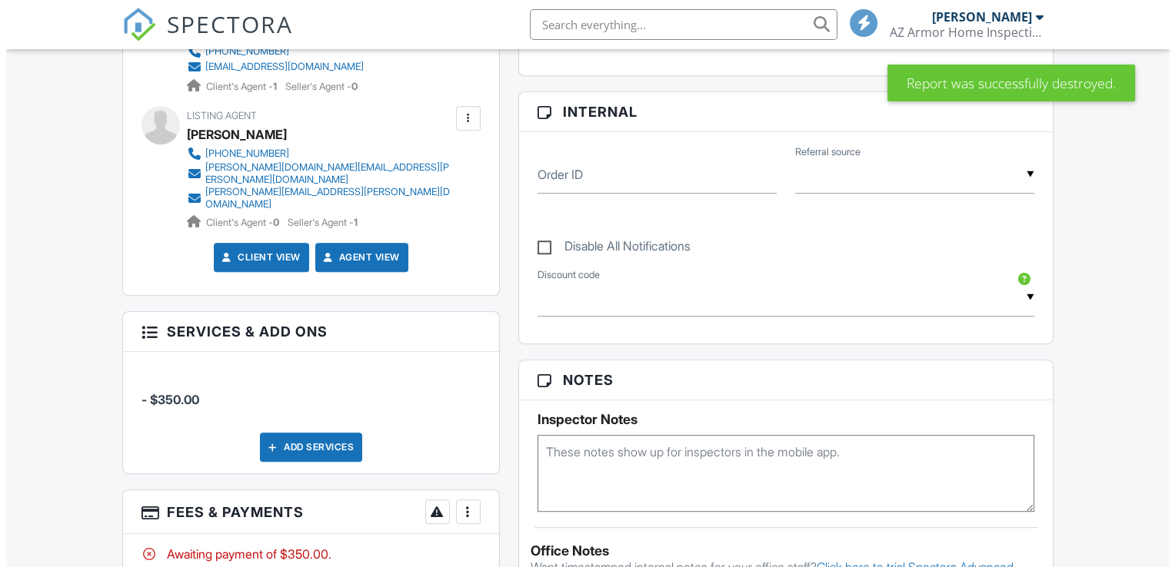
scroll to position [692, 0]
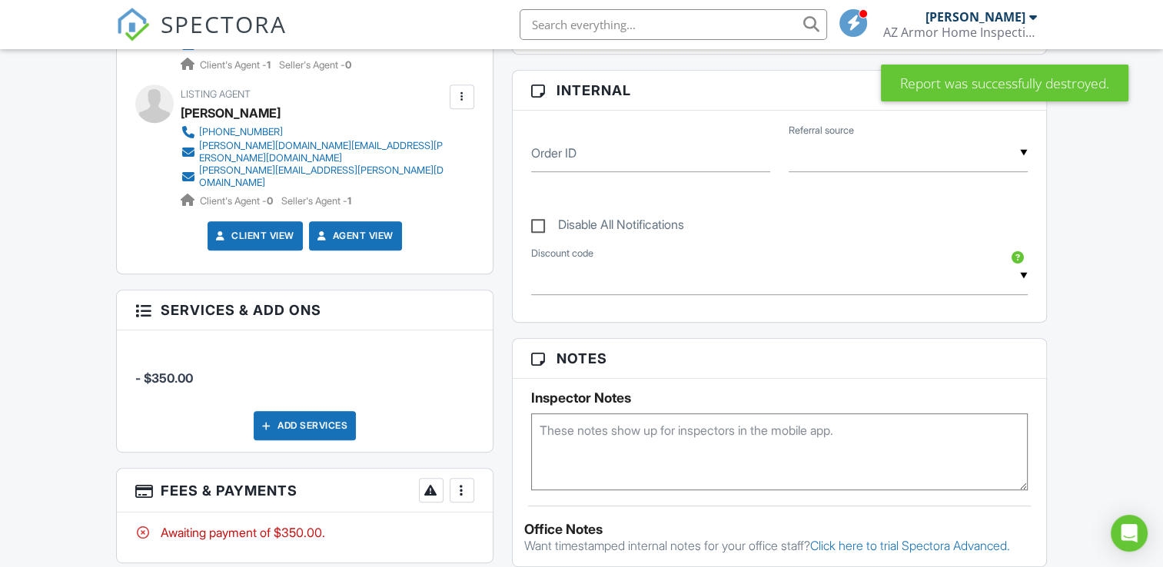
click at [313, 411] on div "Add Services" at bounding box center [305, 425] width 102 height 29
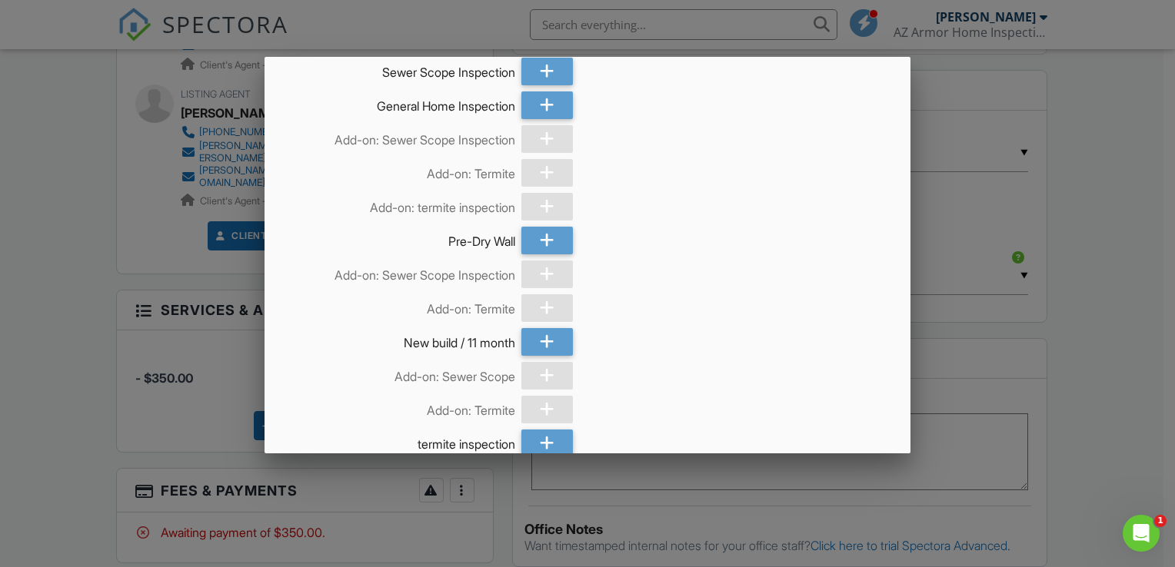
scroll to position [214, 0]
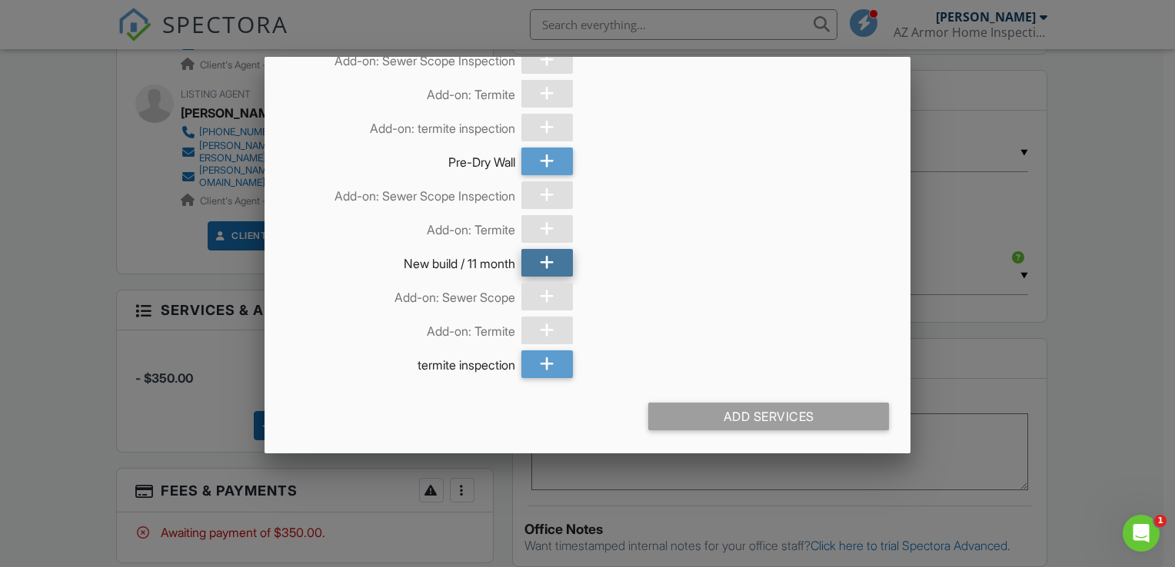
click at [540, 263] on icon at bounding box center [547, 263] width 15 height 28
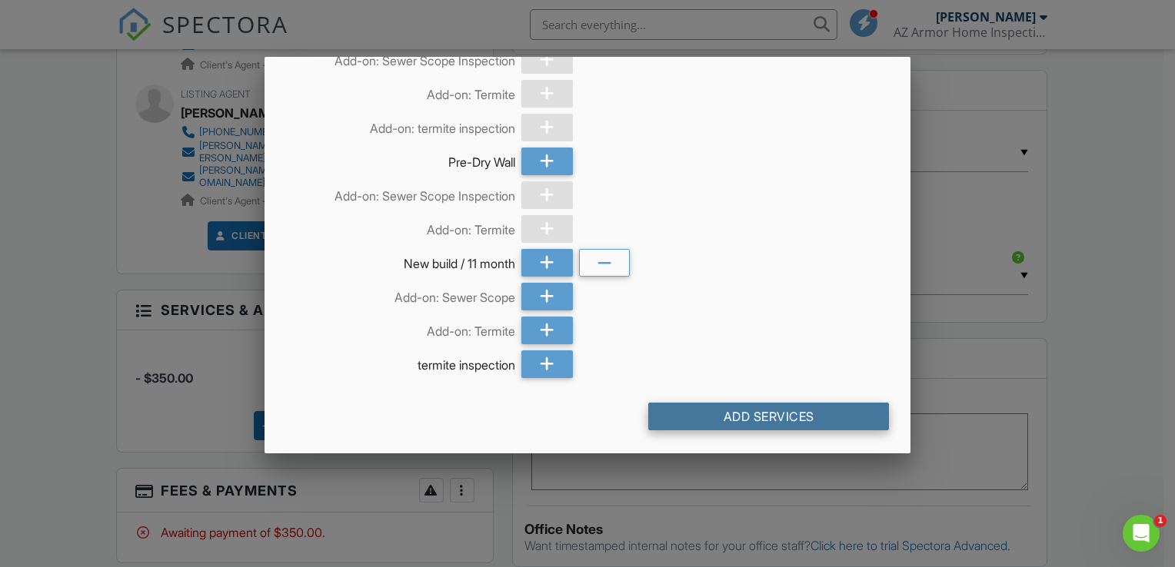
click at [721, 411] on div "Add Services" at bounding box center [768, 417] width 241 height 28
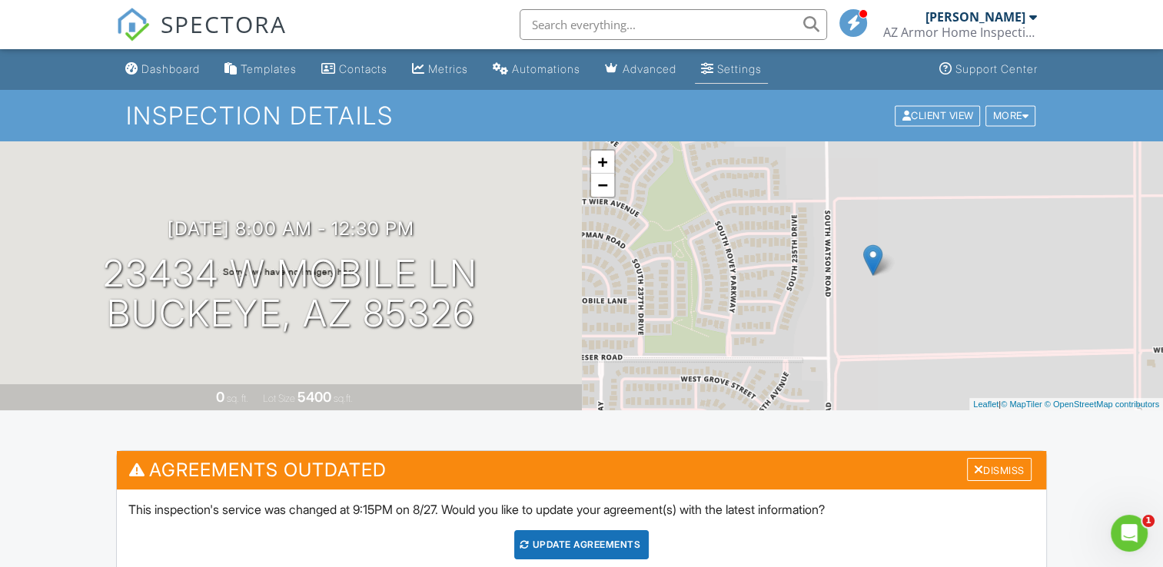
click at [750, 75] on link "Settings" at bounding box center [731, 69] width 73 height 28
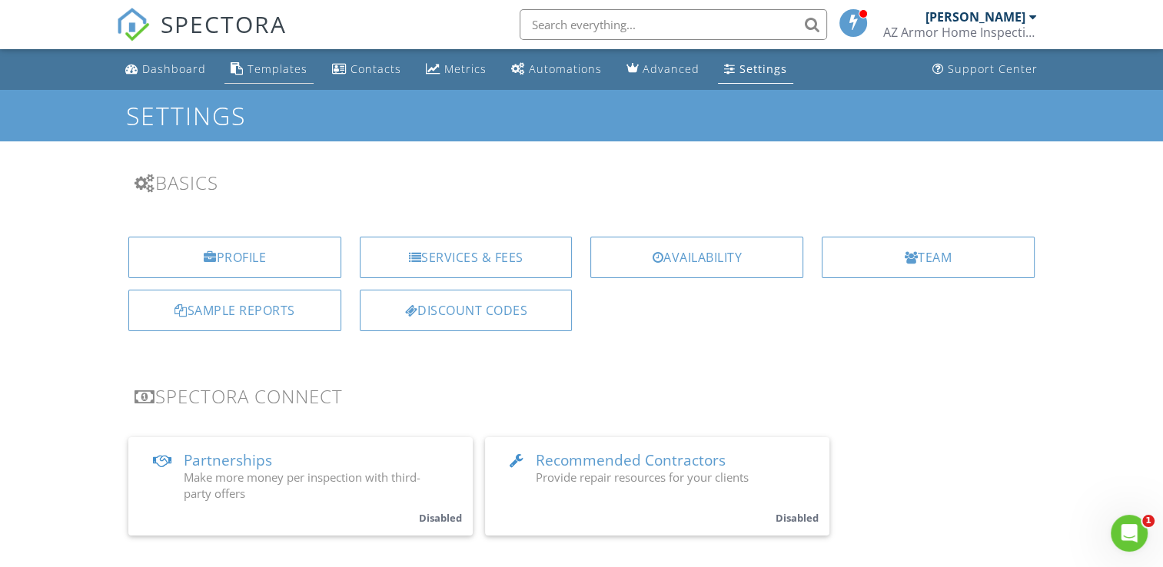
click at [270, 72] on div "Templates" at bounding box center [278, 68] width 60 height 15
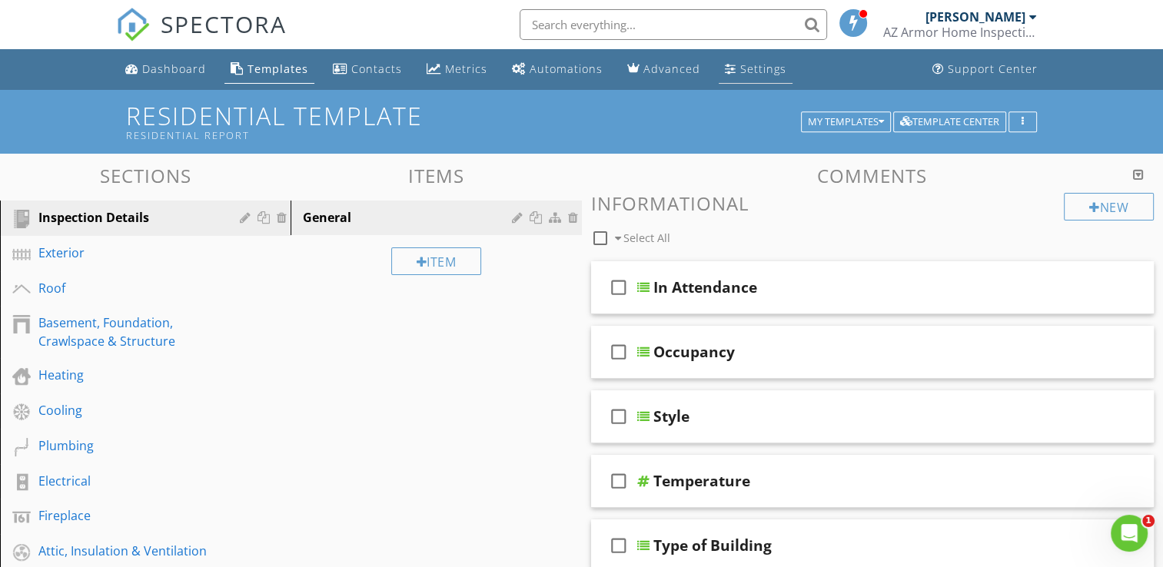
click at [732, 75] on link "Settings" at bounding box center [756, 69] width 74 height 28
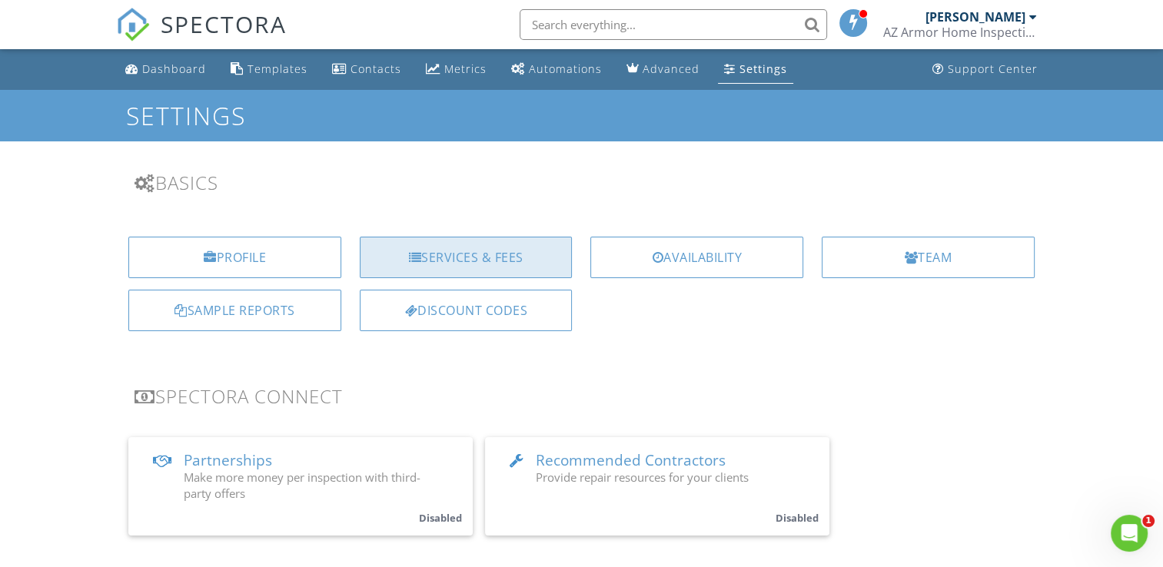
click at [460, 264] on div "Services & Fees" at bounding box center [466, 258] width 213 height 42
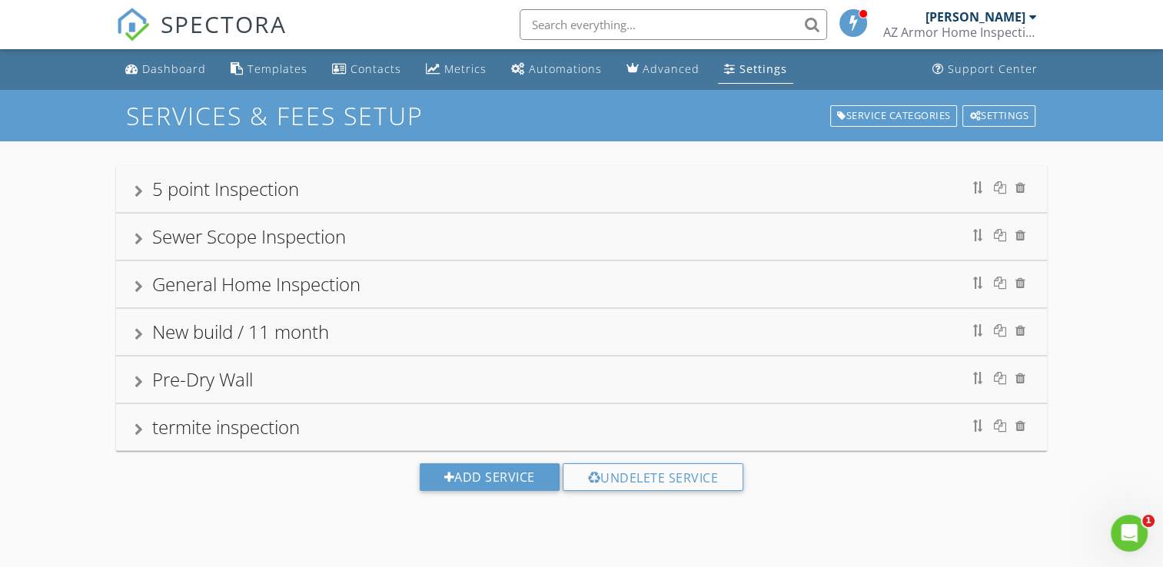
click at [351, 327] on div "New build / 11 month" at bounding box center [581, 332] width 893 height 28
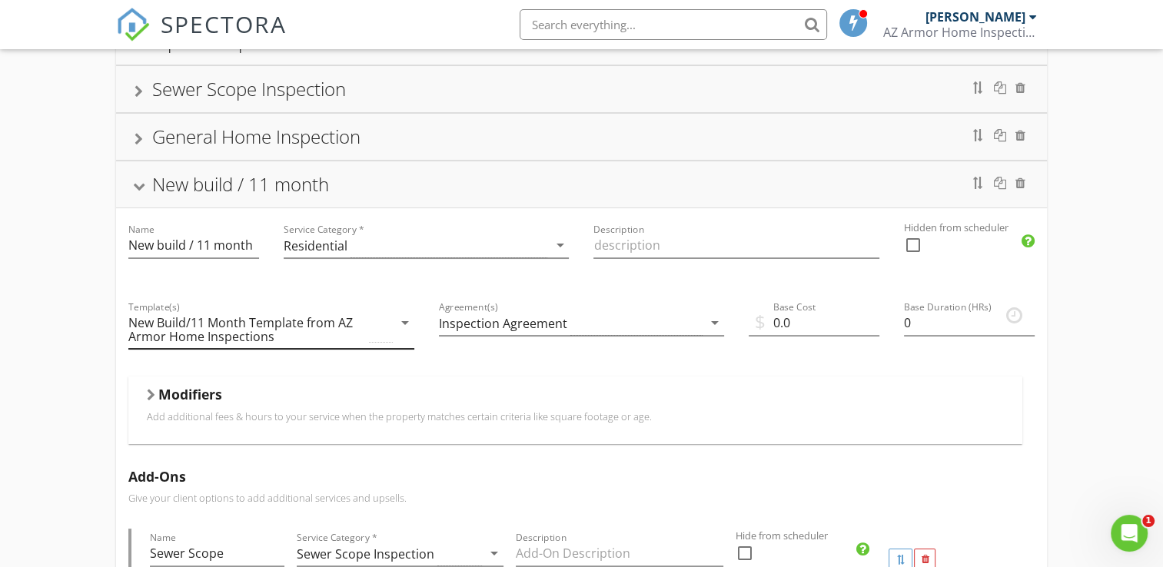
scroll to position [154, 0]
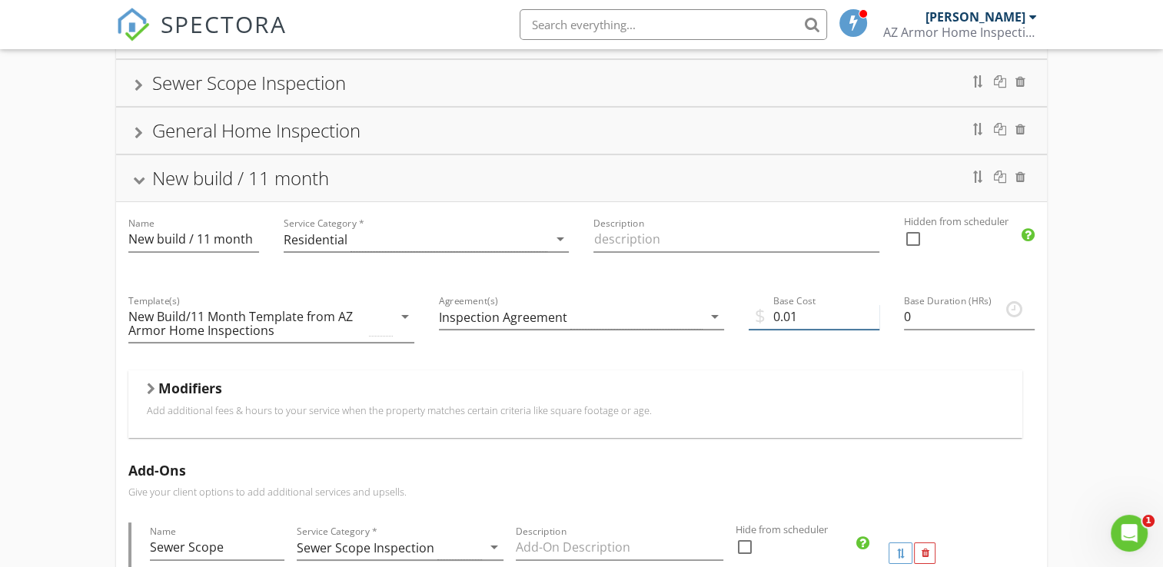
click at [872, 311] on input "0.01" at bounding box center [814, 316] width 131 height 25
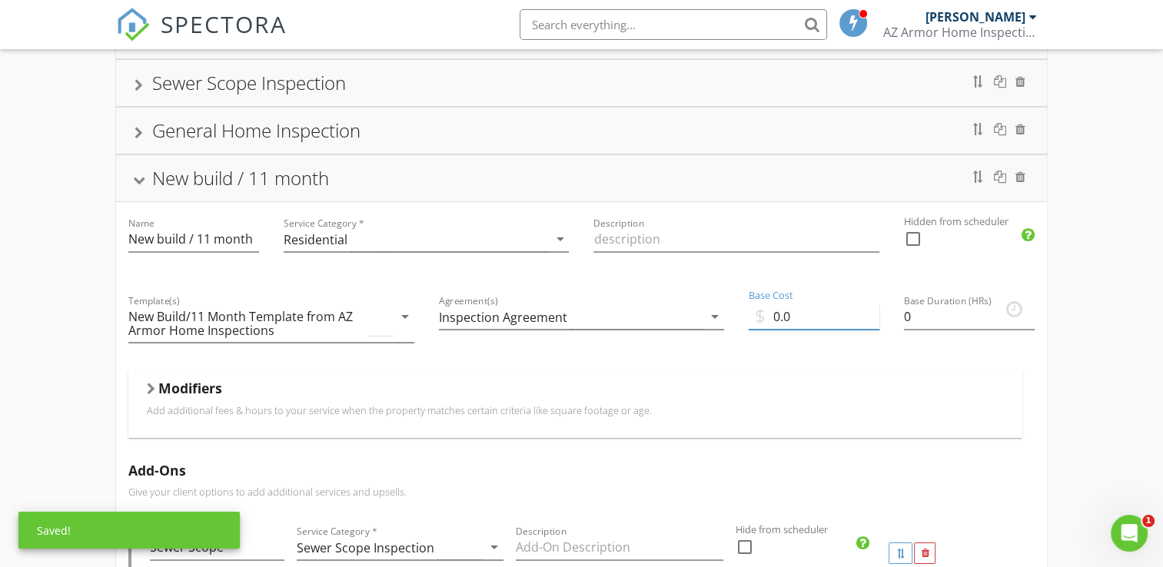
type input "0"
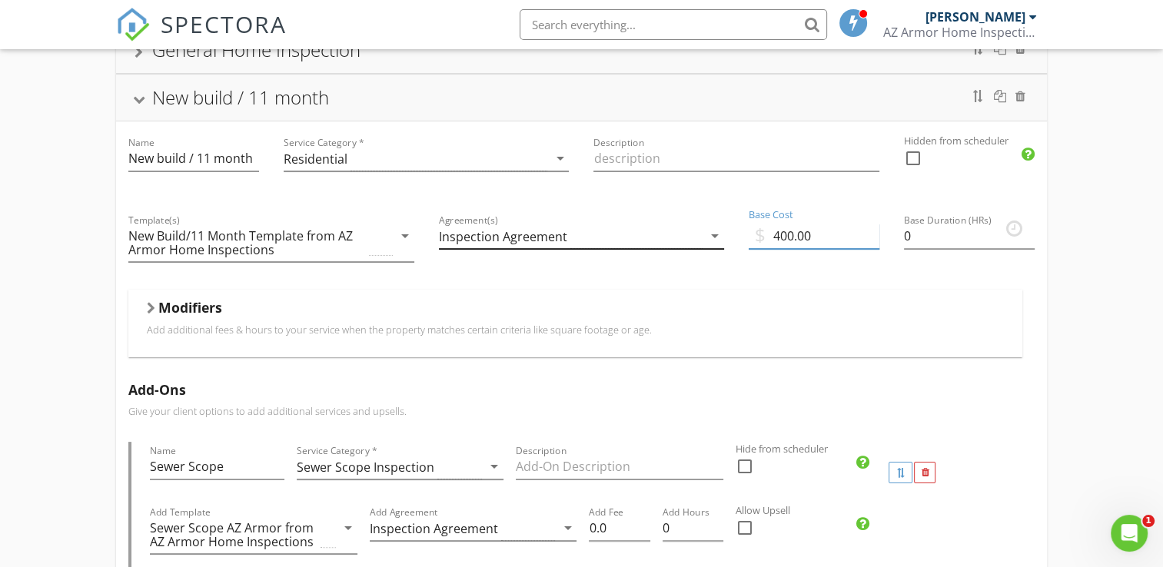
scroll to position [231, 0]
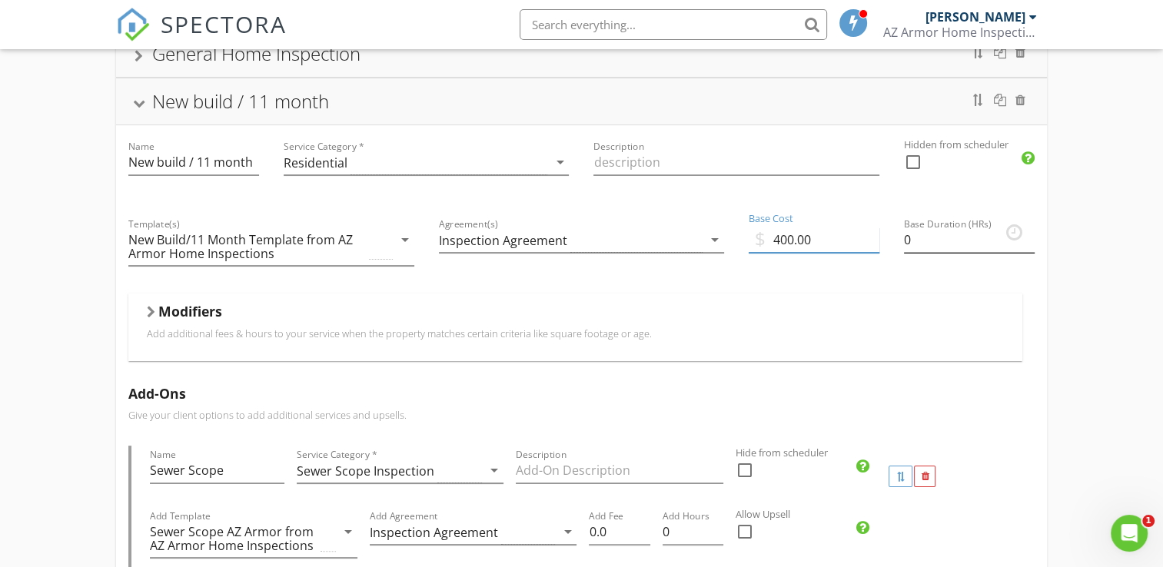
type input "400.00"
click at [907, 244] on input "0" at bounding box center [969, 240] width 131 height 25
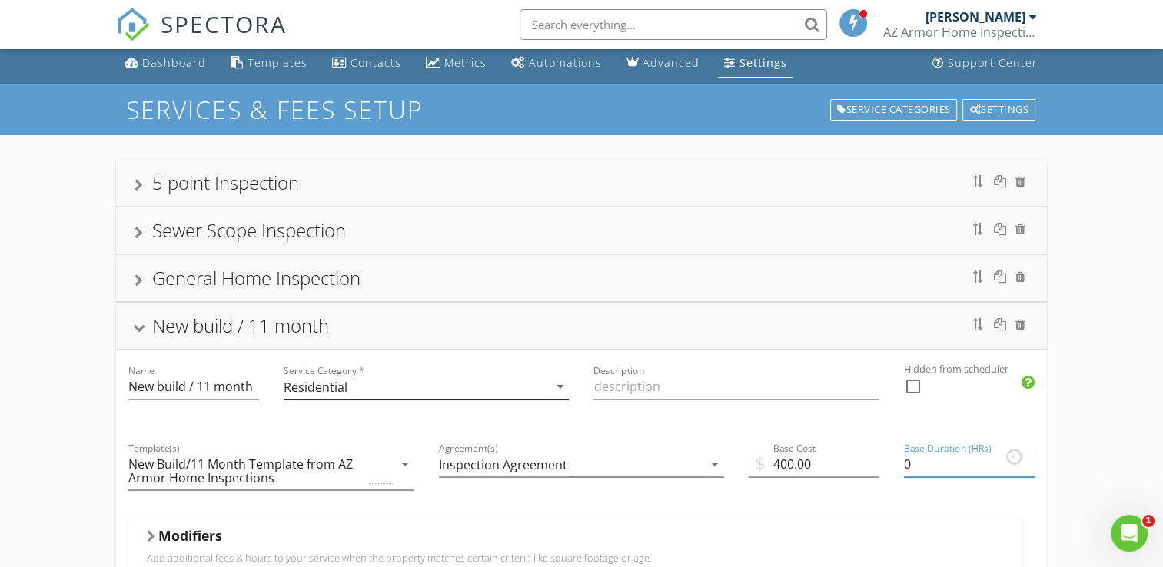
scroll to position [0, 0]
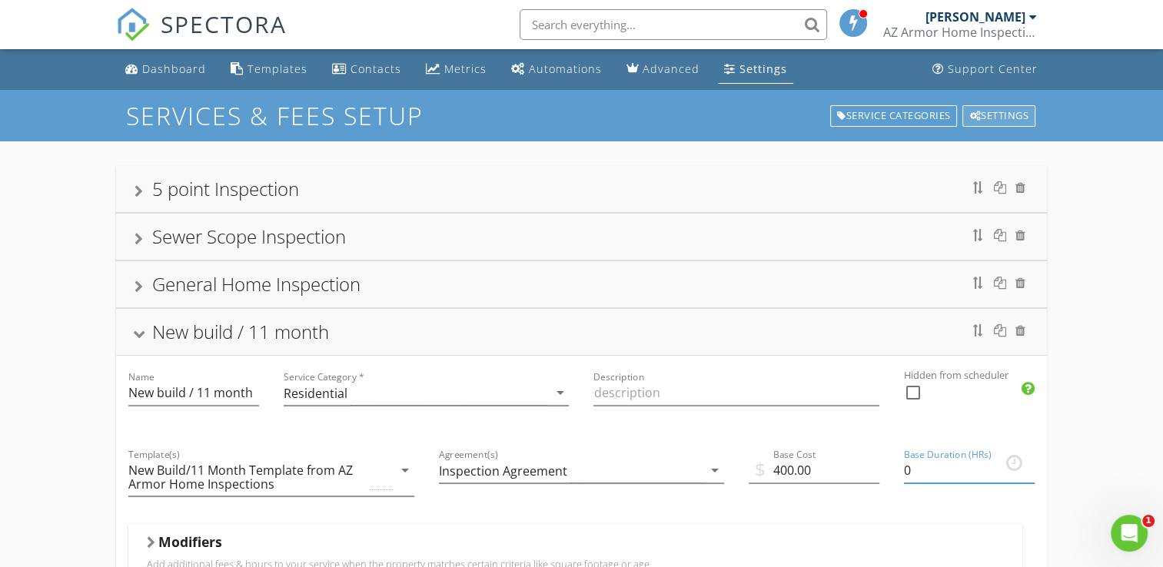
click at [991, 122] on div "Settings" at bounding box center [998, 116] width 73 height 22
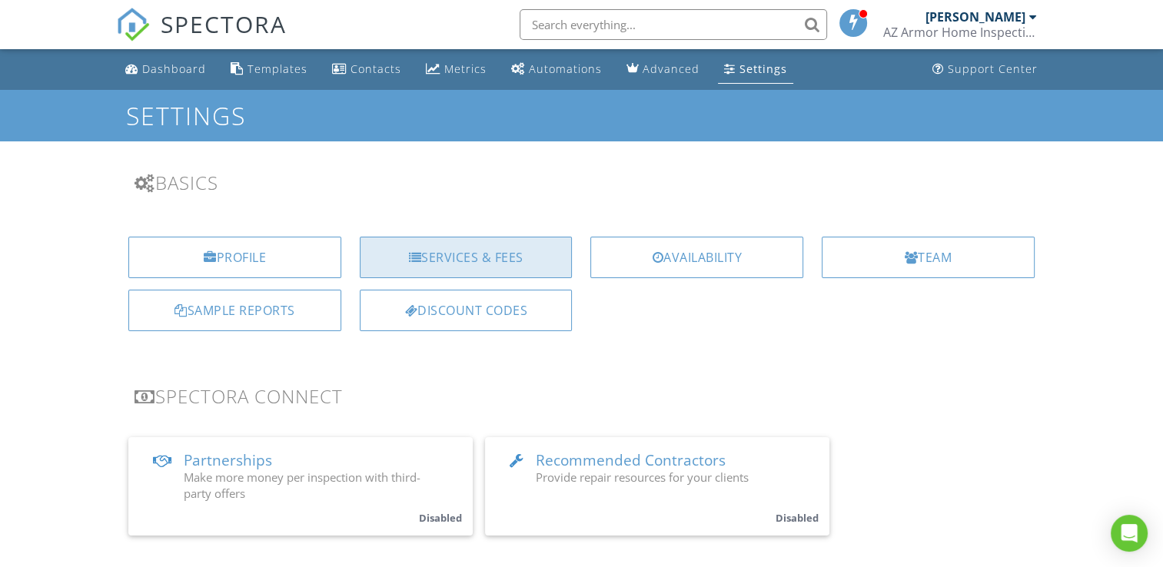
click at [498, 251] on div "Services & Fees" at bounding box center [466, 258] width 213 height 42
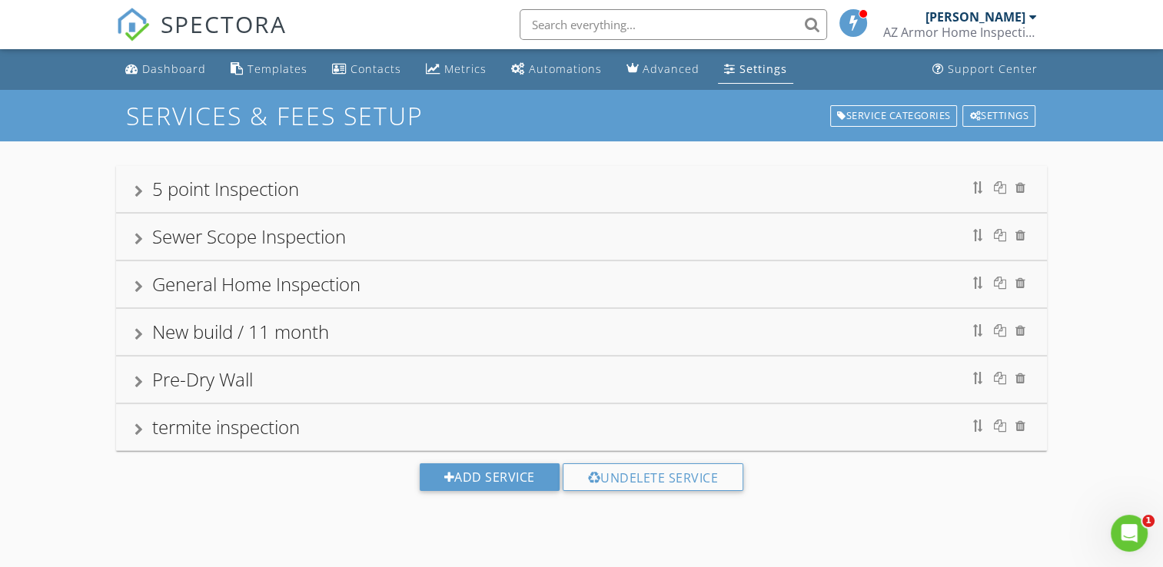
click at [389, 321] on div "New build / 11 month" at bounding box center [581, 332] width 893 height 28
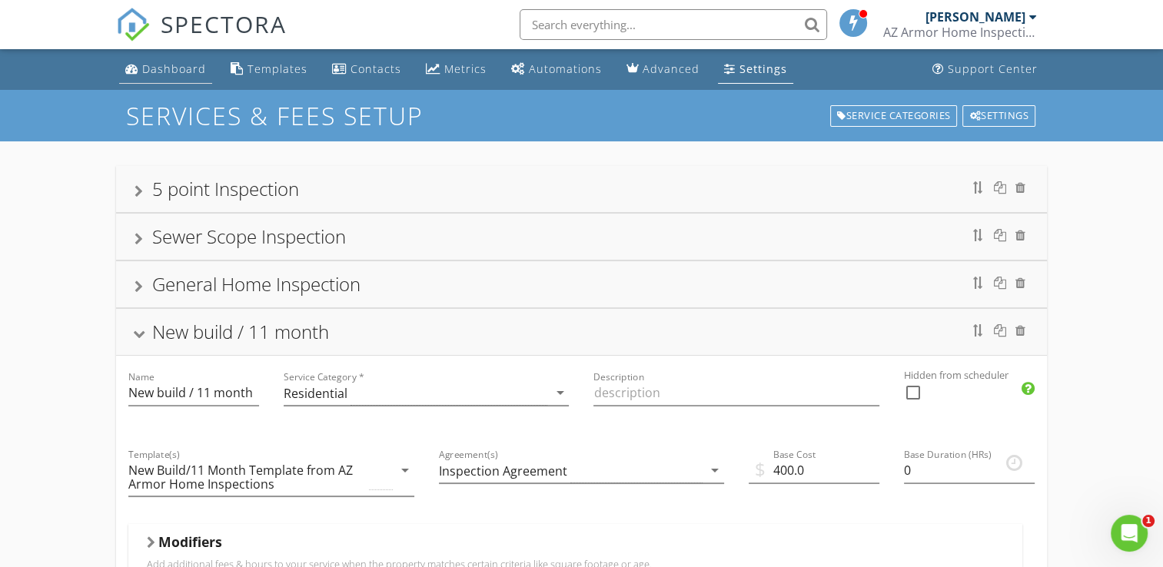
click at [177, 71] on div "Dashboard" at bounding box center [174, 68] width 64 height 15
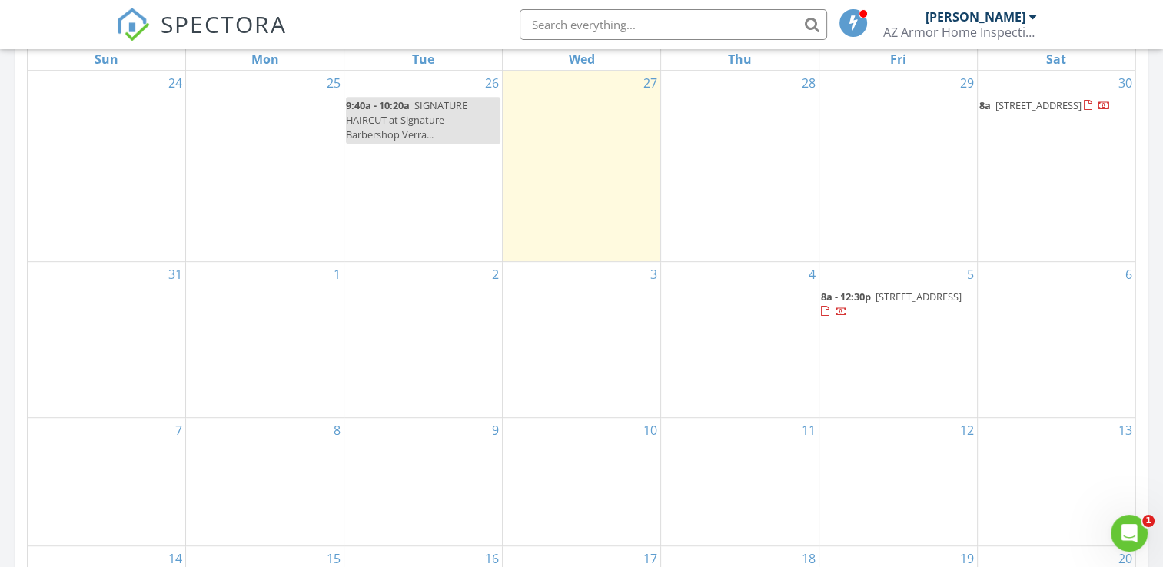
scroll to position [769, 0]
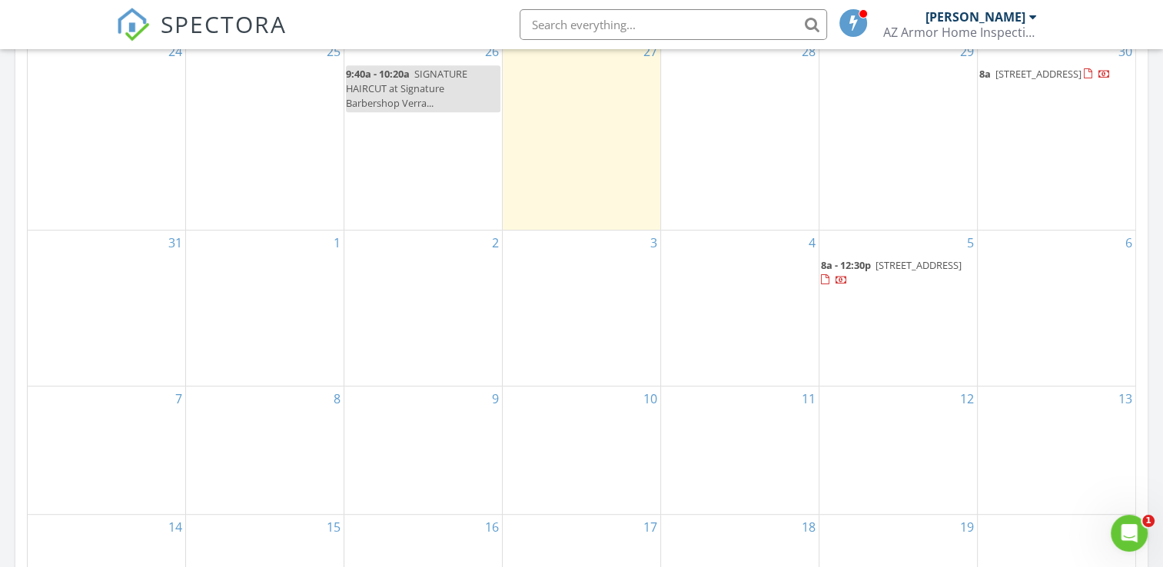
click at [886, 272] on span "[STREET_ADDRESS]" at bounding box center [919, 265] width 86 height 14
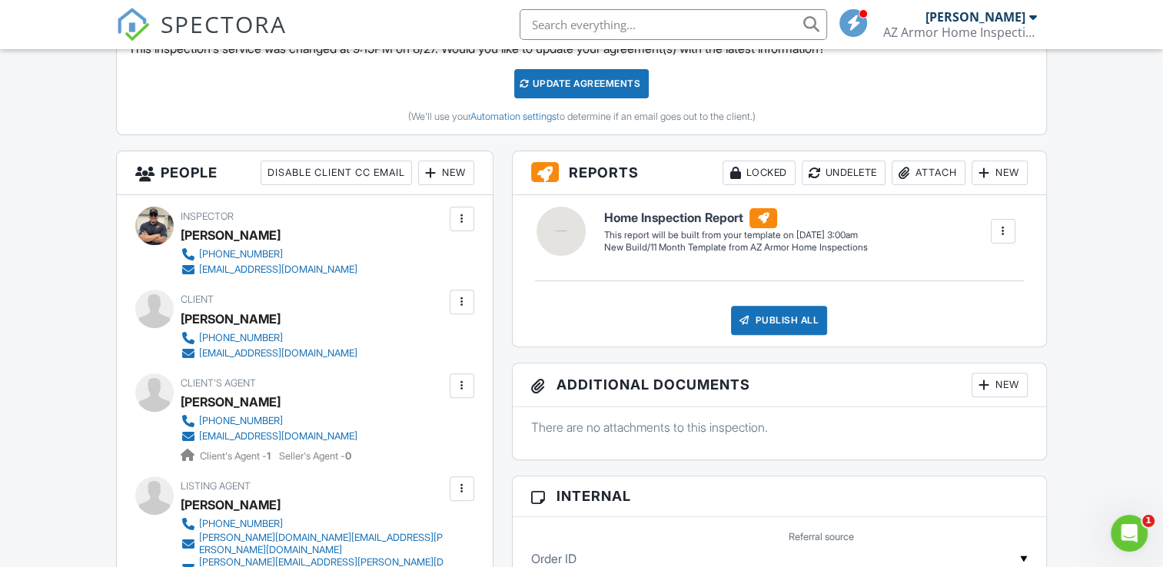
click at [996, 233] on div at bounding box center [1002, 231] width 15 height 15
click at [969, 311] on div "Delete" at bounding box center [975, 313] width 32 height 17
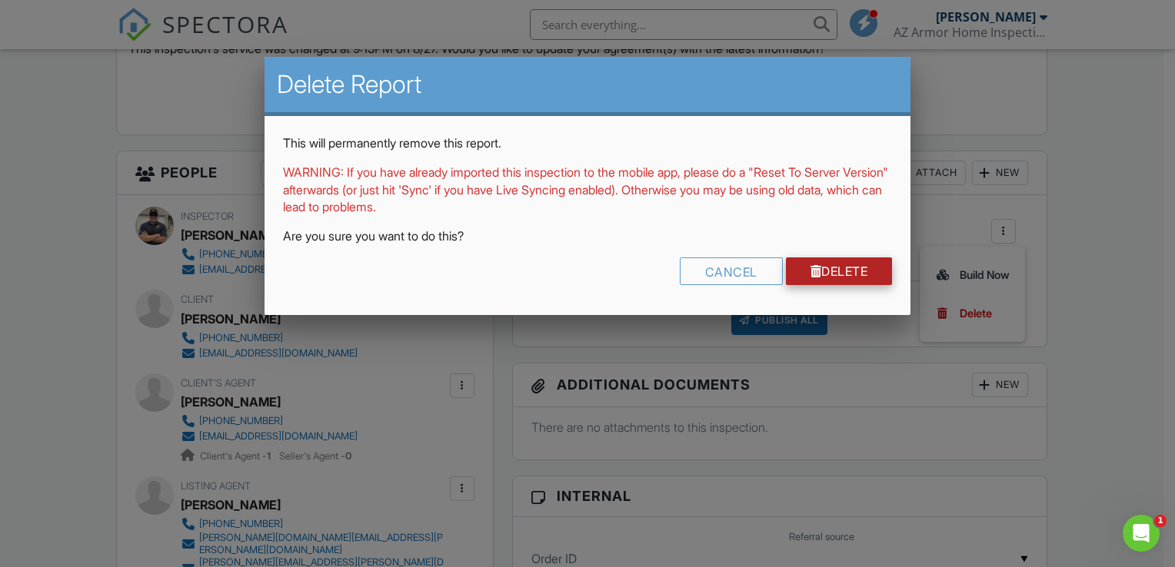
click at [886, 270] on link "Delete" at bounding box center [839, 272] width 107 height 28
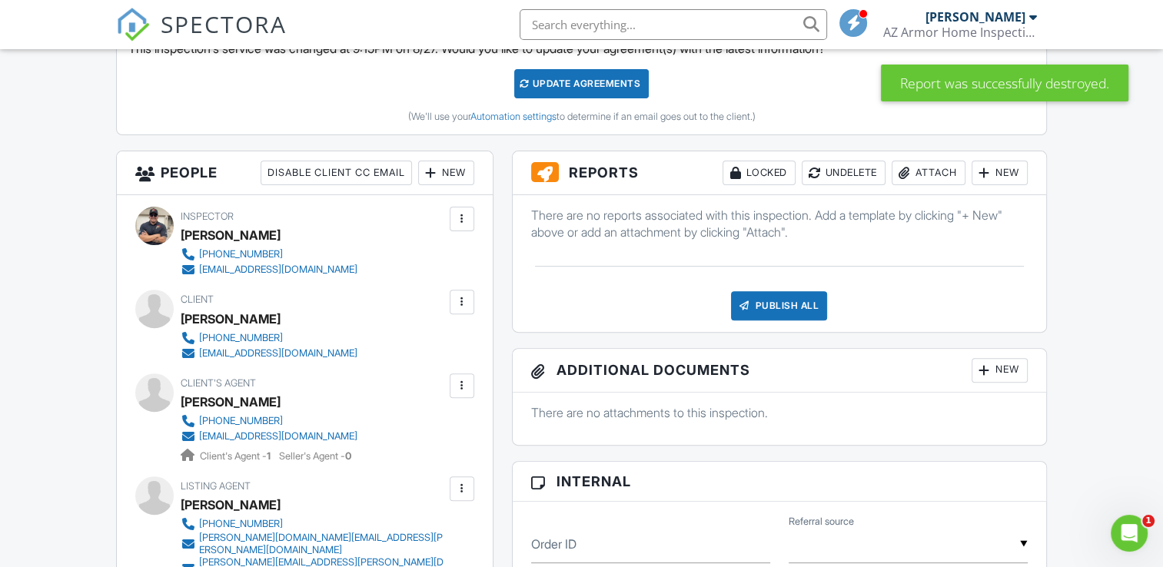
click at [994, 174] on div "New" at bounding box center [1000, 173] width 56 height 25
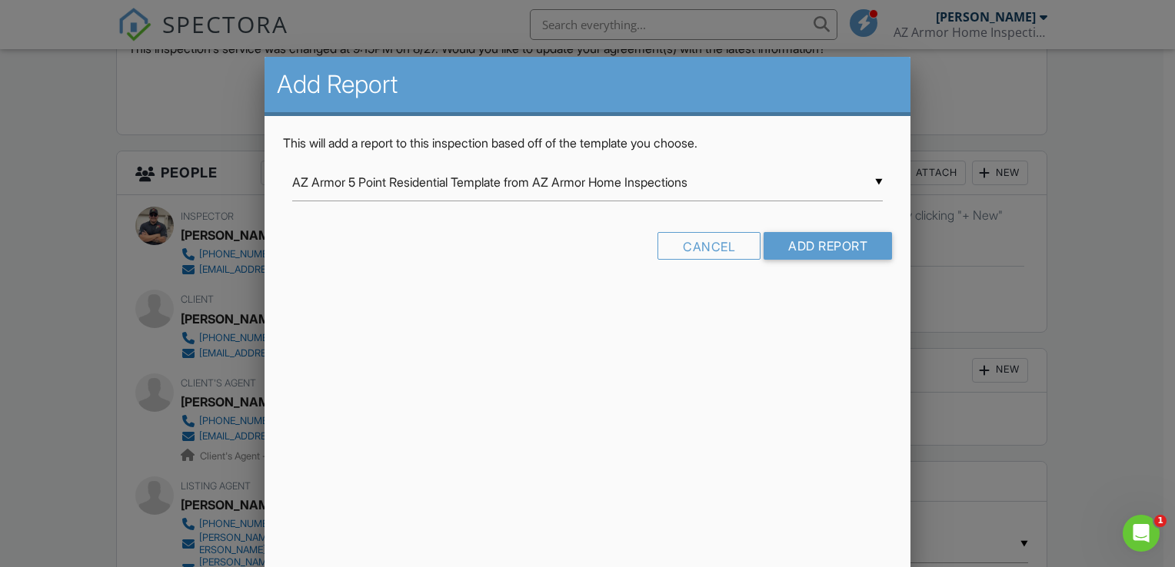
click at [876, 183] on div "▼ AZ Armor 5 Point Residential Template from AZ Armor Home Inspections AZ Armor…" at bounding box center [587, 183] width 590 height 38
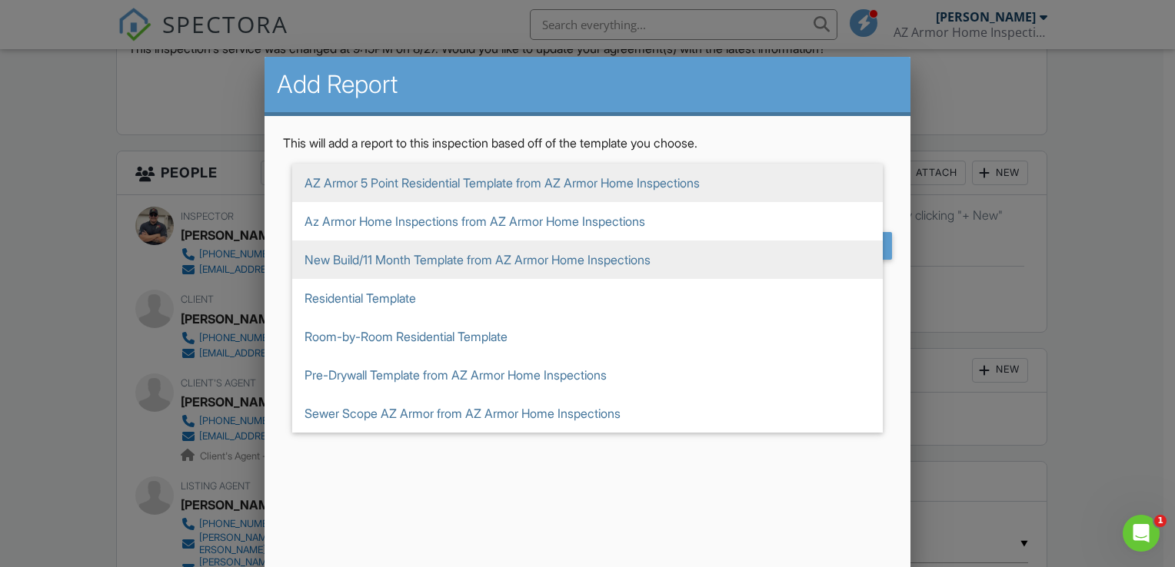
click at [626, 267] on span "New Build/11 Month Template from AZ Armor Home Inspections" at bounding box center [587, 260] width 590 height 38
type input "New Build/11 Month Template from AZ Armor Home Inspections"
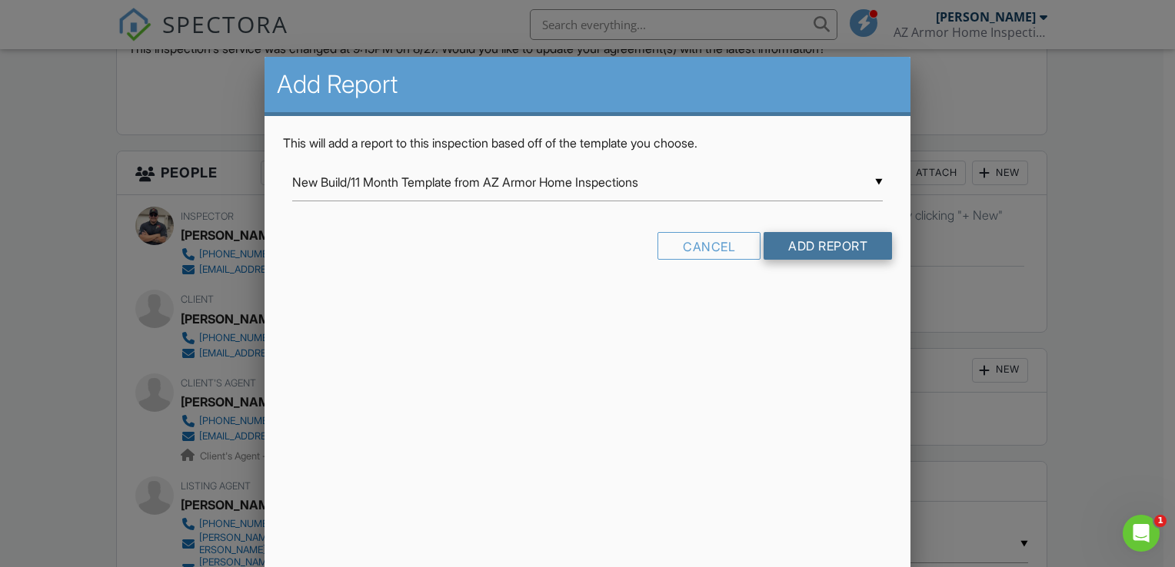
click at [827, 248] on input "Add Report" at bounding box center [827, 246] width 128 height 28
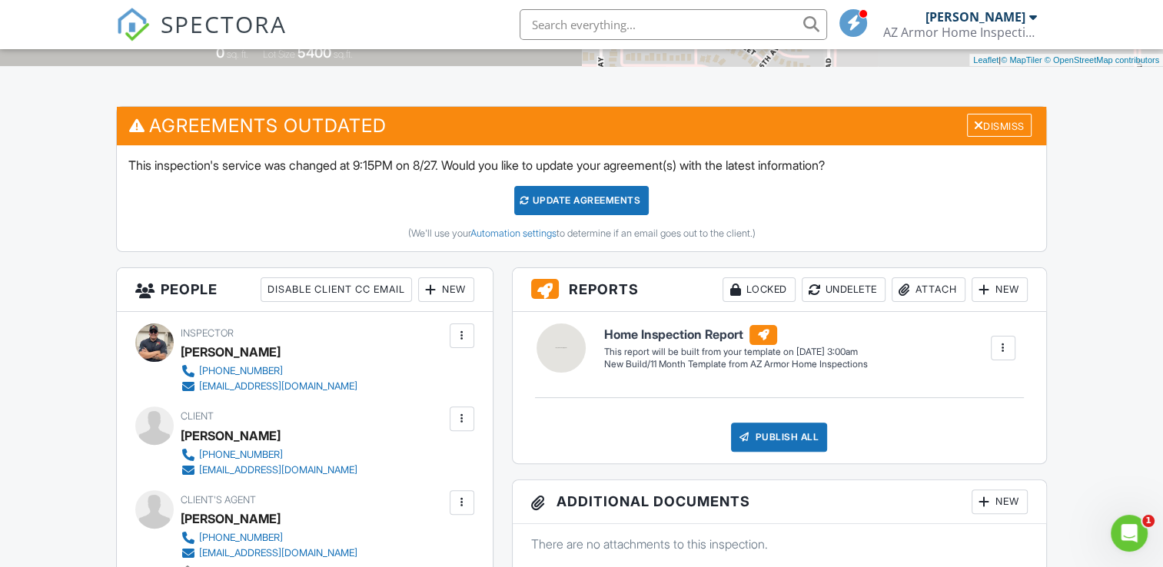
scroll to position [307, 0]
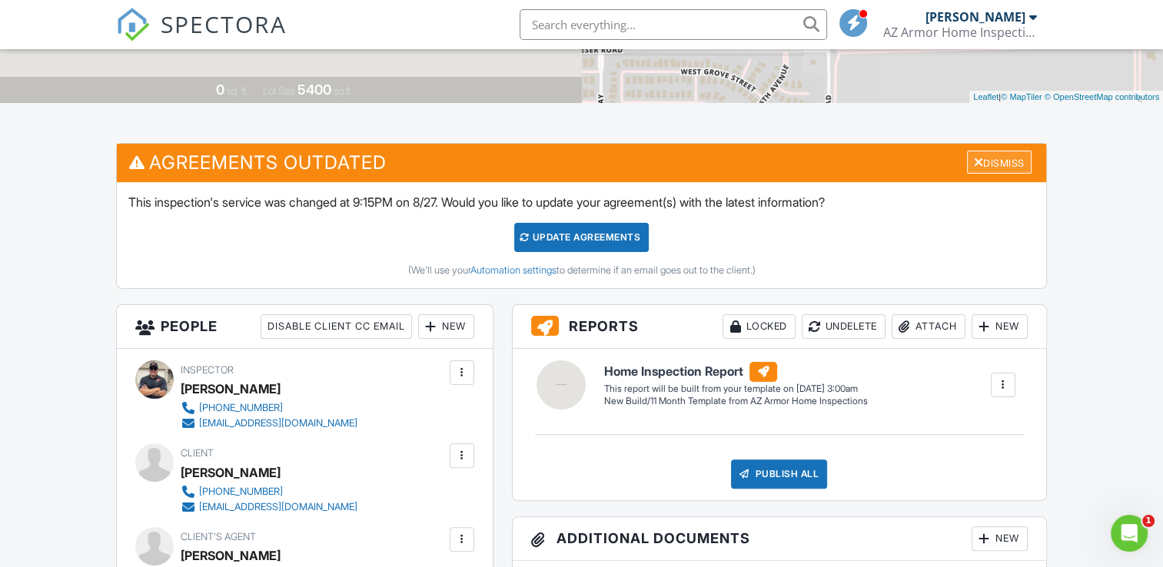
click at [995, 168] on div "Dismiss" at bounding box center [999, 163] width 65 height 24
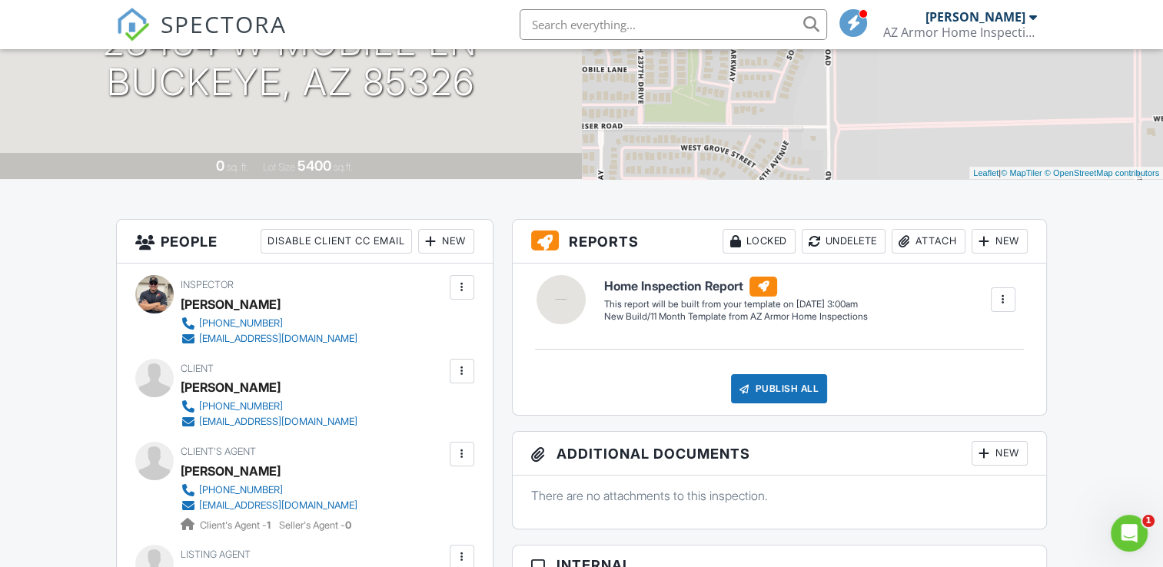
scroll to position [0, 0]
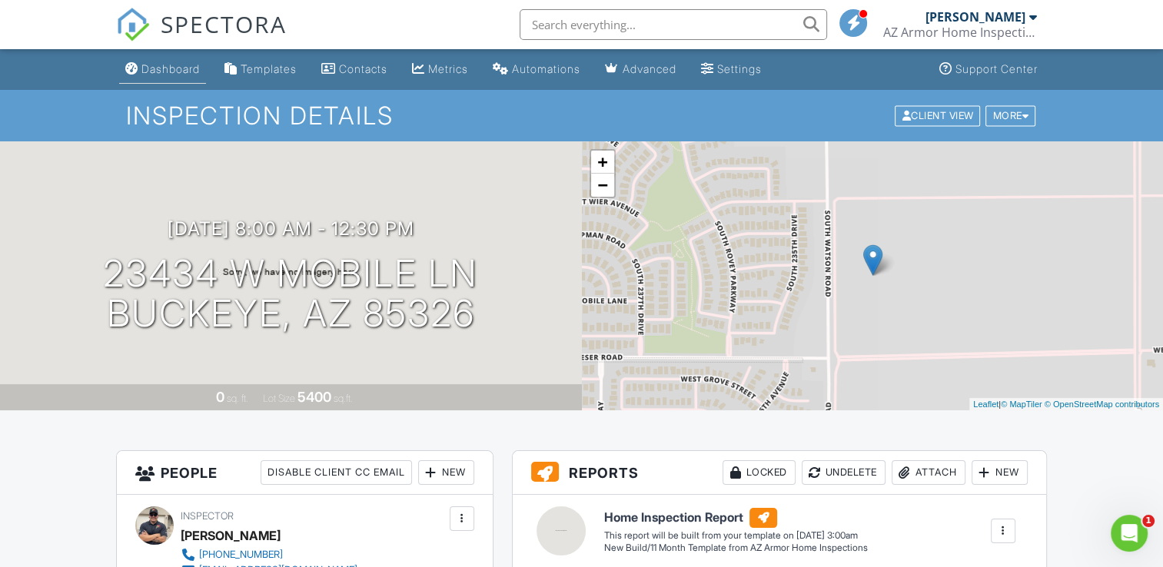
click at [161, 81] on link "Dashboard" at bounding box center [162, 69] width 87 height 28
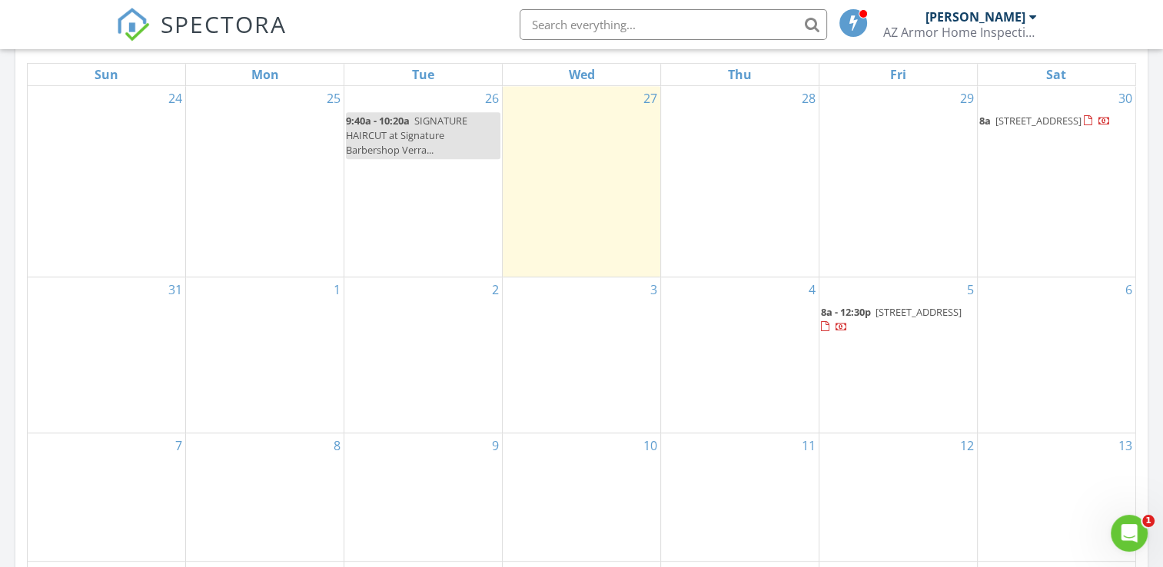
scroll to position [692, 0]
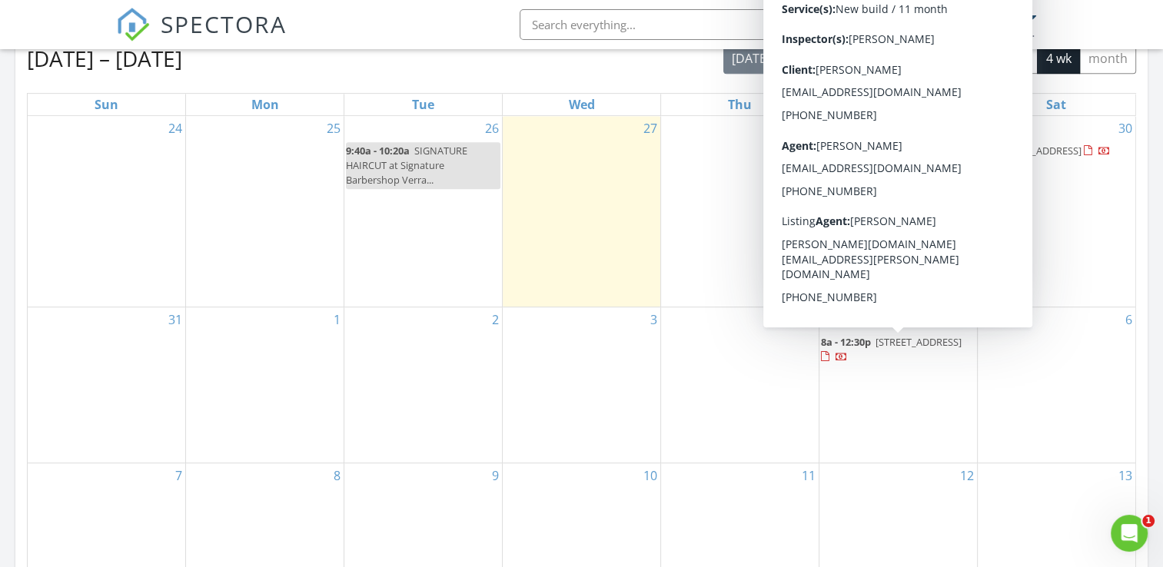
click at [912, 348] on span "8a - 12:30p 23434 W Mobile Ln, Buckeye 85326" at bounding box center [898, 350] width 155 height 30
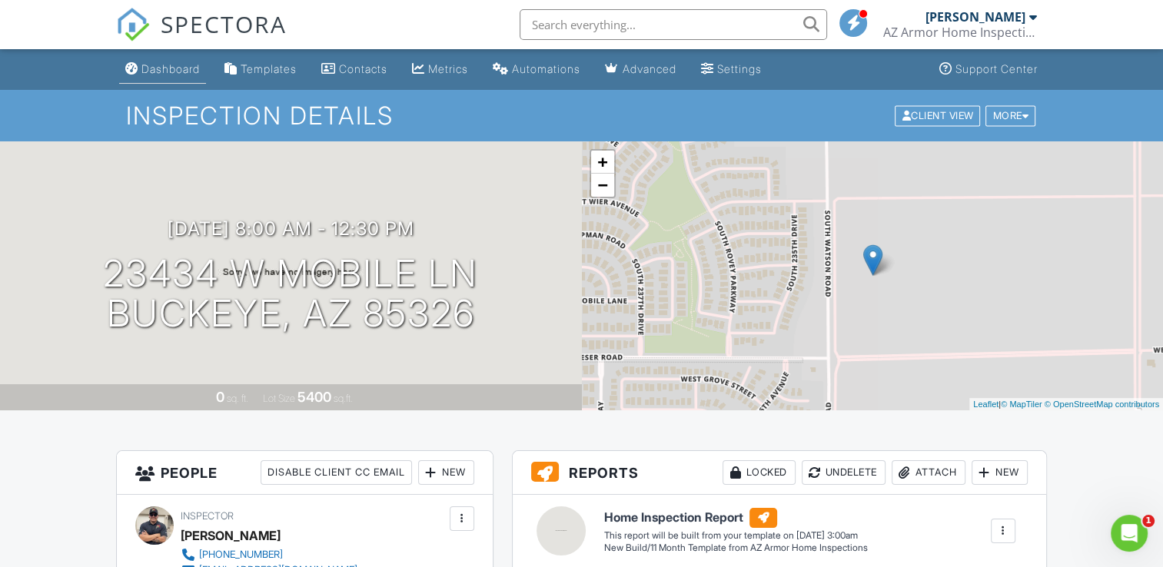
click at [158, 68] on div "Dashboard" at bounding box center [170, 68] width 58 height 13
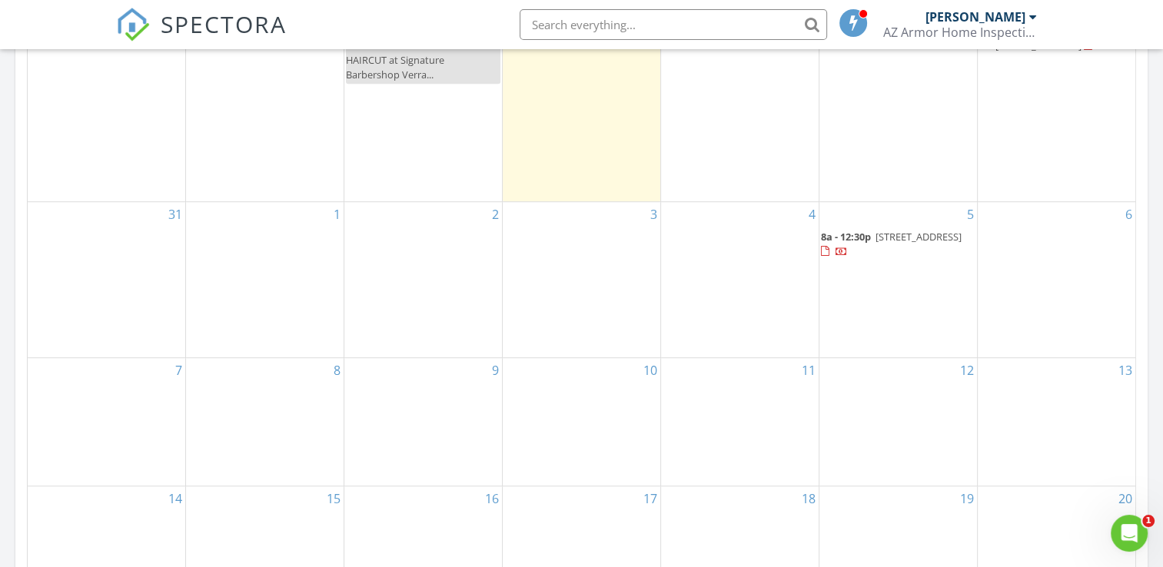
scroll to position [778, 0]
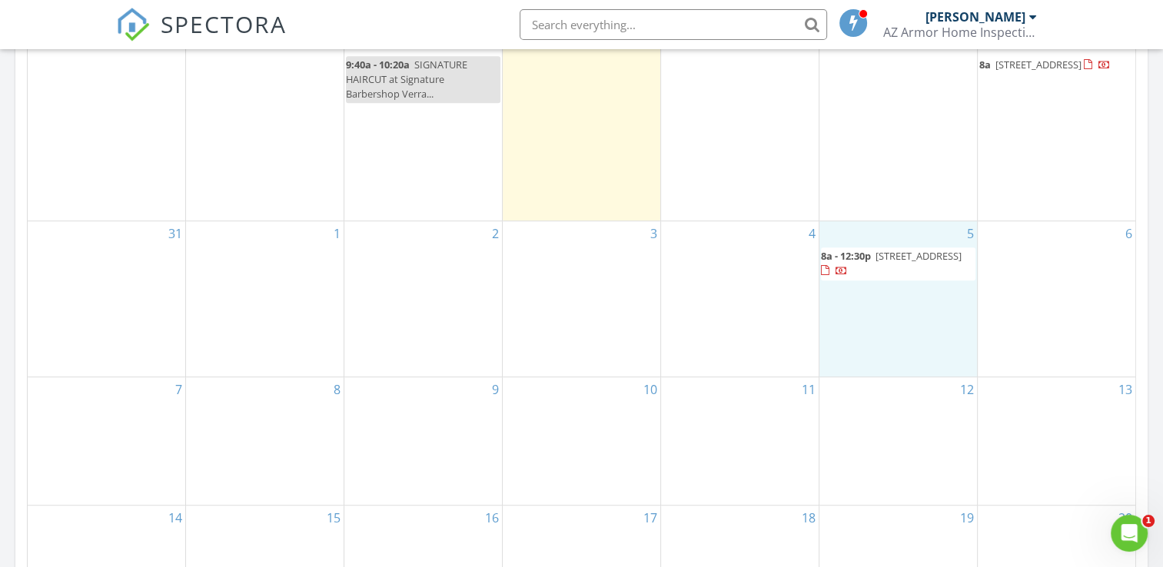
click at [839, 284] on div "5 8a - 12:30p [STREET_ADDRESS]" at bounding box center [898, 299] width 158 height 156
click at [876, 263] on span "[STREET_ADDRESS]" at bounding box center [919, 256] width 86 height 14
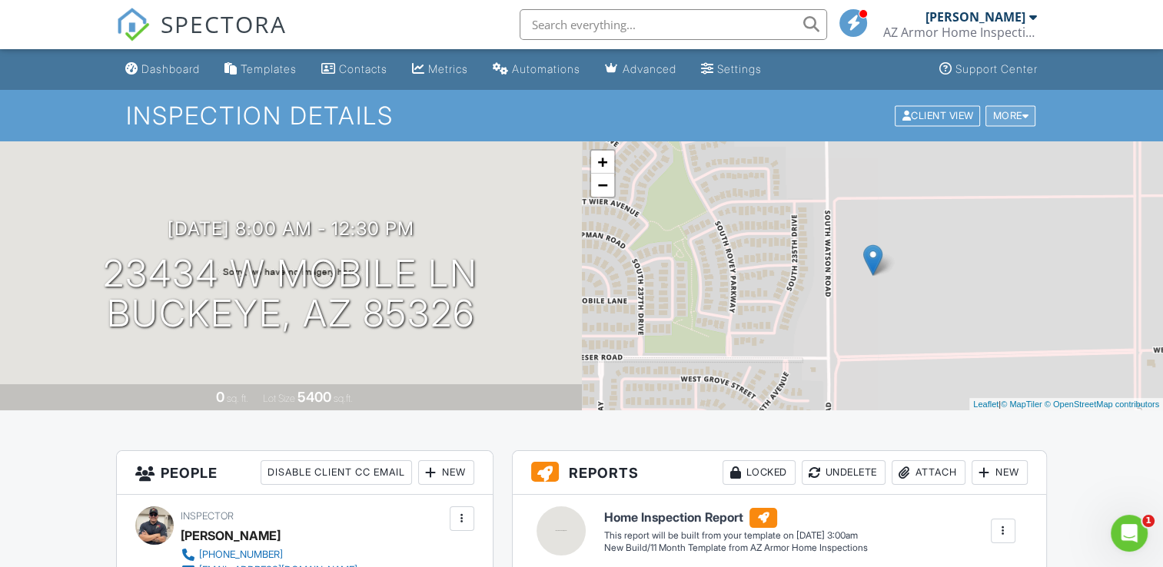
click at [1026, 118] on div at bounding box center [1025, 116] width 7 height 10
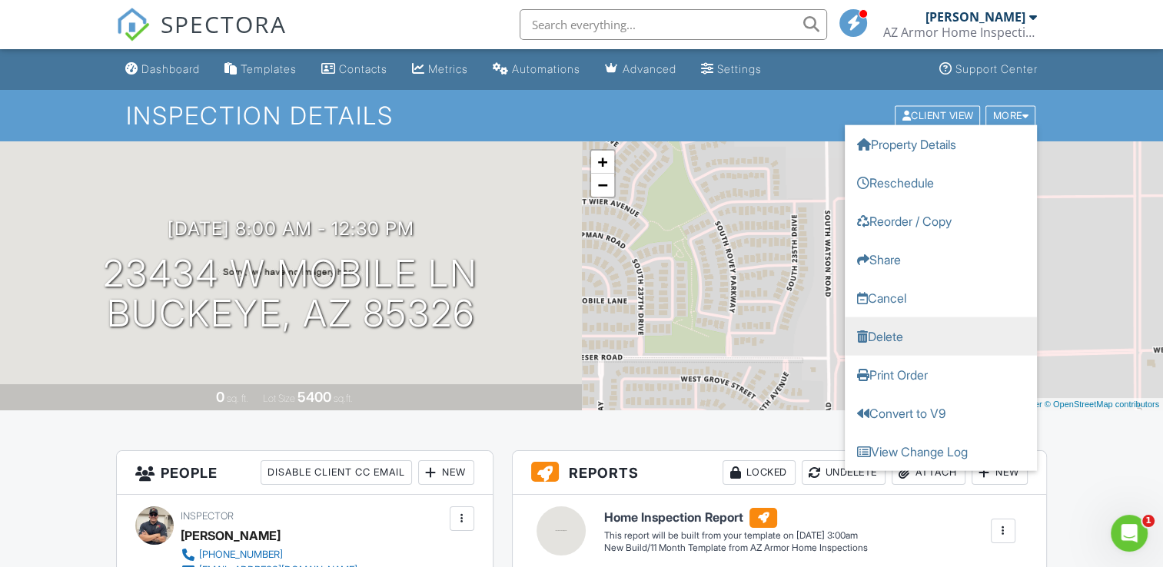
click at [928, 334] on link "Delete" at bounding box center [941, 336] width 192 height 38
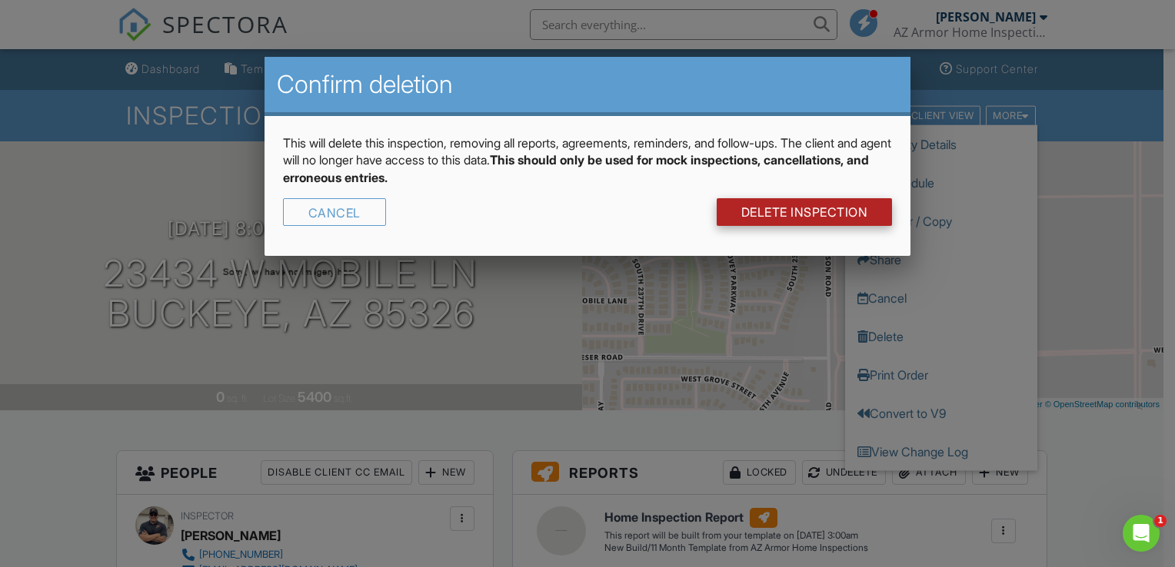
click at [821, 211] on link "DELETE Inspection" at bounding box center [804, 212] width 176 height 28
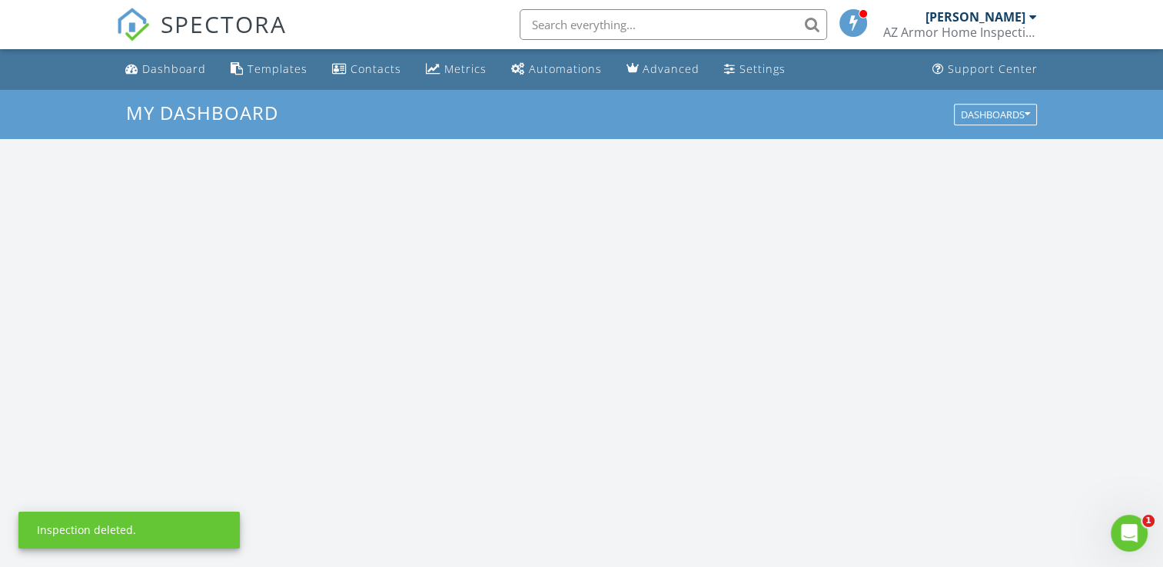
scroll to position [1423, 1187]
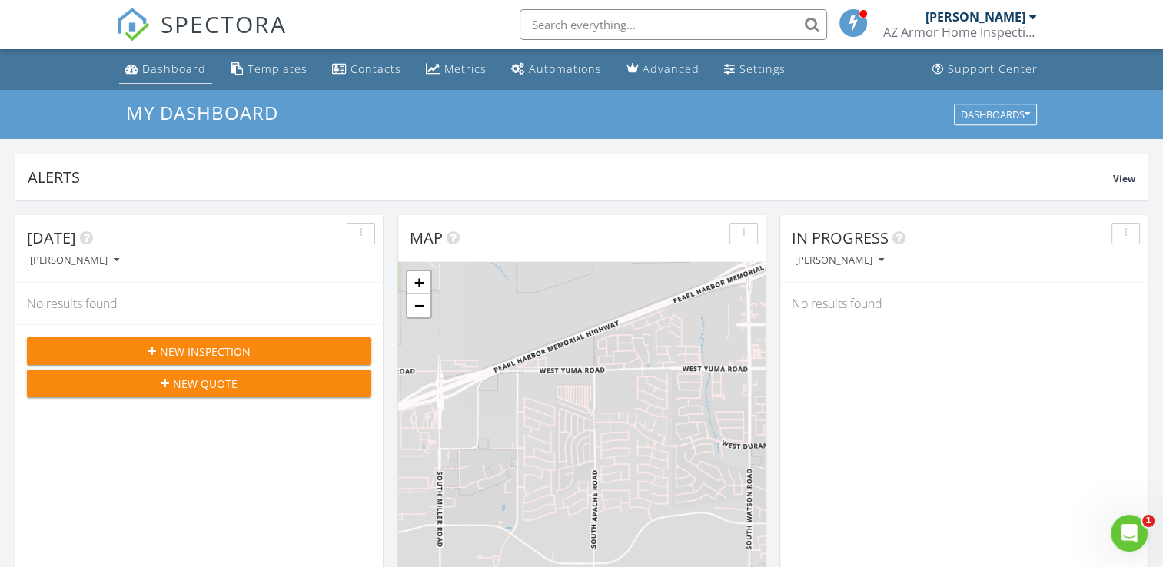
click at [181, 66] on div "Dashboard" at bounding box center [174, 68] width 64 height 15
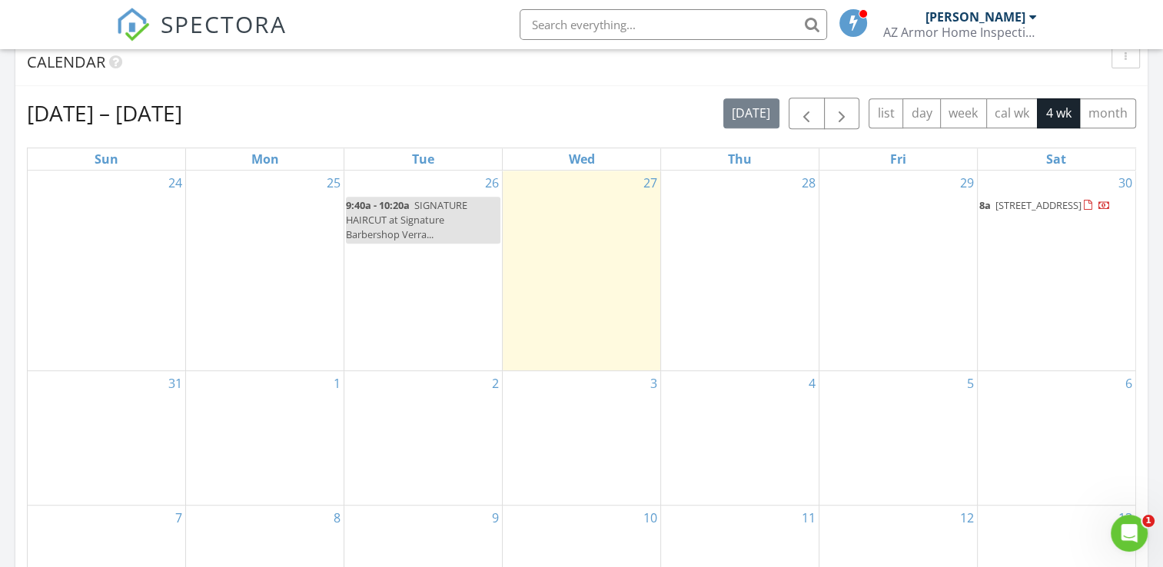
scroll to position [615, 0]
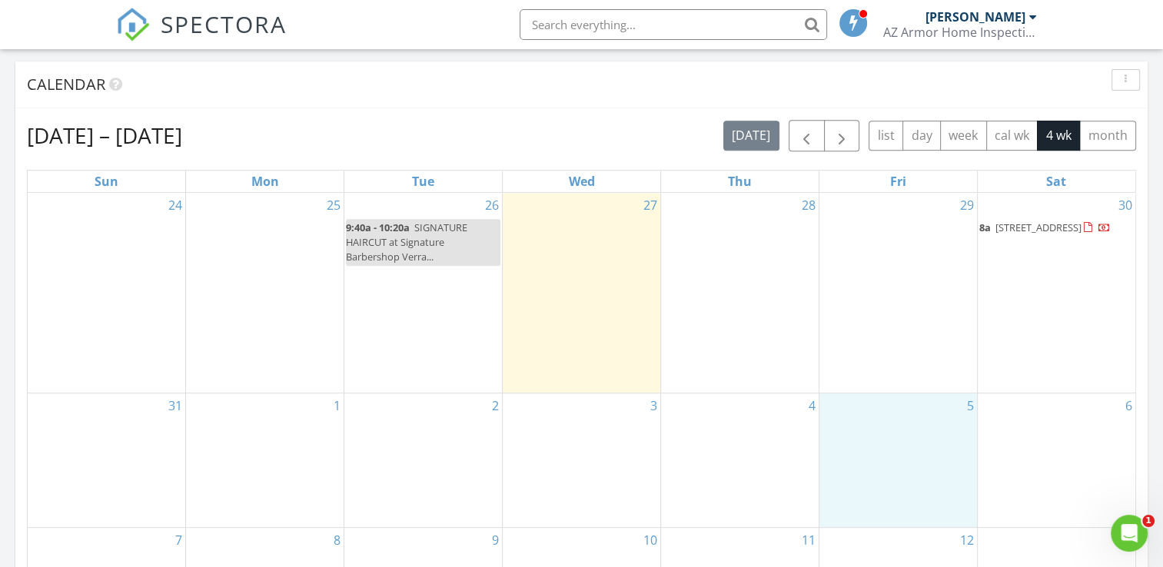
click at [930, 432] on div "5" at bounding box center [898, 461] width 158 height 134
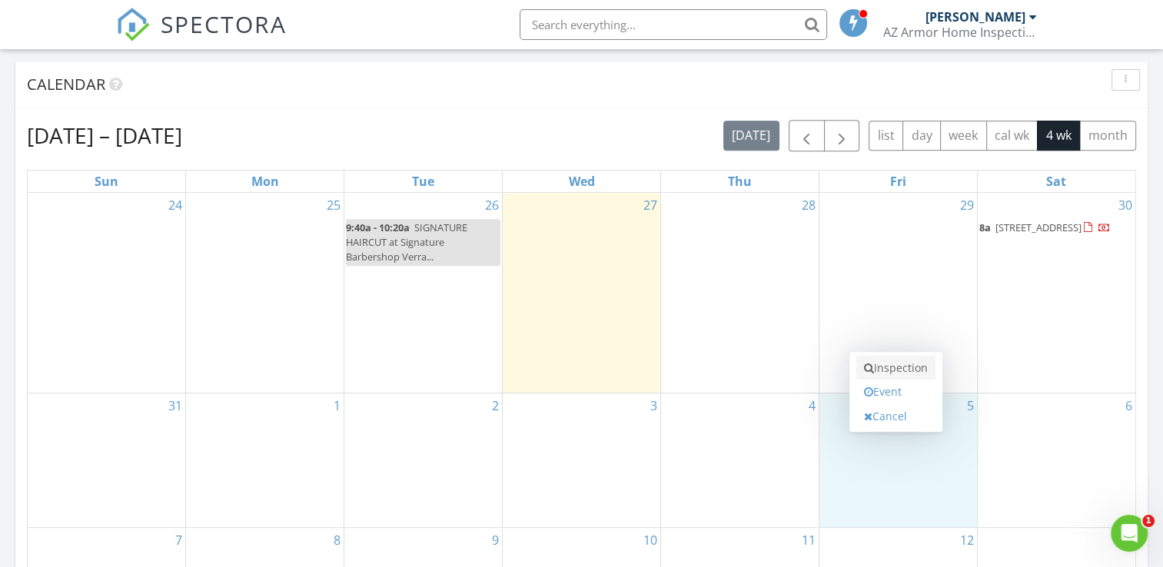
click at [915, 374] on link "Inspection" at bounding box center [895, 368] width 79 height 25
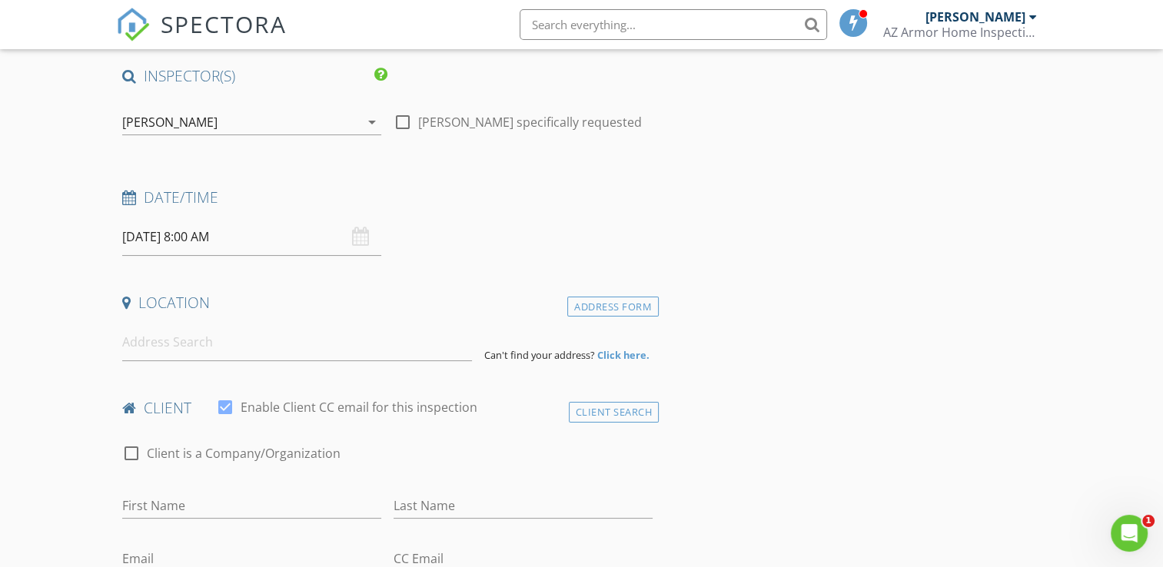
scroll to position [154, 0]
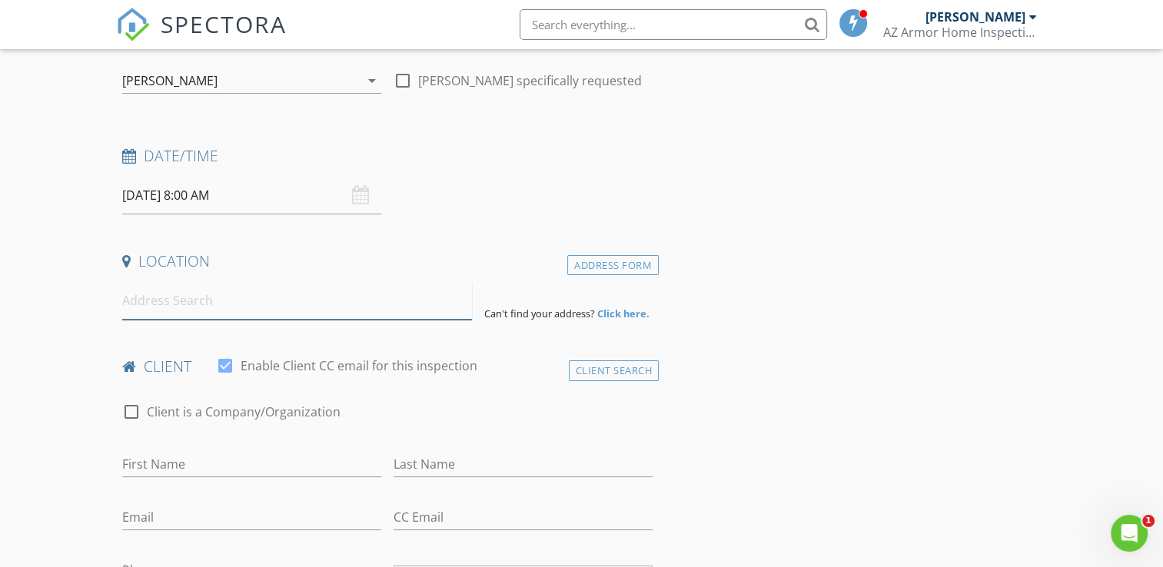
click at [224, 303] on input at bounding box center [297, 301] width 350 height 38
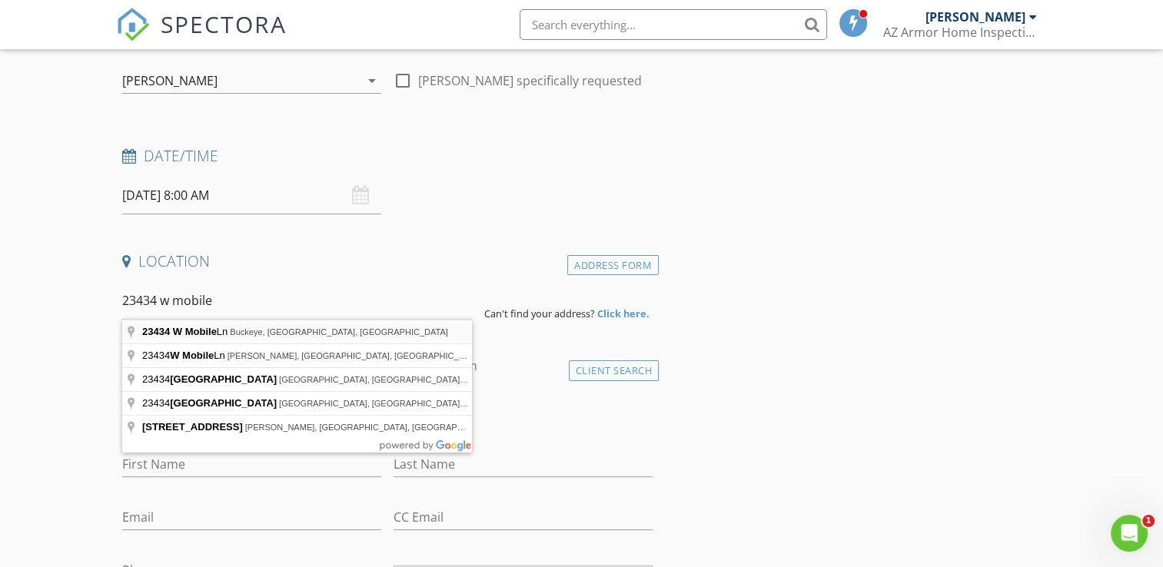
type input "[STREET_ADDRESS]"
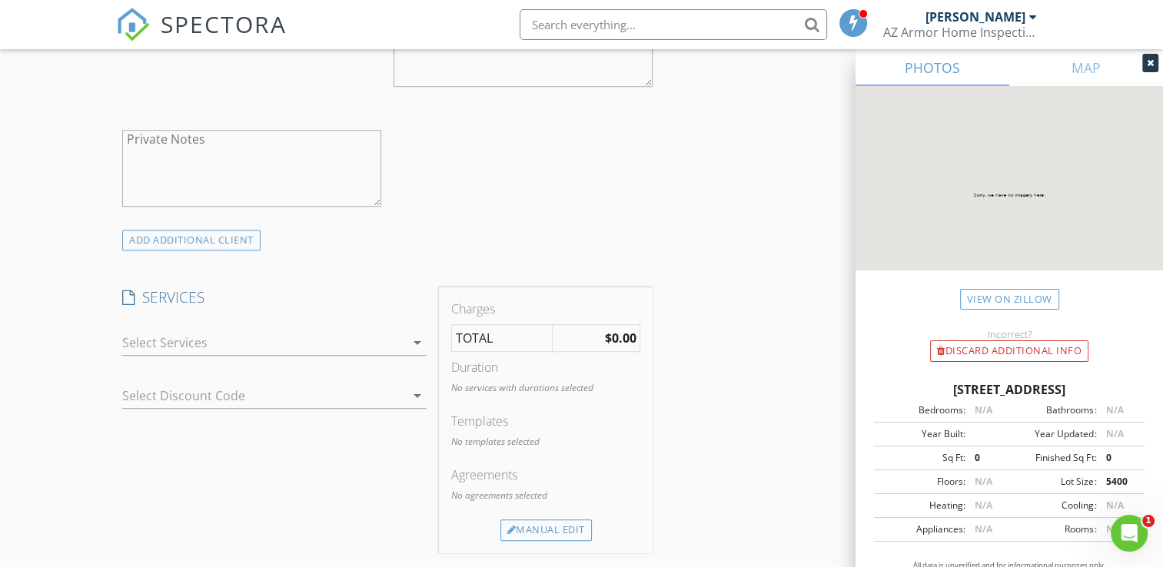
scroll to position [1076, 0]
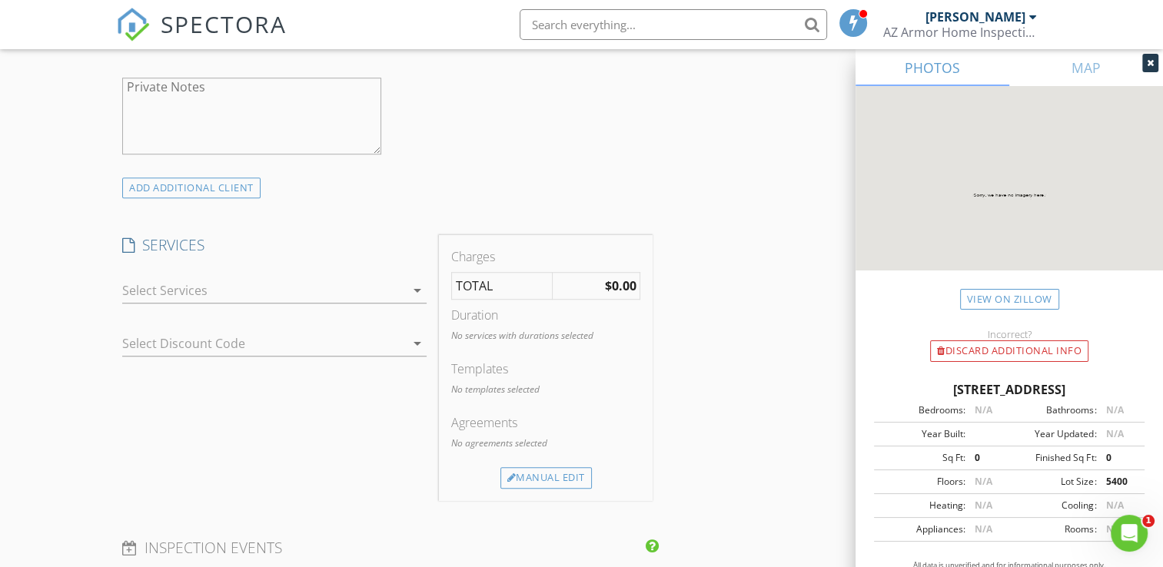
click at [406, 291] on div "arrow_drop_down" at bounding box center [416, 290] width 22 height 18
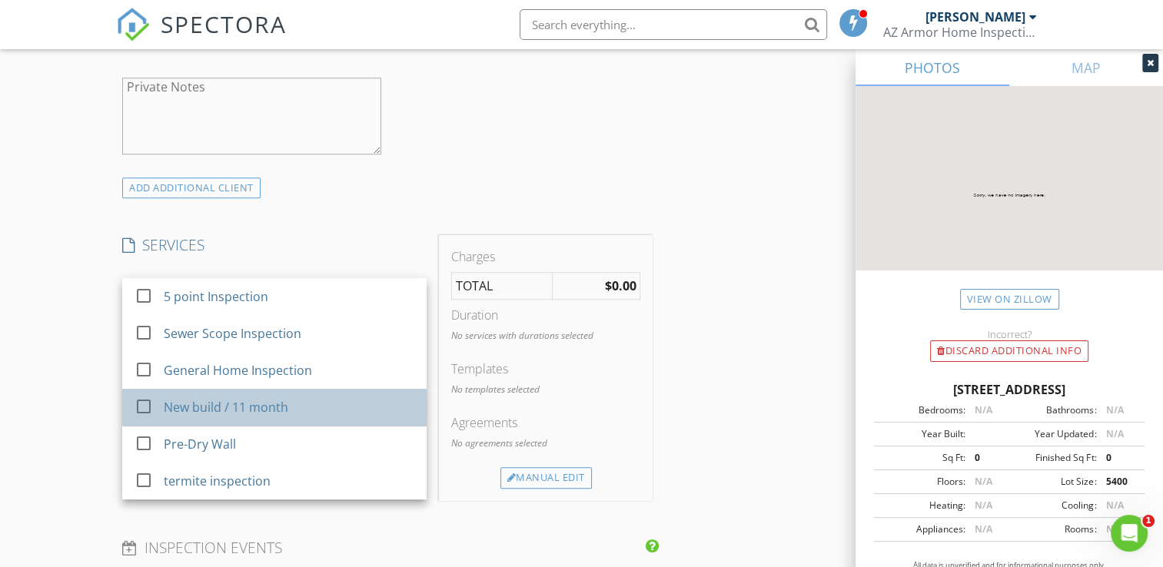
click at [276, 398] on div "New build / 11 month" at bounding box center [226, 407] width 125 height 18
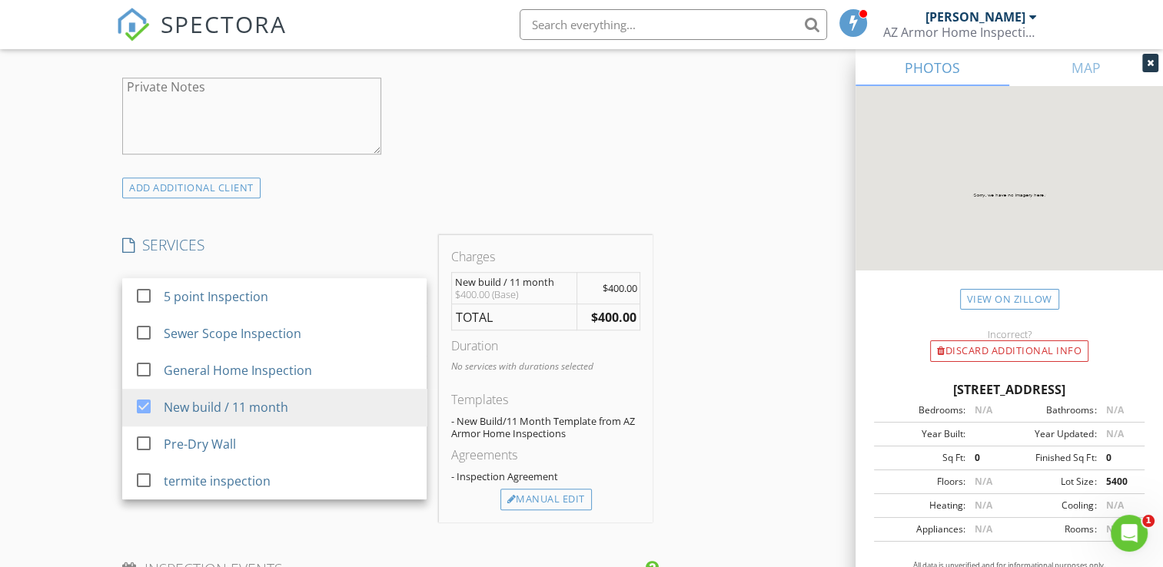
click at [390, 235] on h4 "SERVICES" at bounding box center [274, 245] width 304 height 20
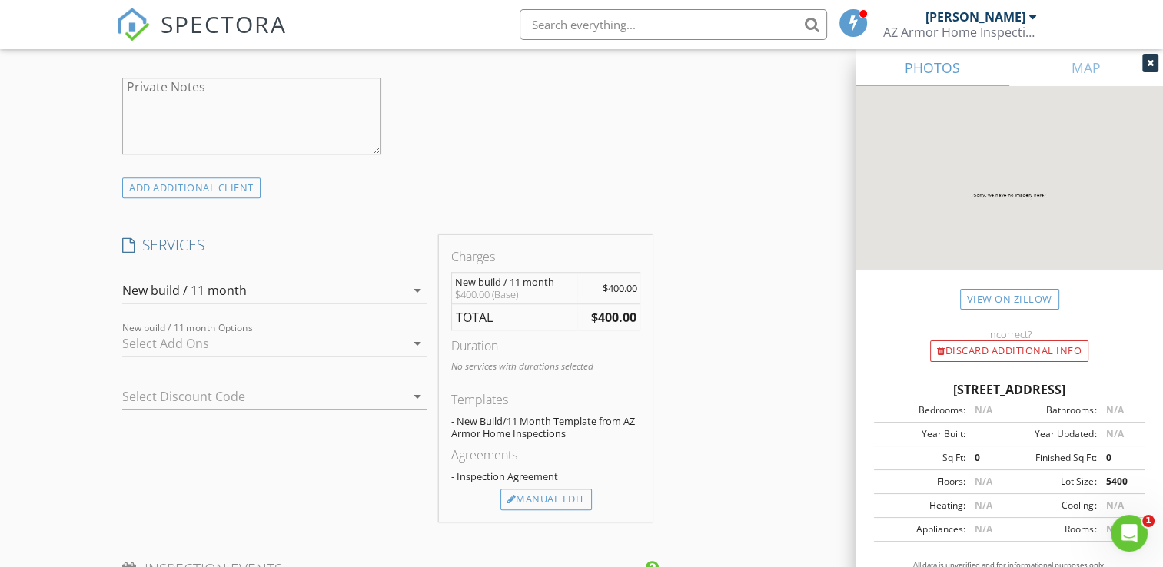
click at [415, 341] on icon "arrow_drop_down" at bounding box center [417, 343] width 18 height 18
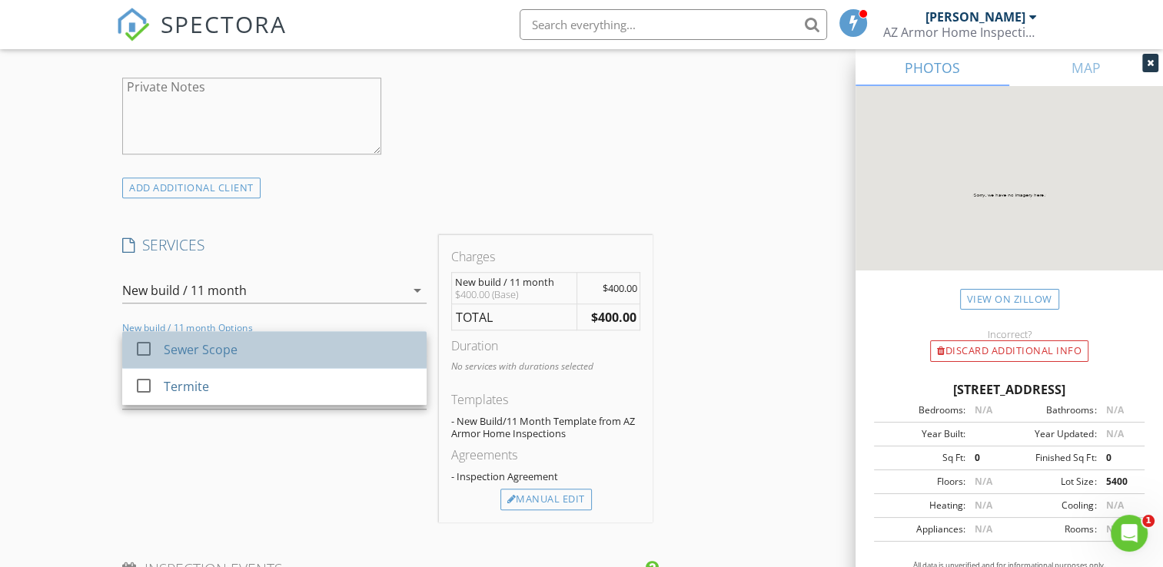
click at [277, 349] on div "Sewer Scope" at bounding box center [289, 349] width 251 height 31
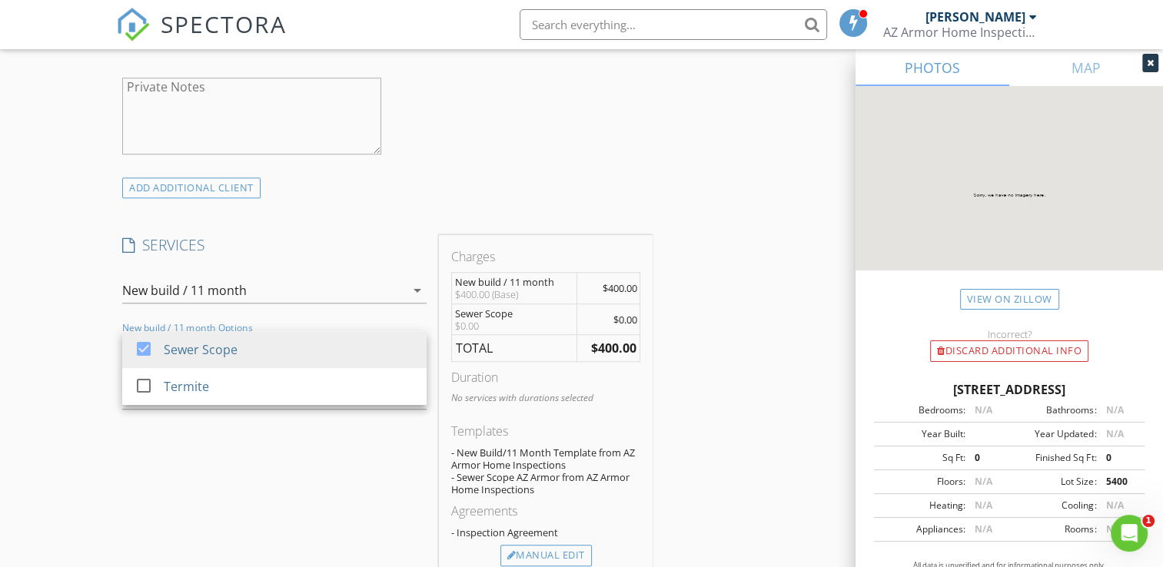
click at [410, 258] on div "SERVICES check_box_outline_blank 5 point Inspection check_box_outline_blank Sew…" at bounding box center [274, 407] width 317 height 344
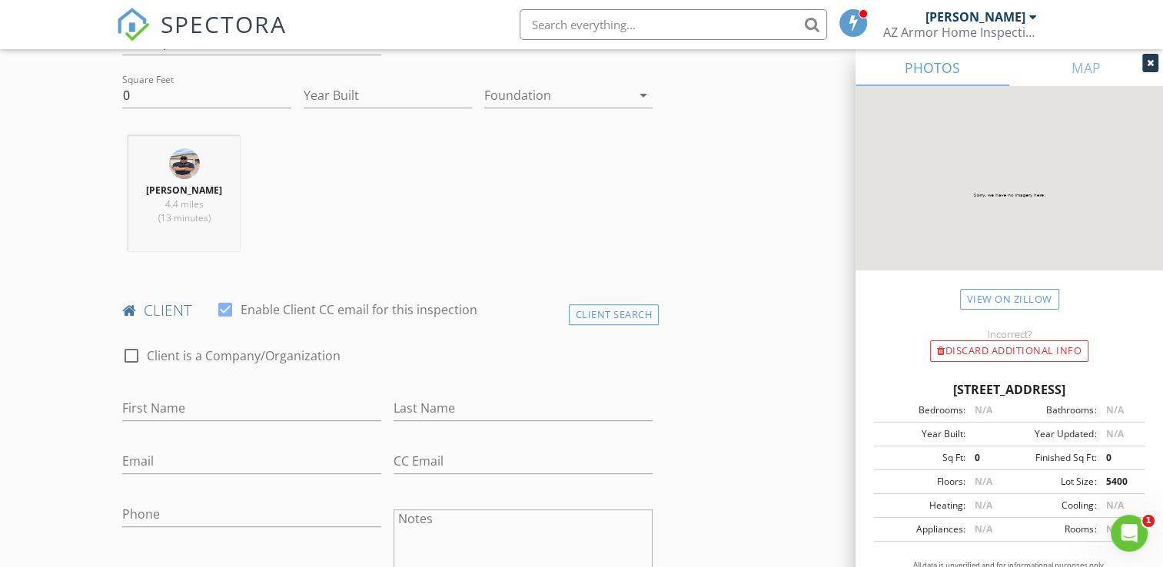
scroll to position [538, 0]
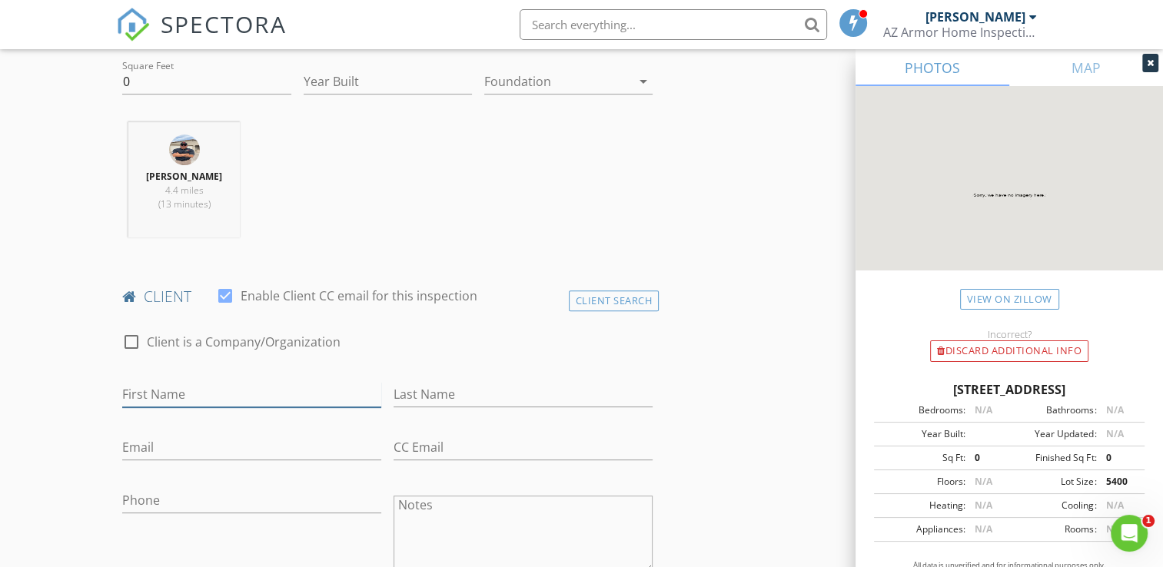
click at [188, 383] on input "First Name" at bounding box center [251, 394] width 259 height 25
drag, startPoint x: 150, startPoint y: 396, endPoint x: 169, endPoint y: 410, distance: 23.7
click at [169, 410] on div "First Name brenda" at bounding box center [251, 402] width 259 height 41
drag, startPoint x: 169, startPoint y: 410, endPoint x: 148, endPoint y: 397, distance: 25.2
drag, startPoint x: 148, startPoint y: 397, endPoint x: 193, endPoint y: 404, distance: 46.0
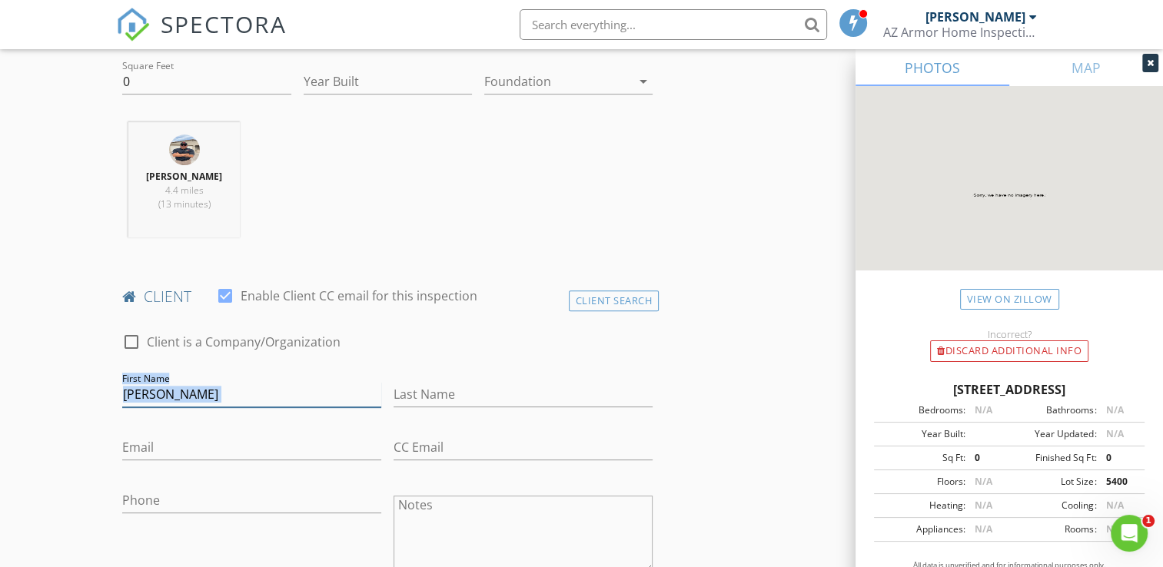
click at [194, 404] on input "brenda" at bounding box center [251, 394] width 259 height 25
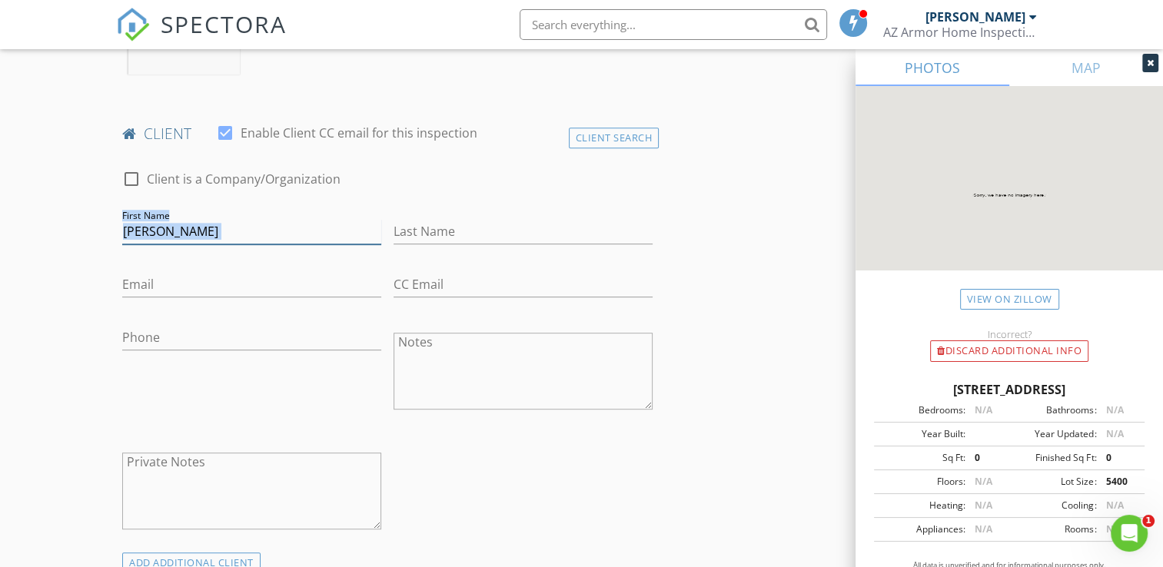
scroll to position [650, 0]
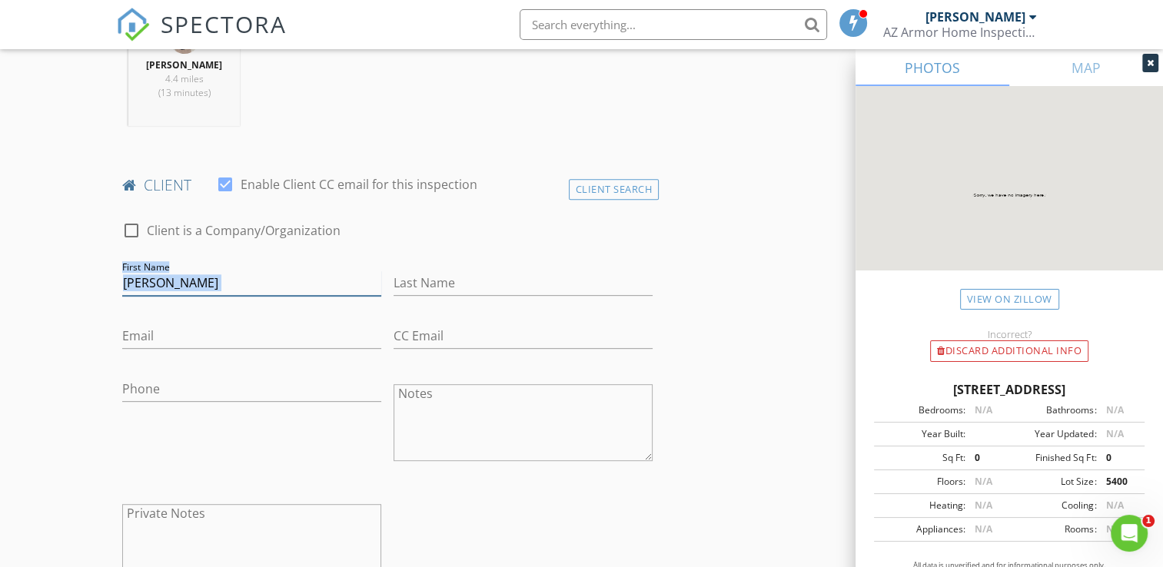
click at [172, 284] on input "brenda" at bounding box center [251, 283] width 259 height 25
type input "b"
type input "Brenda"
click at [458, 286] on input "Last Name" at bounding box center [523, 283] width 259 height 25
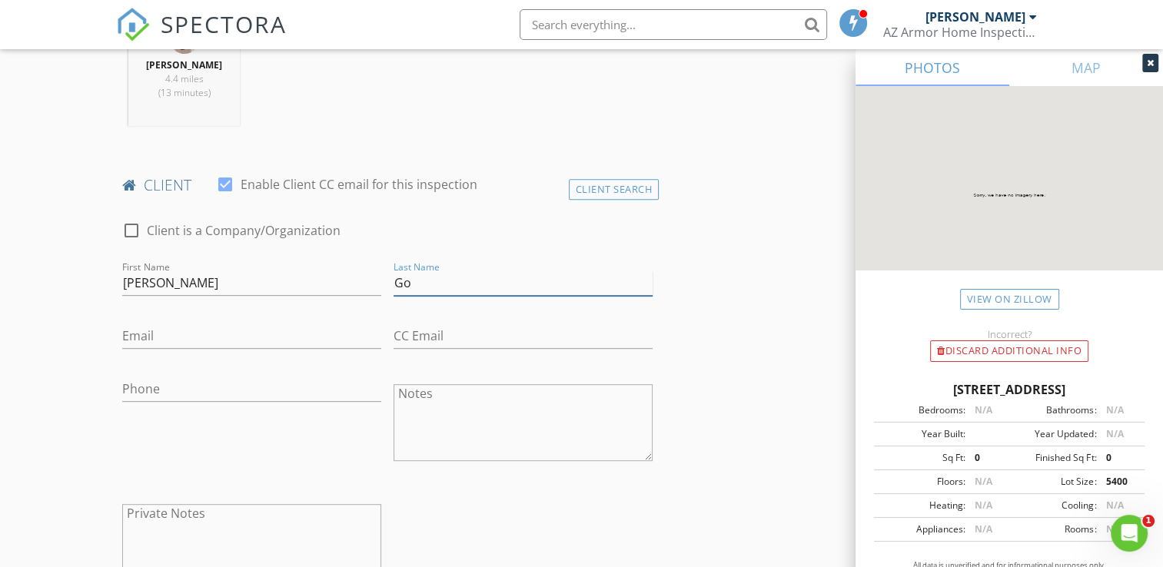
type input "Gonzalez"
click at [239, 344] on input "Email" at bounding box center [251, 336] width 259 height 25
type input "Bgortega714@gmail.com"
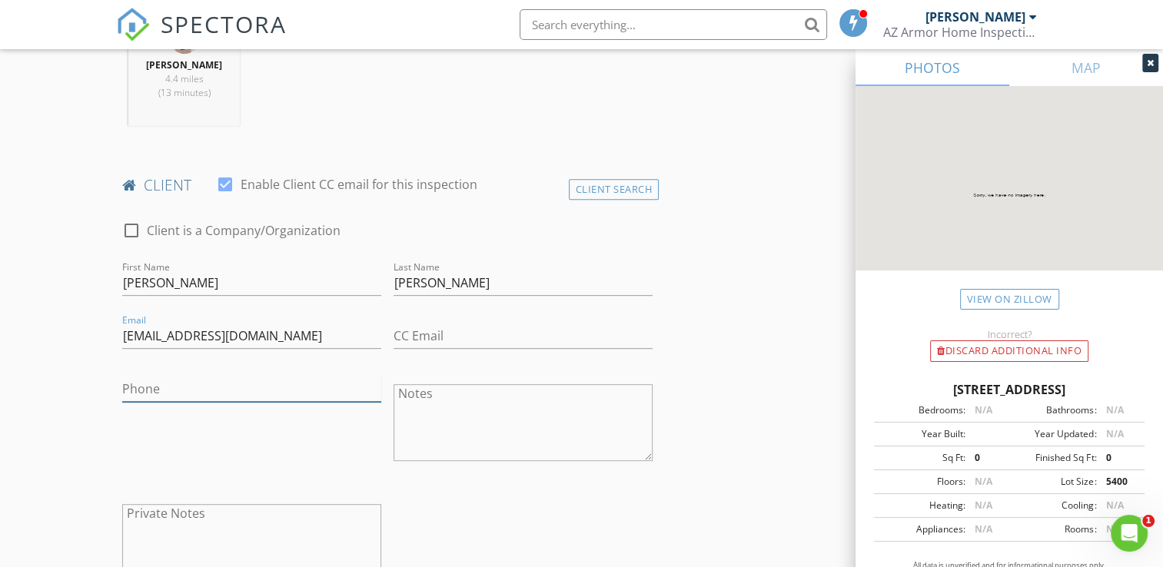
type input "602-816-0696"
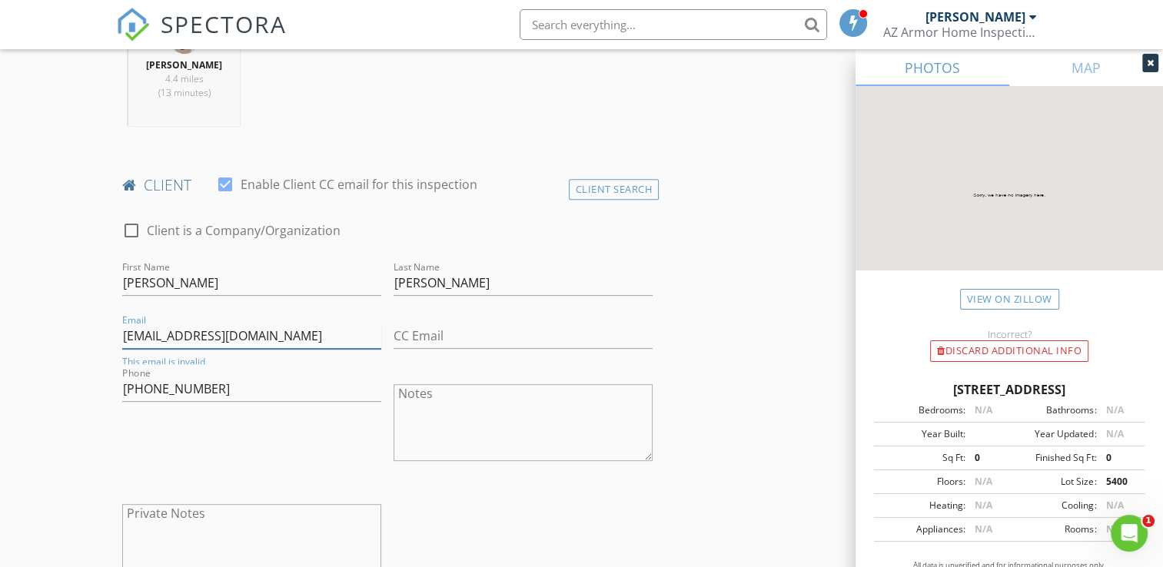
scroll to position [701, 0]
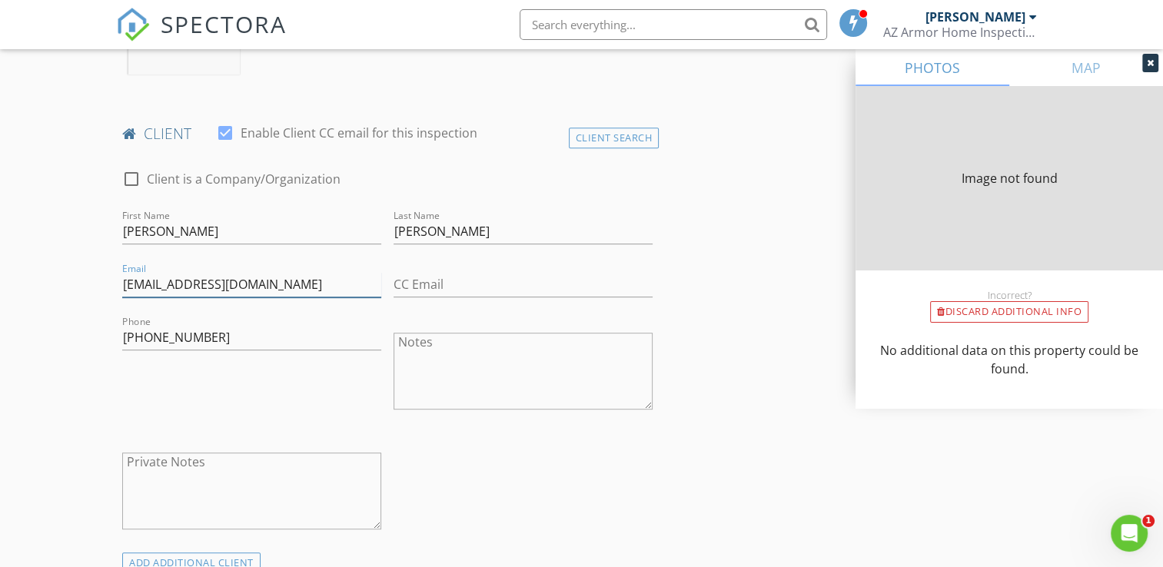
type input "0"
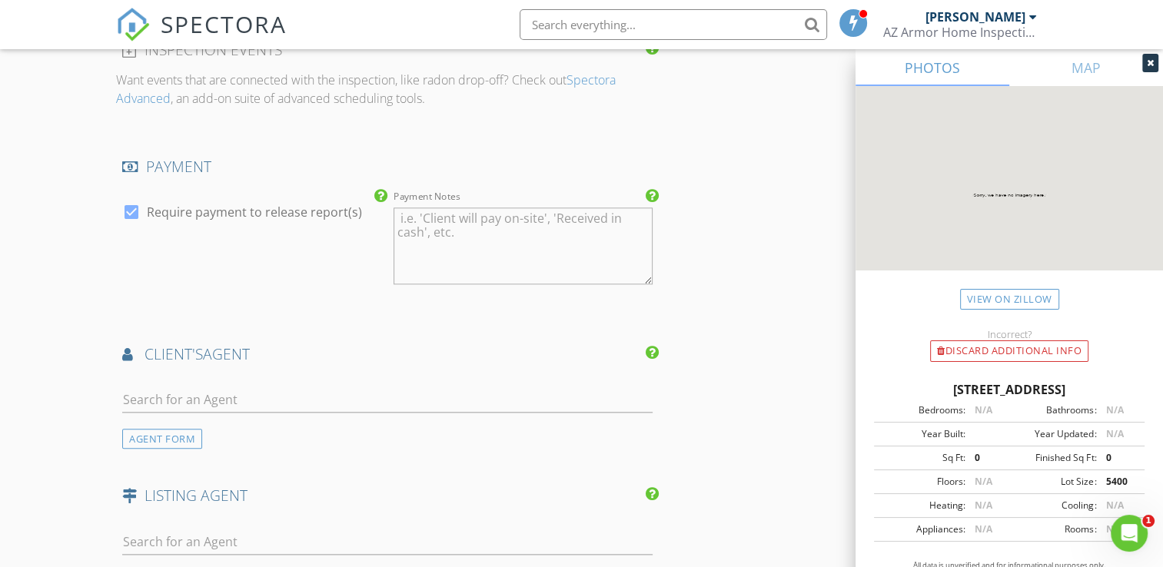
scroll to position [1777, 0]
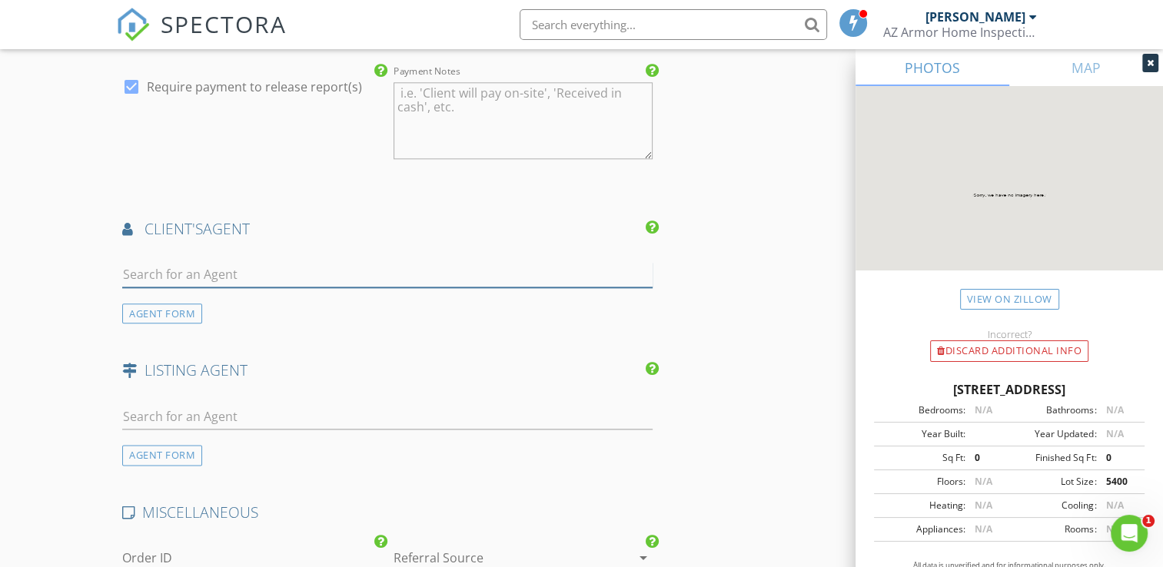
click at [213, 272] on input "text" at bounding box center [387, 274] width 530 height 25
click at [173, 306] on div "AGENT FORM" at bounding box center [162, 314] width 80 height 21
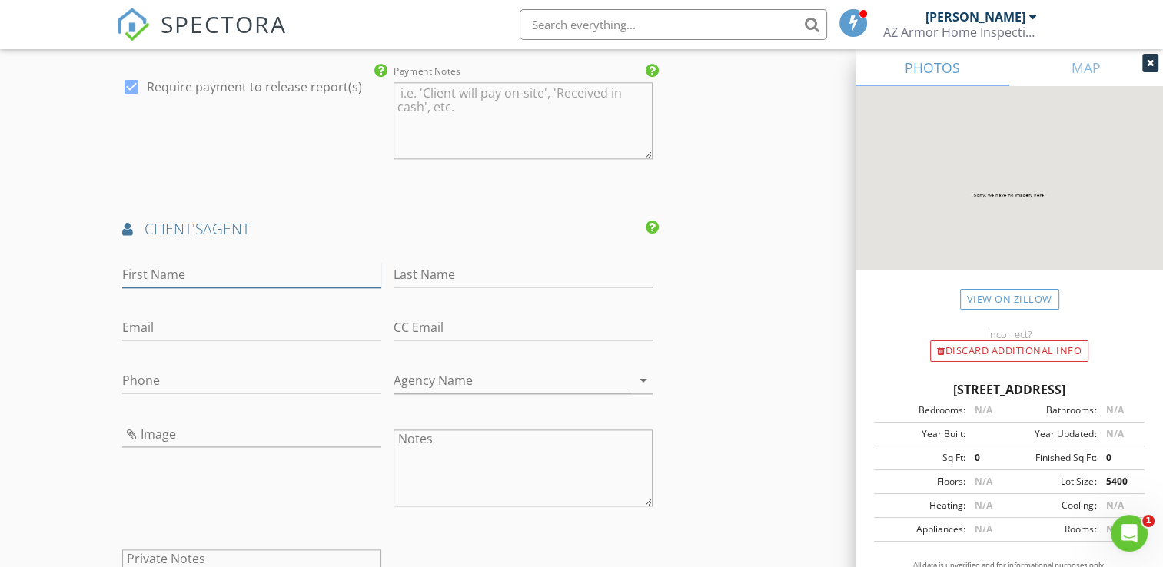
click at [229, 282] on input "First Name" at bounding box center [251, 274] width 259 height 25
type input "Pablo"
type input "pabloazhomes@gmail.com"
type input "Amaro"
type input "pabloazhomes@gmail.com"
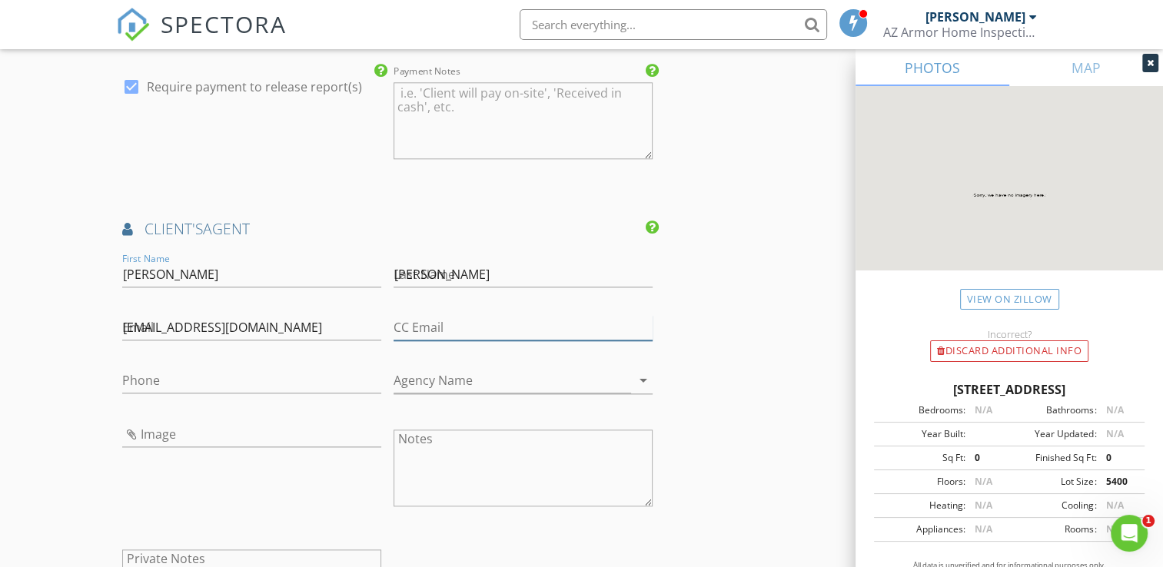
type input "pabloazhomes@gmail.com"
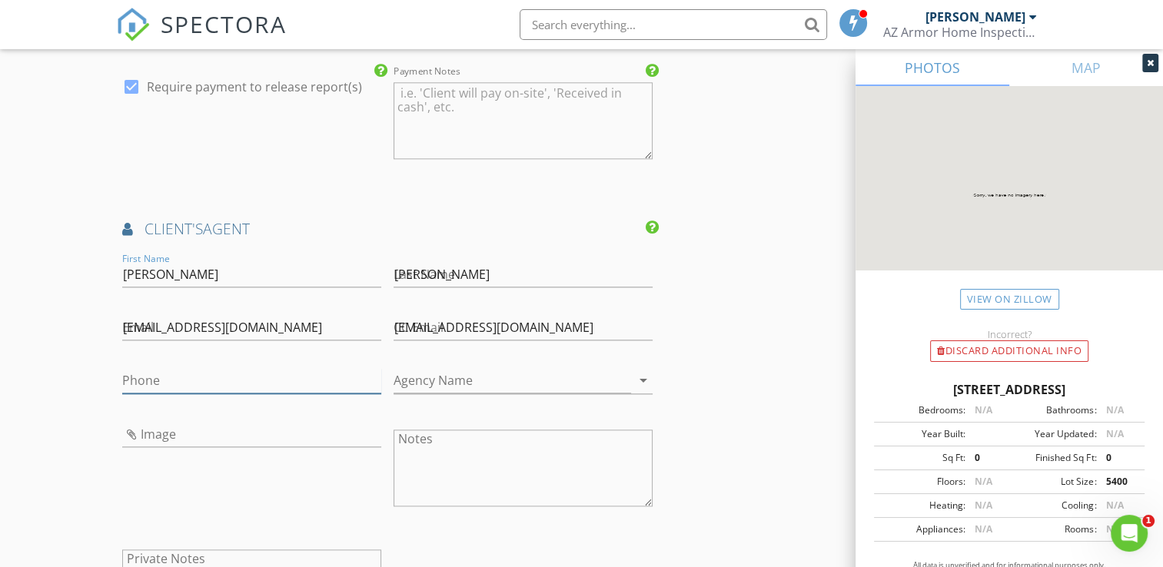
type input "623-499-0423"
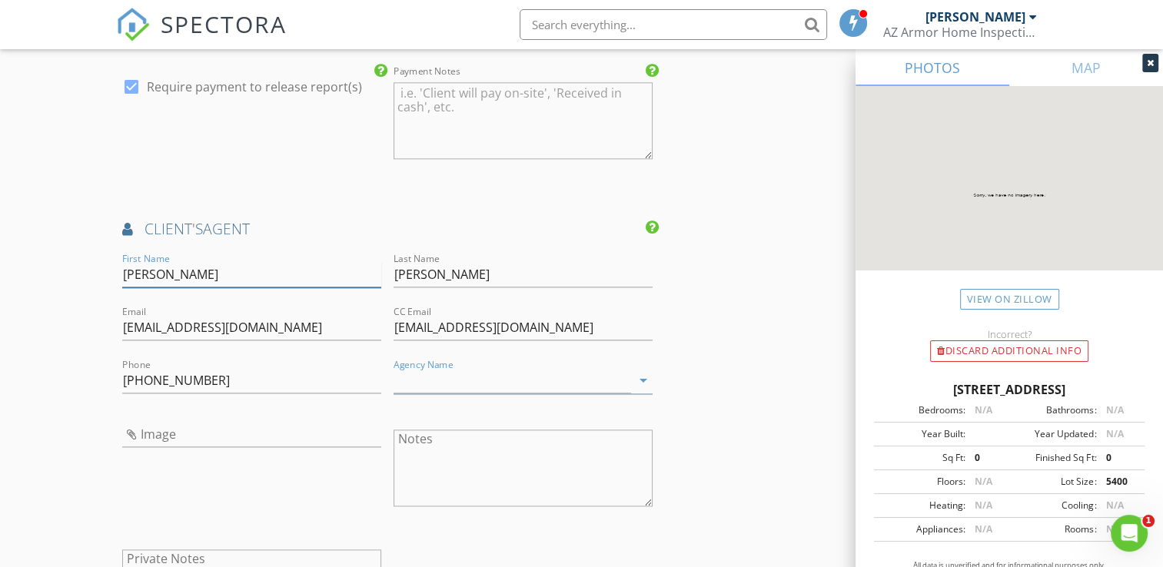
scroll to position [1765, 0]
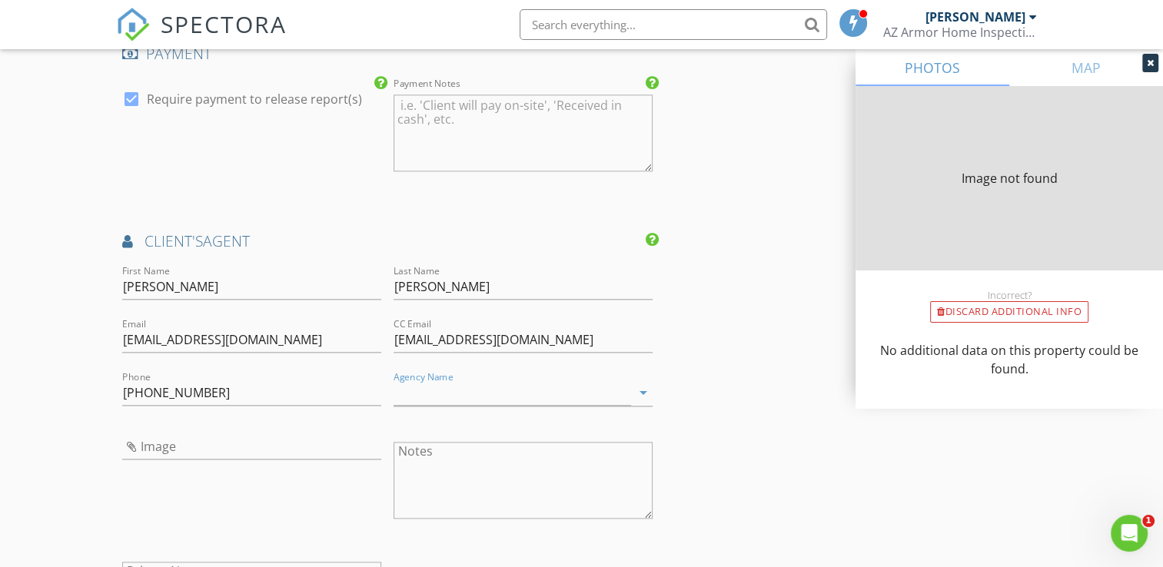
type input "0"
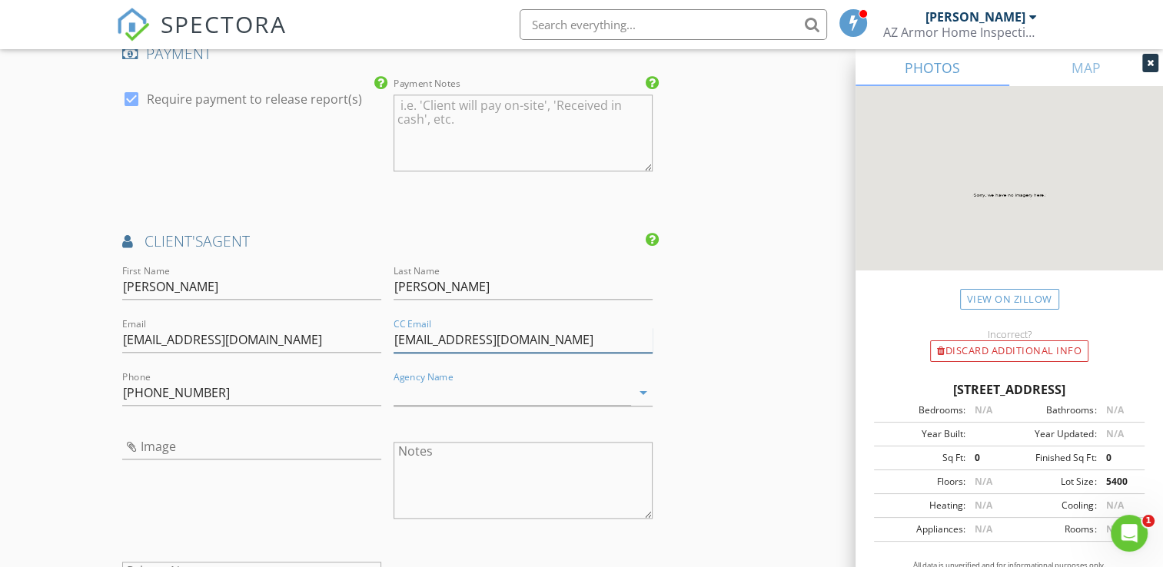
click at [555, 339] on input "pabloazhomes@gmail.com" at bounding box center [523, 339] width 259 height 25
type input "p"
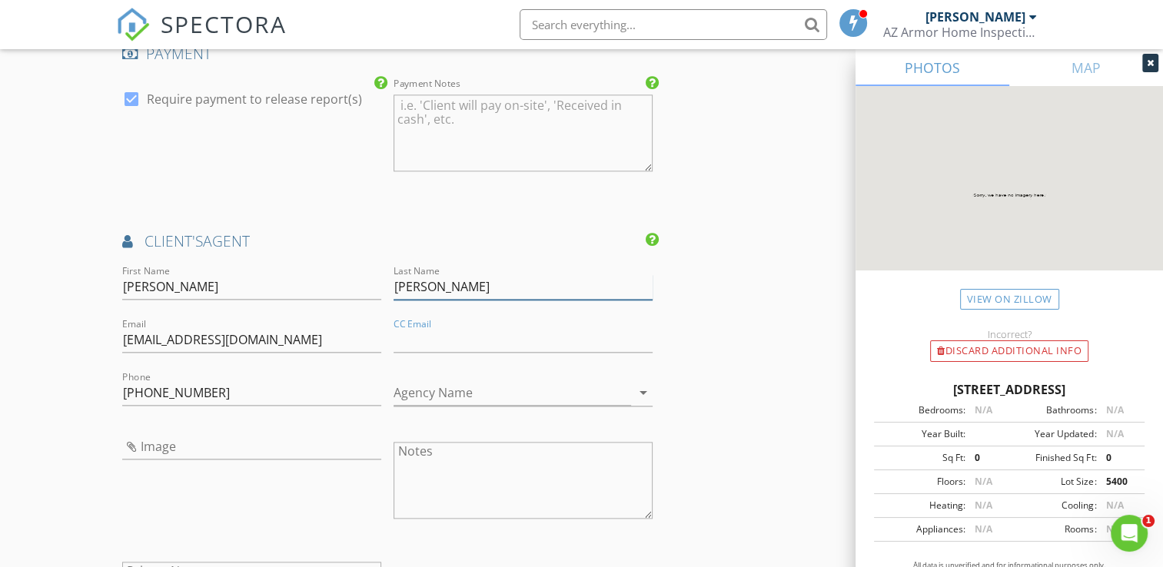
click at [519, 284] on input "Amaro" at bounding box center [523, 286] width 259 height 25
type input "Amaro"
click at [208, 284] on input "Pablo" at bounding box center [251, 286] width 259 height 25
type input "Pablo"
drag, startPoint x: 421, startPoint y: 387, endPoint x: 430, endPoint y: 385, distance: 9.5
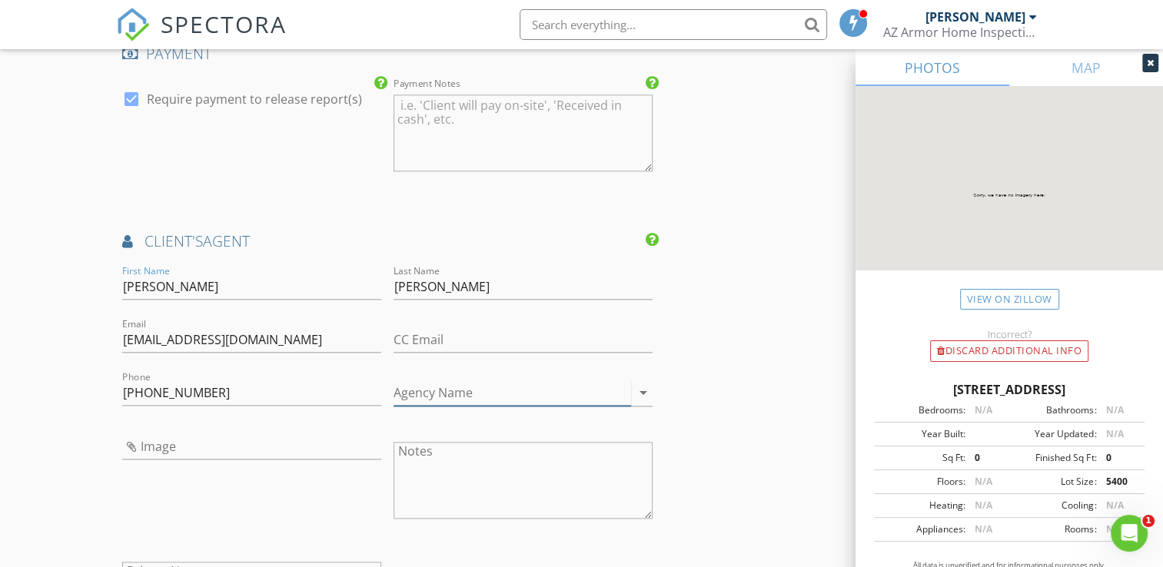
click at [422, 387] on input "Agency Name" at bounding box center [513, 392] width 238 height 25
click at [295, 334] on input "pabloazhomes@gmail.com" at bounding box center [251, 339] width 259 height 25
type input "pabloazhomes@gmail.com"
click at [324, 318] on div "Email pabloazhomes@gmail.com" at bounding box center [251, 343] width 259 height 50
click at [251, 394] on input "623-499-0423" at bounding box center [251, 392] width 259 height 25
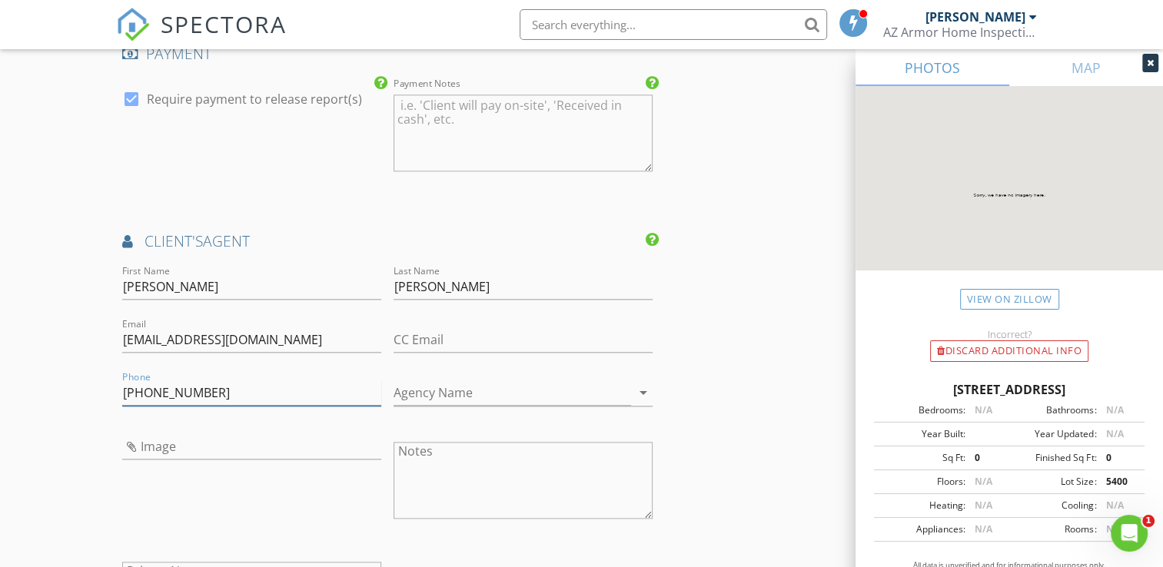
type input "623-499-0423"
click at [347, 347] on input "pabloazhomes@gmail.com" at bounding box center [251, 339] width 259 height 25
click at [518, 334] on input "CC Email" at bounding box center [523, 339] width 259 height 25
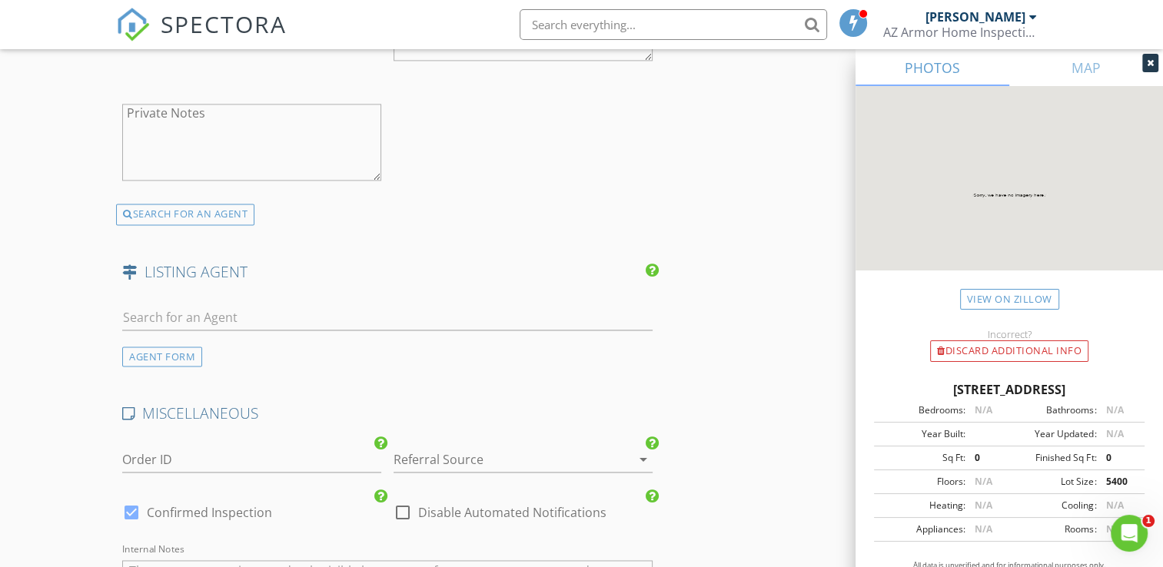
scroll to position [2226, 0]
click at [188, 349] on div "AGENT FORM" at bounding box center [162, 354] width 80 height 21
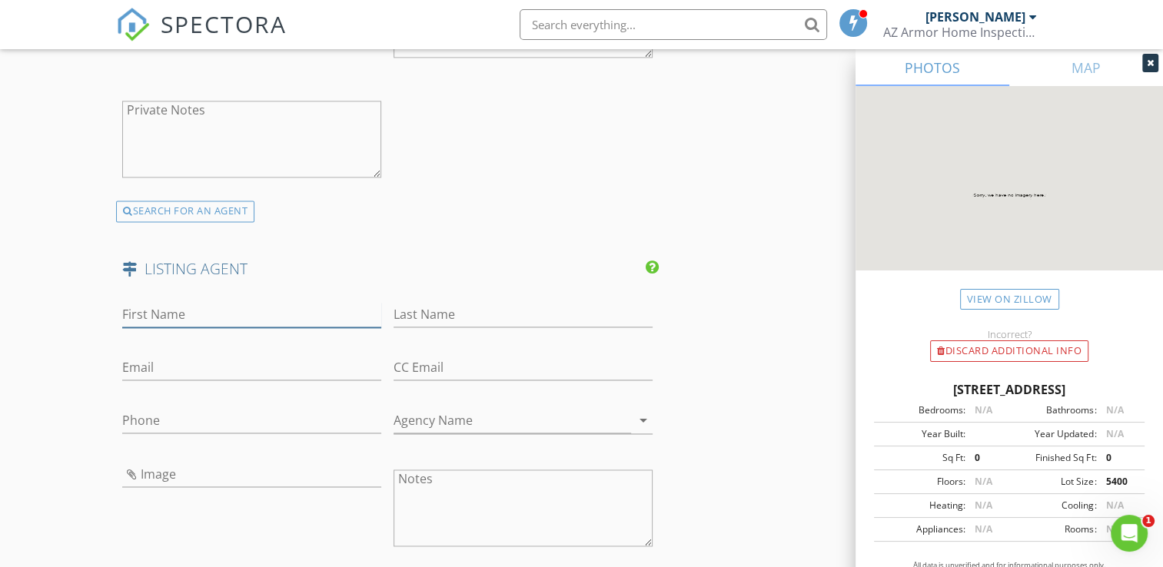
click at [212, 315] on input "First Name" at bounding box center [251, 314] width 259 height 25
type input "Michelle"
type input "Lilly"
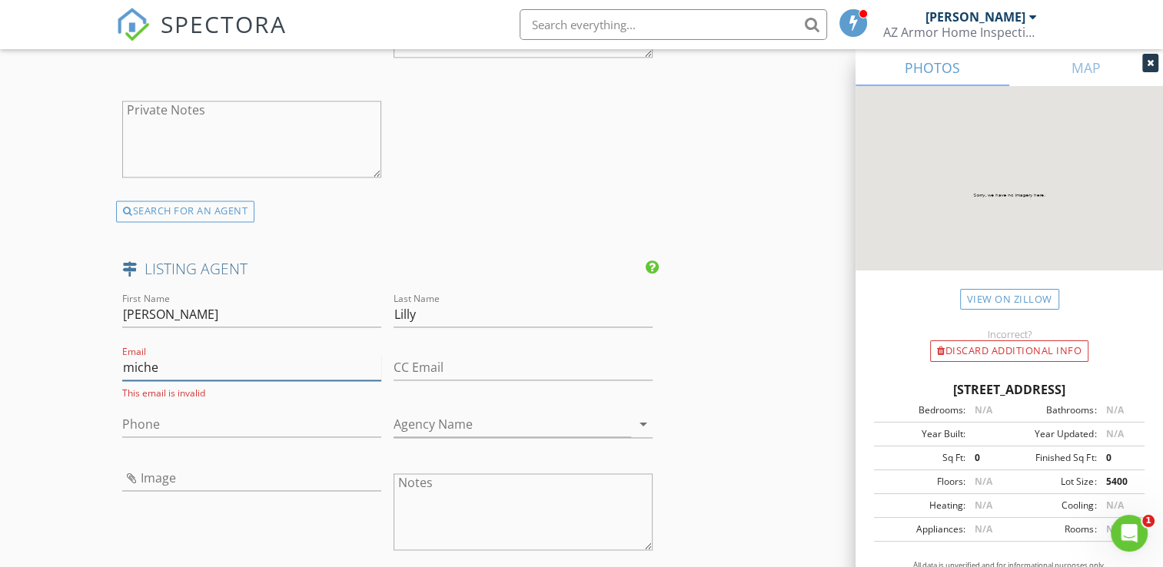
type input "michelle.lilly@lennar.com"
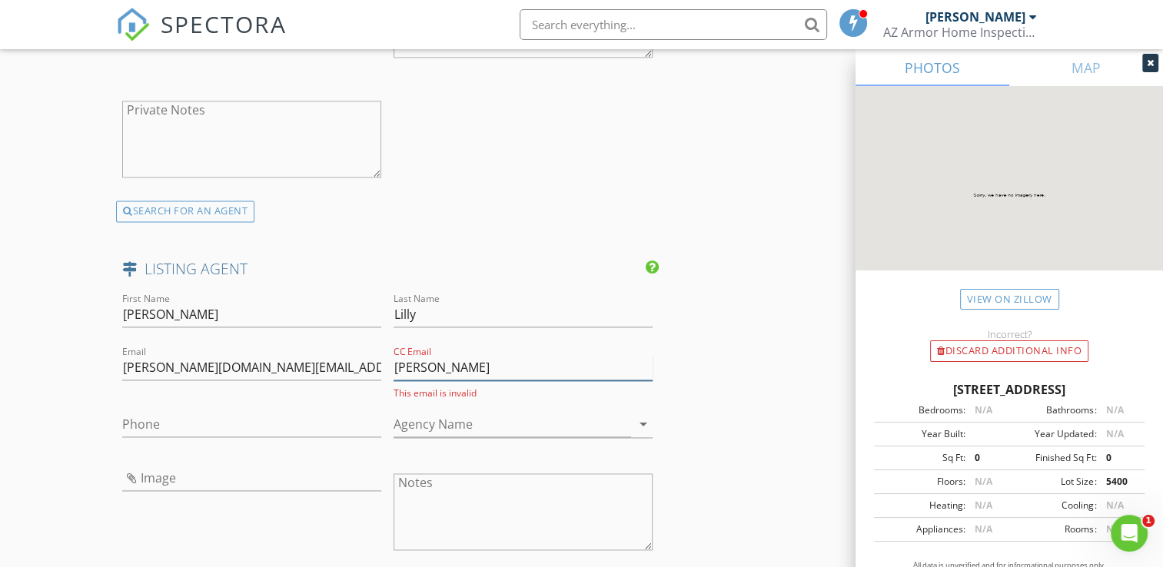
type input "Jim.shannon@lennar.com"
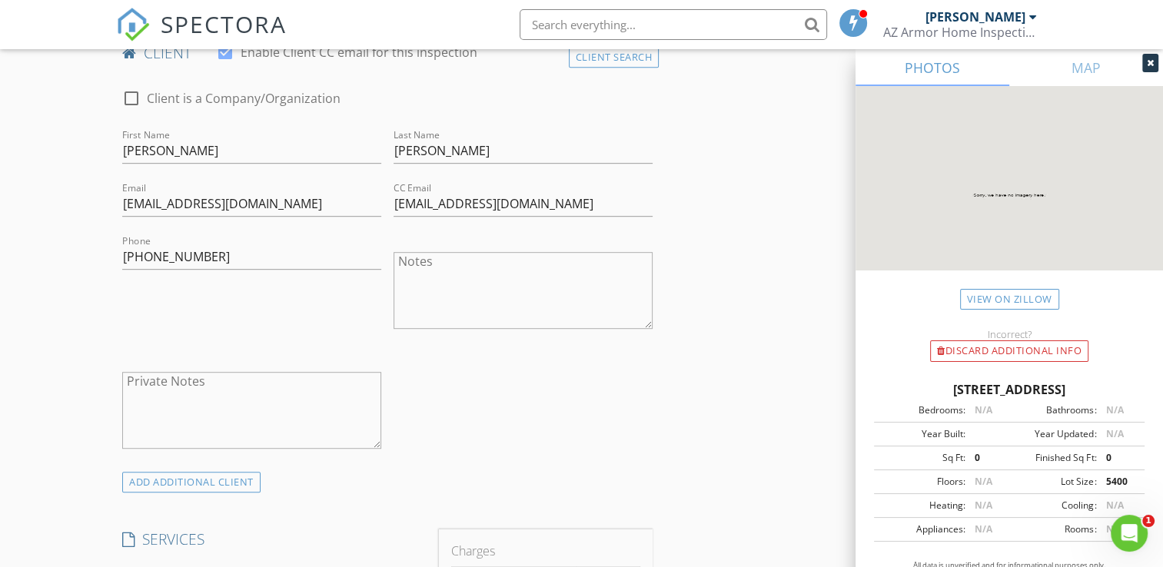
scroll to position [781, 0]
type input "480-653-4806"
click at [277, 206] on input "Bgortega714@gmail.com" at bounding box center [251, 204] width 259 height 25
type input "Bgortega714@gmail.com"
drag, startPoint x: 289, startPoint y: 168, endPoint x: 344, endPoint y: 184, distance: 57.7
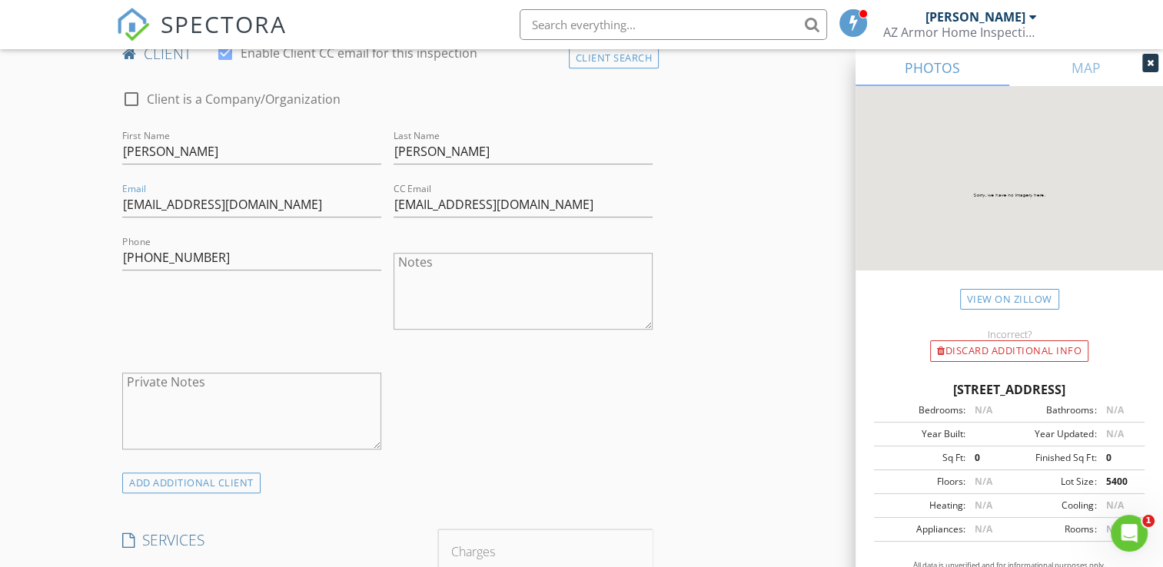
click at [292, 168] on div "First Name Brenda" at bounding box center [251, 159] width 259 height 41
click at [563, 208] on input "pabloazhomes@gmail.com" at bounding box center [523, 204] width 259 height 25
type input "p"
click at [248, 264] on input "602-816-0696" at bounding box center [251, 257] width 259 height 25
type input "602-816-0696"
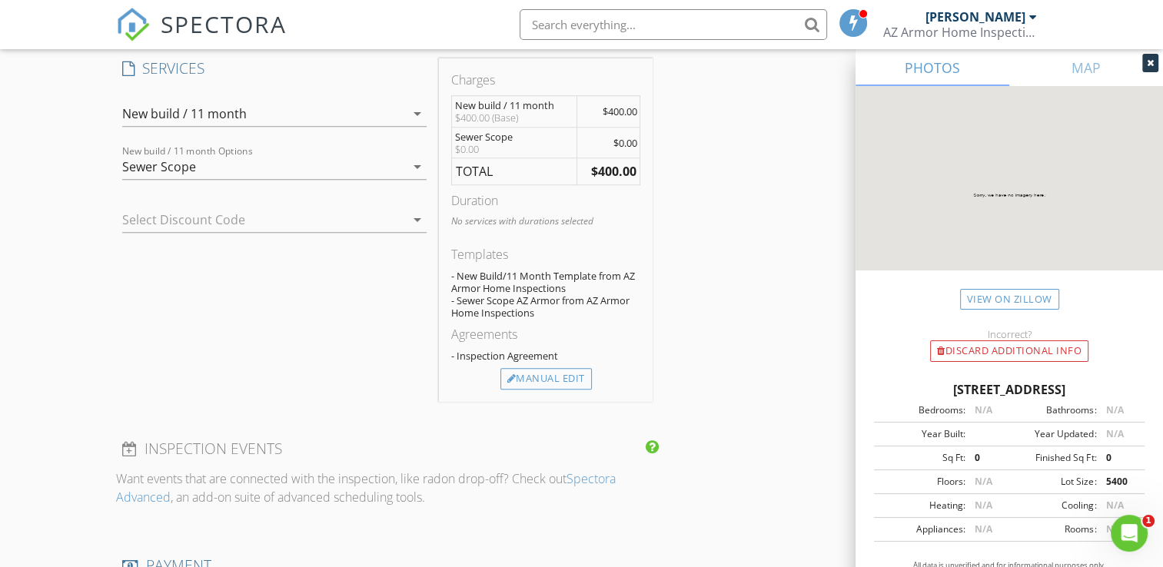
scroll to position [1242, 0]
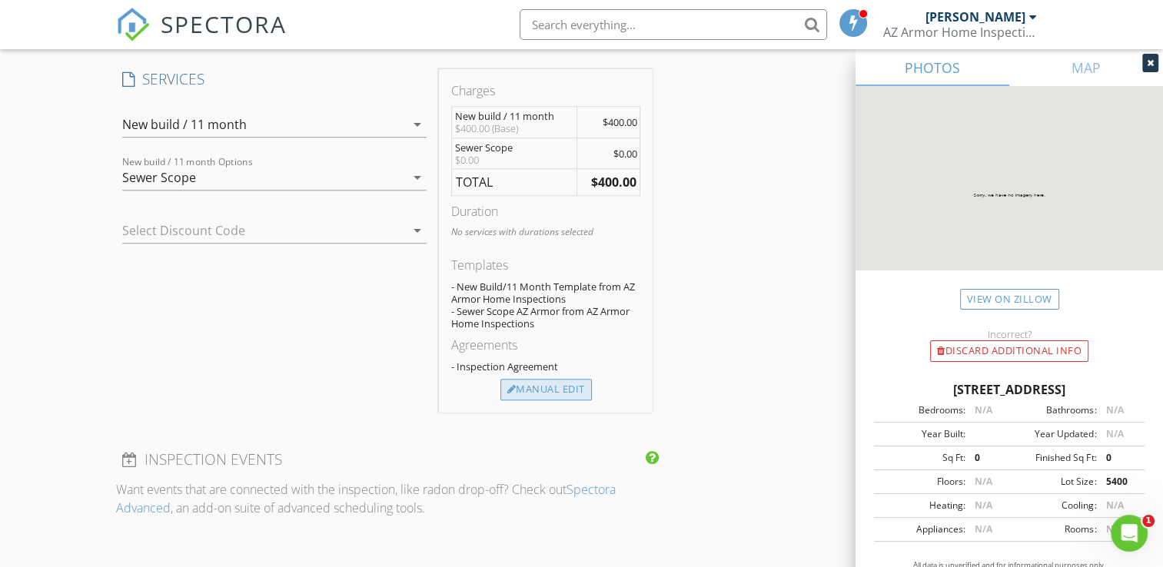
click at [553, 389] on div "Manual Edit" at bounding box center [545, 390] width 91 height 22
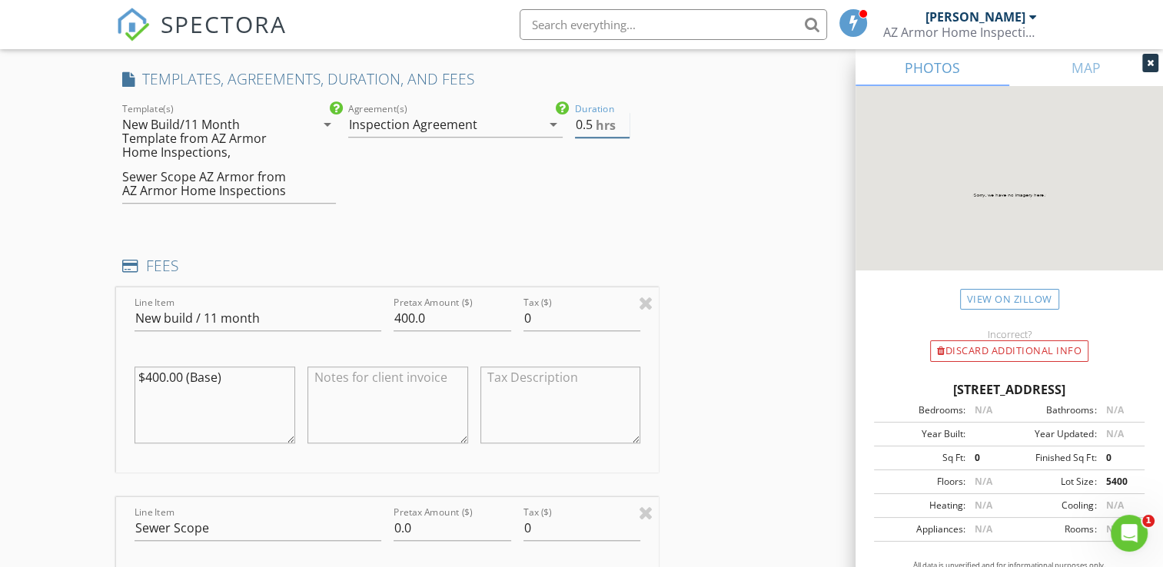
click at [623, 118] on input "0.5" at bounding box center [602, 124] width 55 height 25
click at [623, 118] on input "1" at bounding box center [602, 124] width 55 height 25
click at [623, 118] on input "1.5" at bounding box center [602, 124] width 55 height 25
click at [623, 118] on input "2" at bounding box center [602, 124] width 55 height 25
click at [623, 118] on input "2.5" at bounding box center [602, 124] width 55 height 25
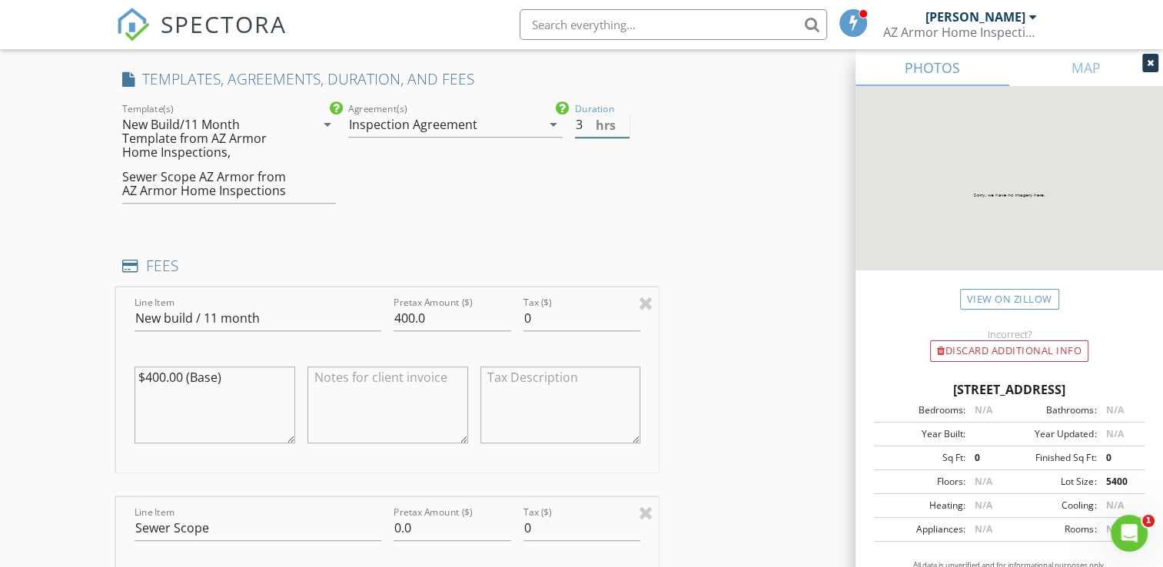
click at [623, 118] on input "3" at bounding box center [602, 124] width 55 height 25
click at [623, 118] on input "3.5" at bounding box center [602, 124] width 55 height 25
click at [623, 118] on input "4" at bounding box center [602, 124] width 55 height 25
type input "4.5"
click at [623, 118] on input "4.5" at bounding box center [602, 124] width 55 height 25
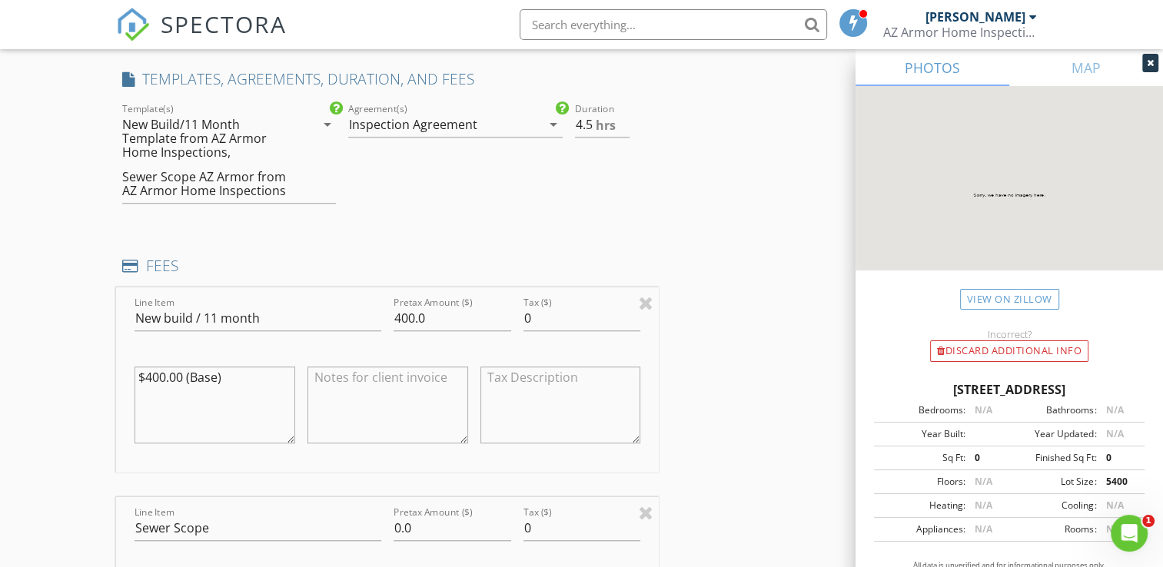
click at [523, 158] on div "check_box Inspection Agreement Agreement(s) Inspection Agreement arrow_drop_down" at bounding box center [455, 159] width 226 height 119
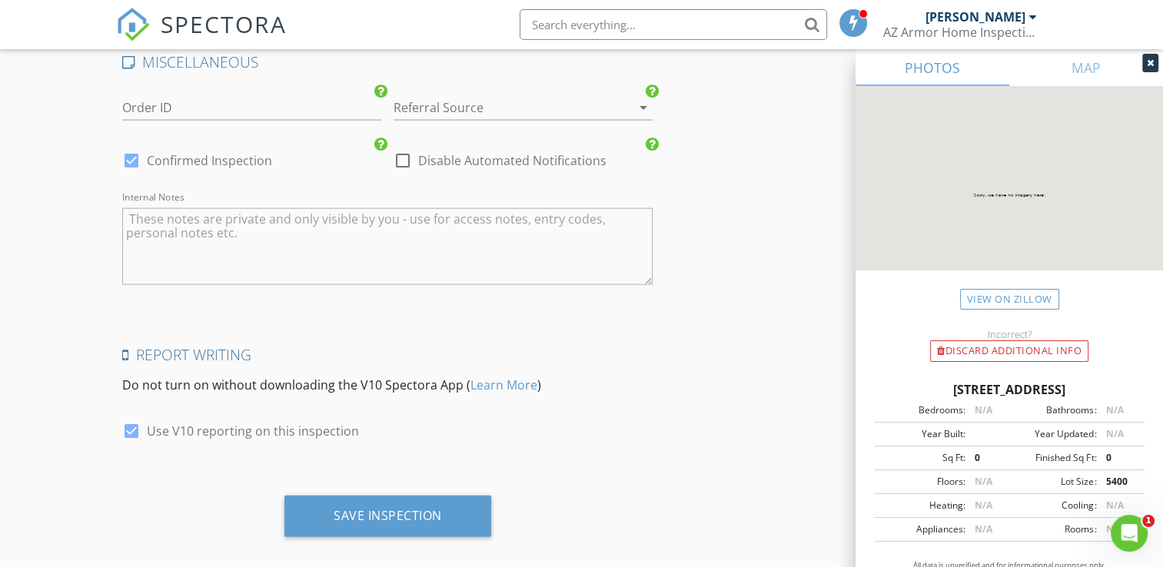
scroll to position [3300, 0]
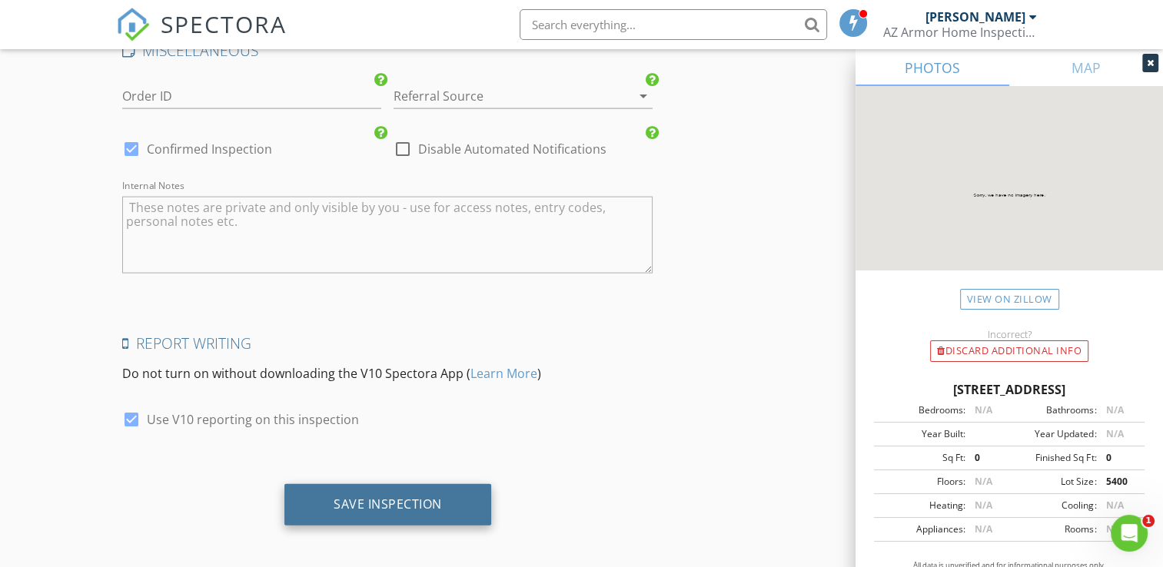
click at [440, 500] on div "Save Inspection" at bounding box center [388, 504] width 108 height 15
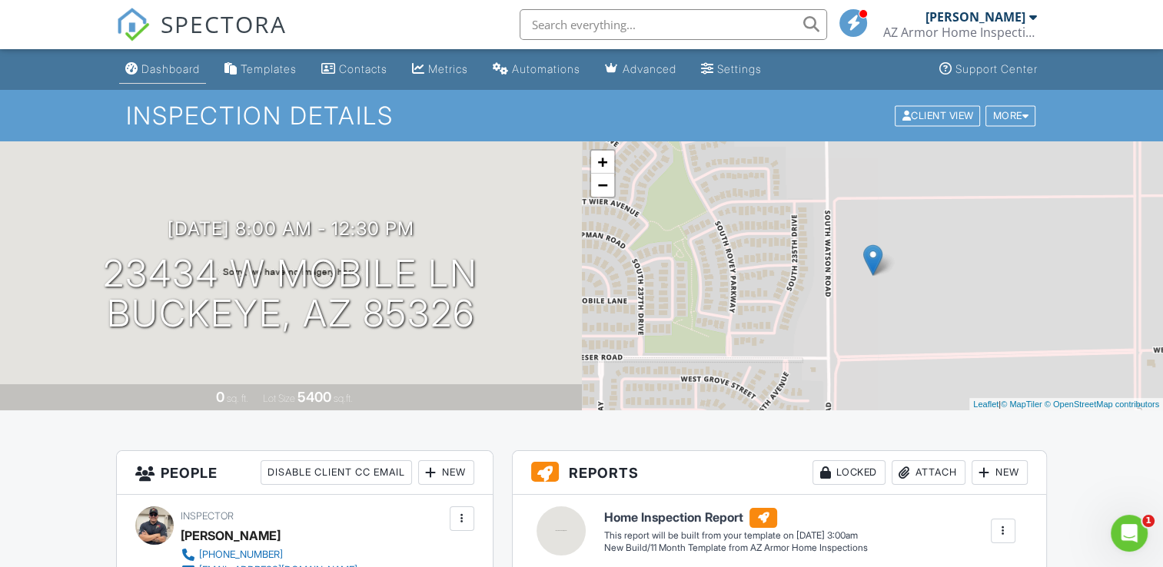
click at [163, 66] on div "Dashboard" at bounding box center [170, 68] width 58 height 13
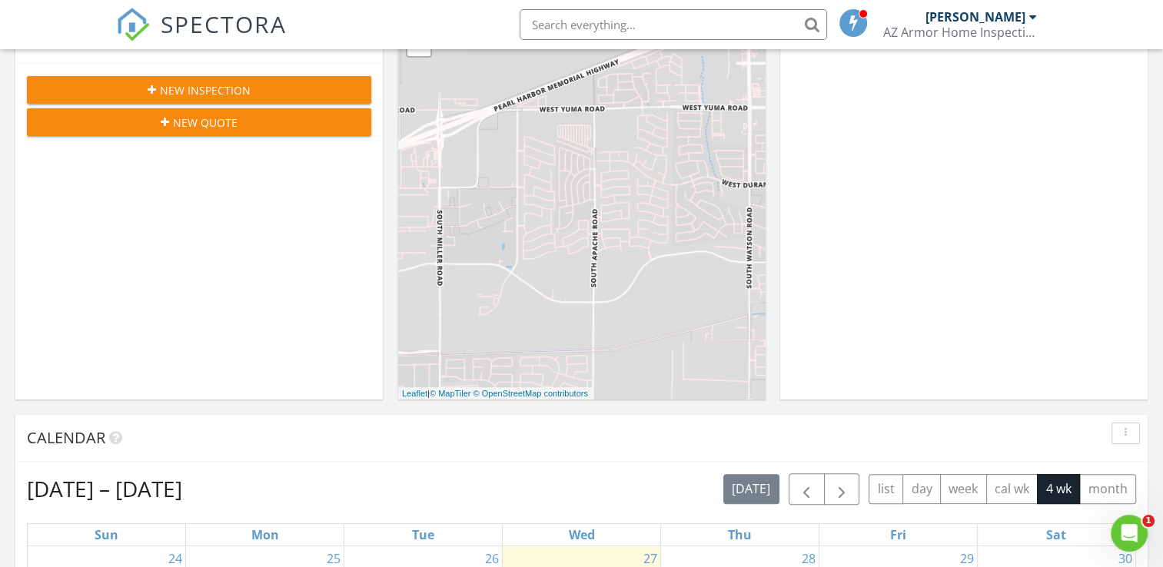
scroll to position [154, 0]
